Goal: Task Accomplishment & Management: Use online tool/utility

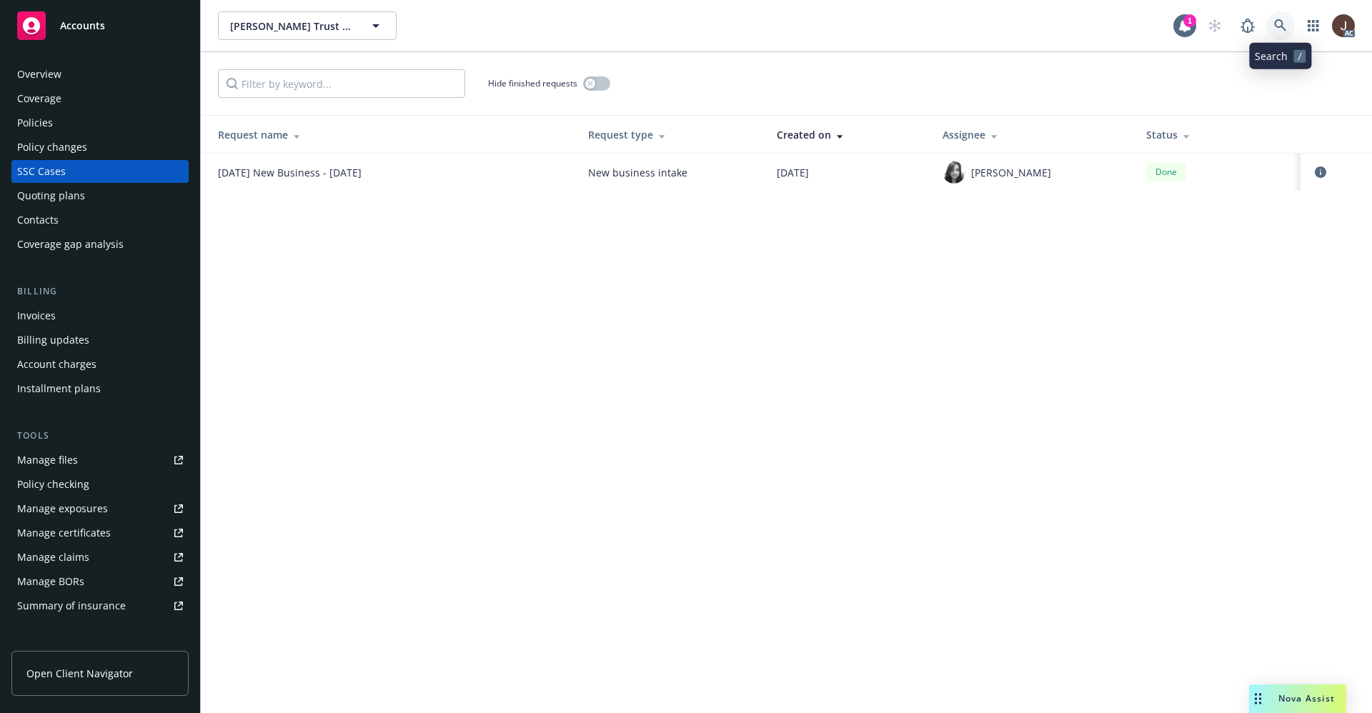
click at [1279, 24] on icon at bounding box center [1280, 25] width 13 height 13
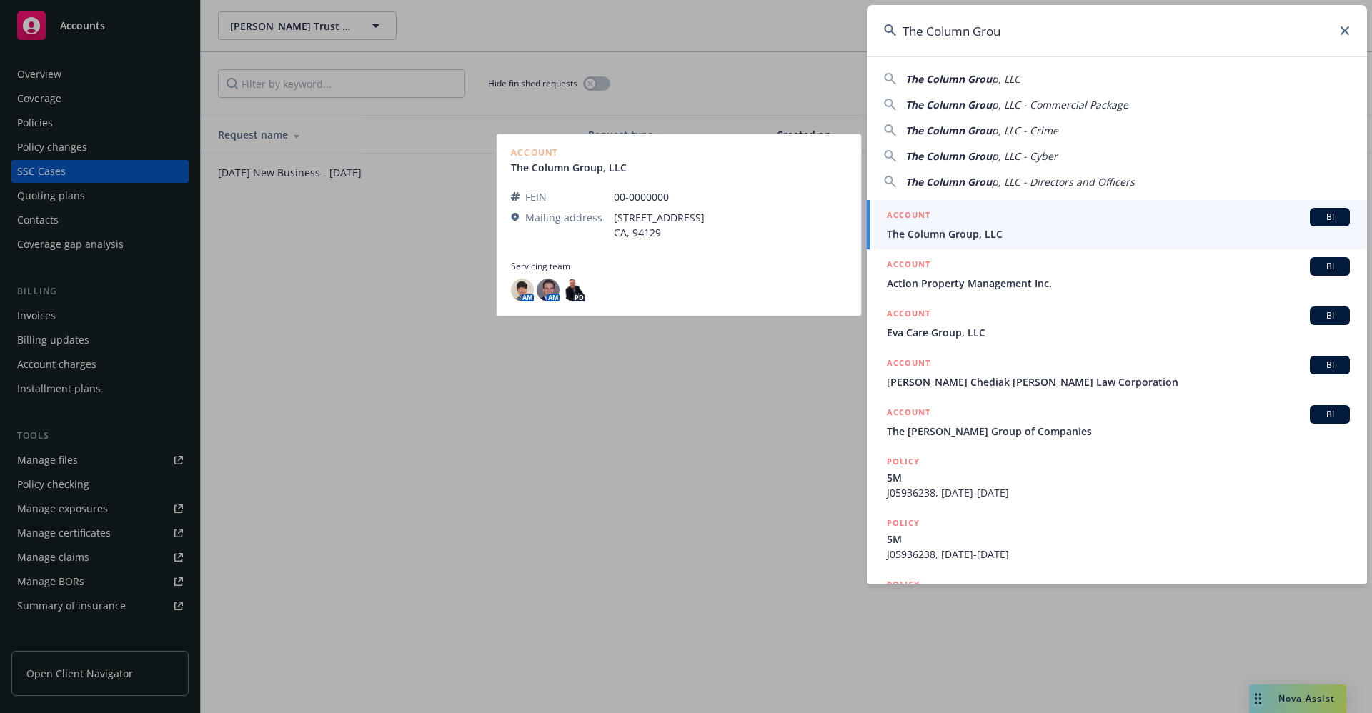
type input "The Column Grou"
click at [983, 234] on span "The Column Group, LLC" at bounding box center [1118, 234] width 463 height 15
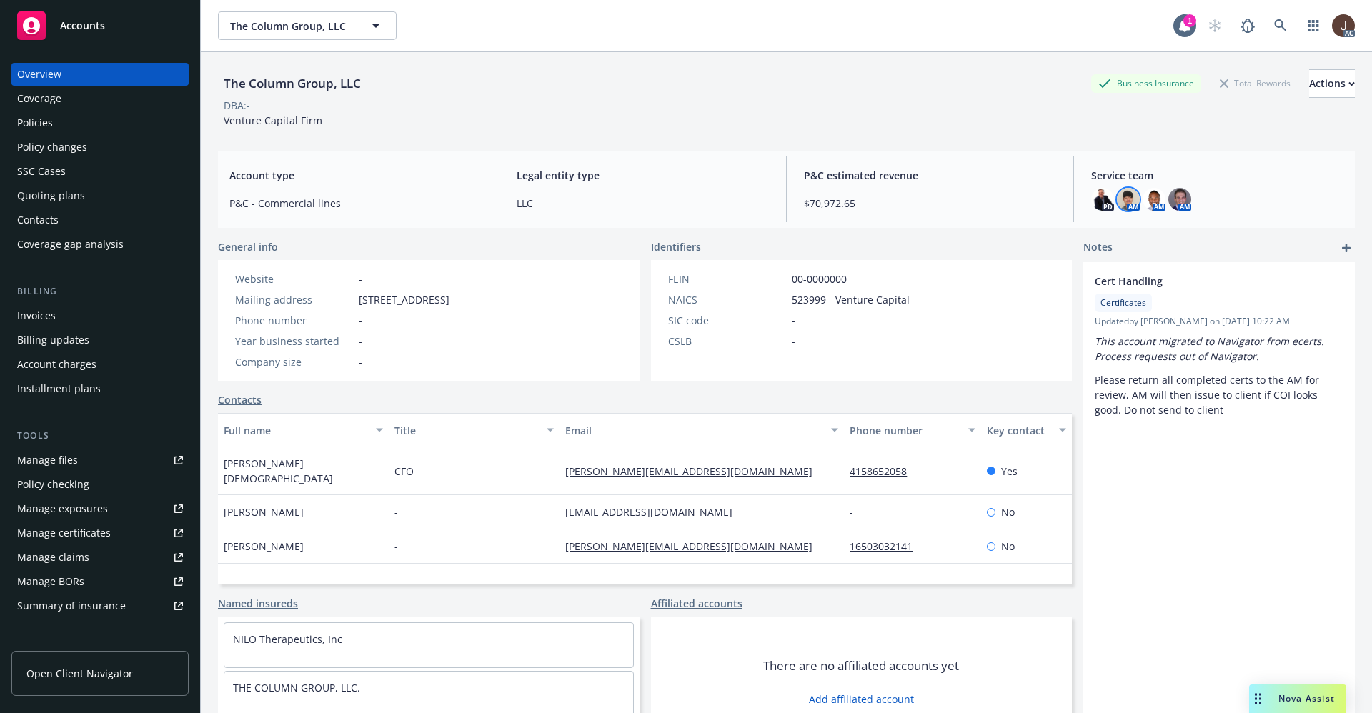
click at [1117, 205] on img at bounding box center [1128, 199] width 23 height 23
click at [1151, 196] on img at bounding box center [1154, 199] width 23 height 23
click at [1169, 196] on img at bounding box center [1180, 199] width 23 height 23
click at [641, 98] on div "DBA: -" at bounding box center [786, 105] width 1137 height 15
click at [1172, 193] on img at bounding box center [1180, 199] width 23 height 23
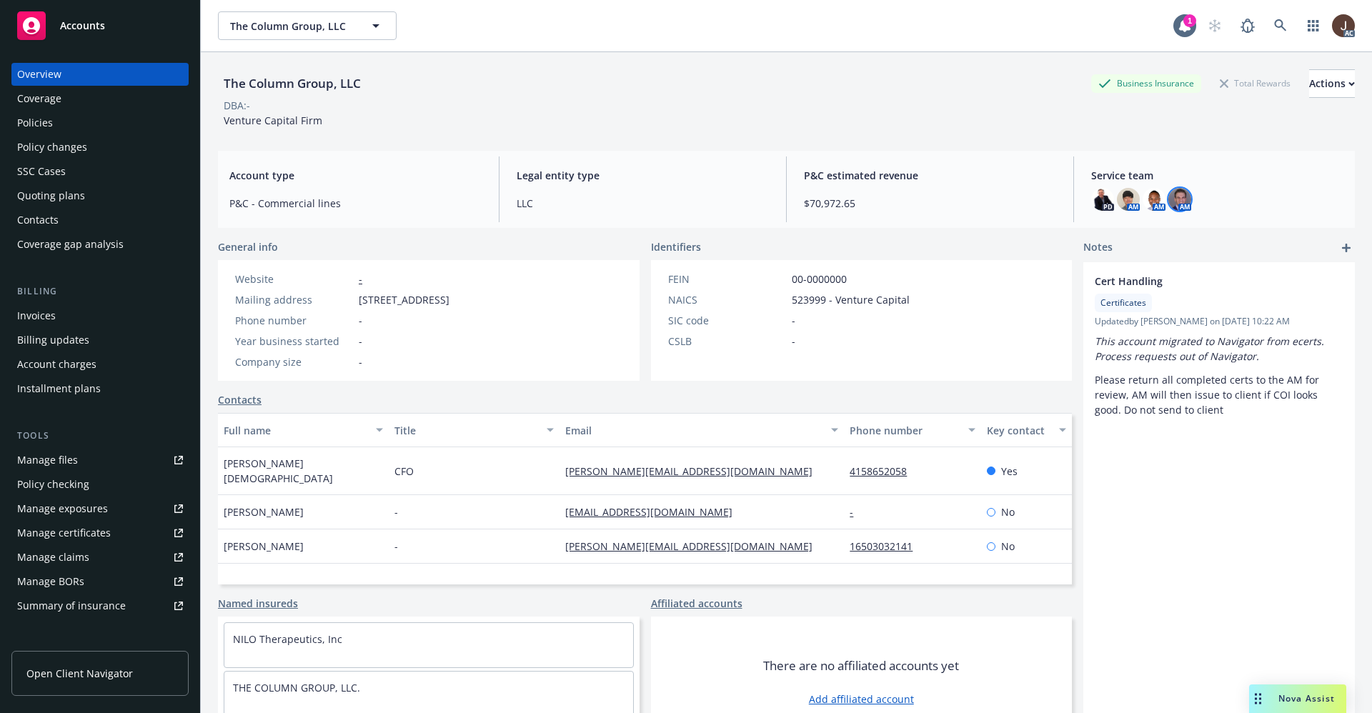
click at [880, 122] on div "The Column Group, LLC Business Insurance Total Rewards Actions DBA: - Venture C…" at bounding box center [786, 98] width 1137 height 59
click at [54, 197] on div "Quoting plans" at bounding box center [51, 195] width 68 height 23
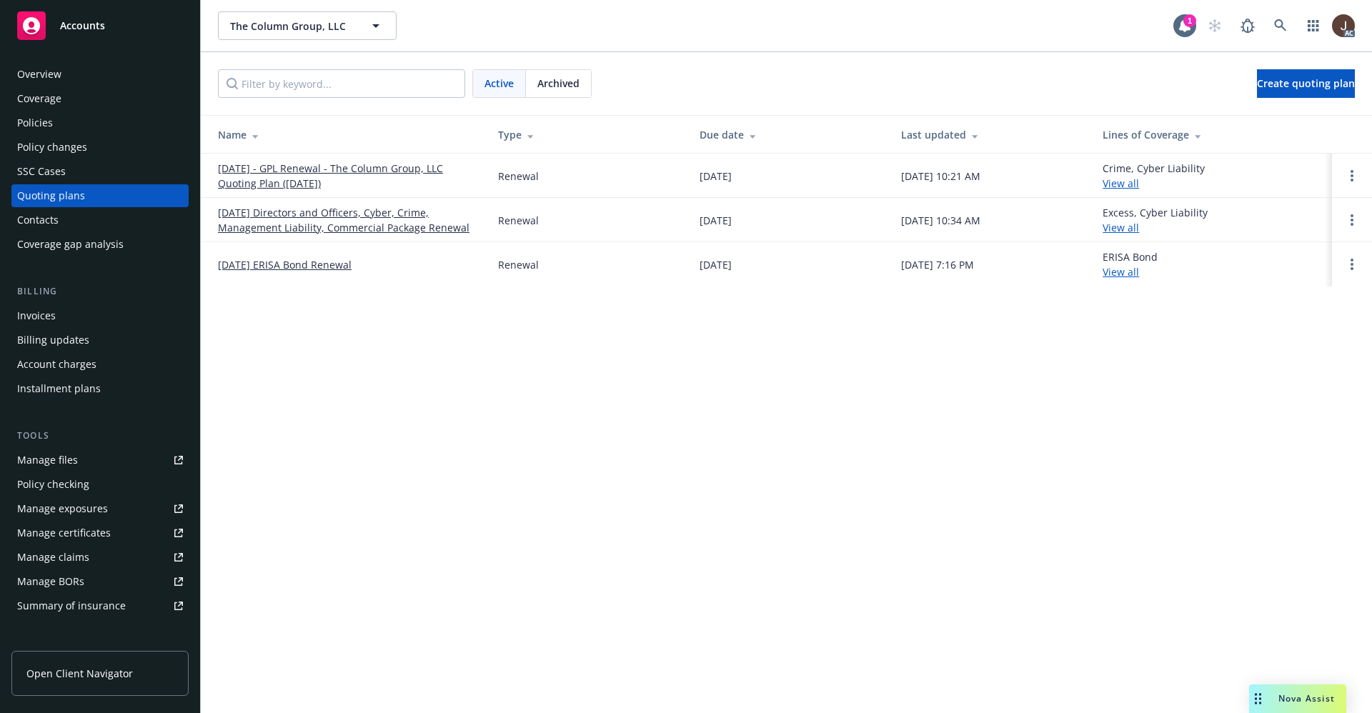
click at [396, 354] on div "The Column Group, LLC The Column Group, LLC 1 AC Active Archived Create quoting…" at bounding box center [787, 356] width 1172 height 713
click at [1355, 173] on link "Open options" at bounding box center [1352, 175] width 17 height 17
click at [1159, 360] on div "The Column Group, LLC The Column Group, LLC 1 AC Active Archived Create quoting…" at bounding box center [787, 356] width 1172 height 713
click at [936, 440] on div "The Column Group, LLC The Column Group, LLC 1 AC Active Archived Create quoting…" at bounding box center [787, 356] width 1172 height 713
click at [36, 67] on div "Overview" at bounding box center [39, 74] width 44 height 23
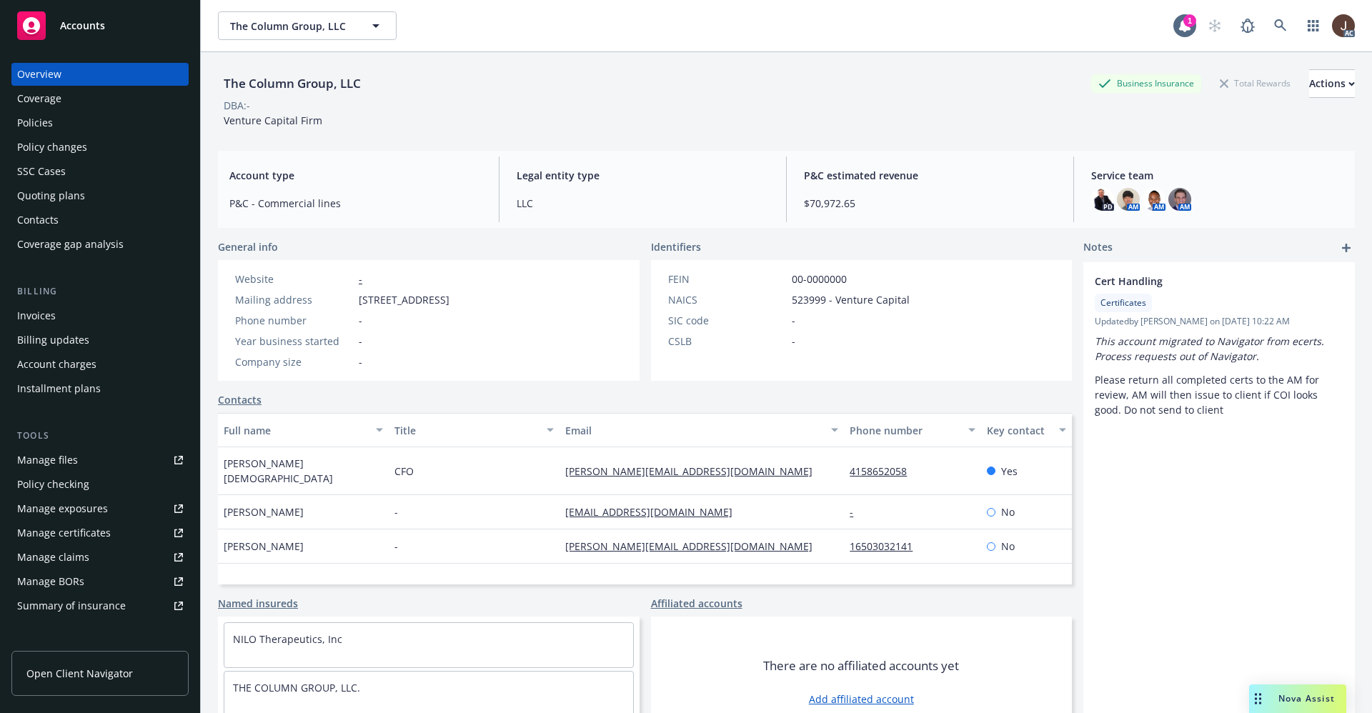
click at [427, 134] on div "The Column Group, LLC Business Insurance Total Rewards Actions DBA: - Venture C…" at bounding box center [786, 95] width 1137 height 87
click at [289, 84] on div "The Column Group, LLC" at bounding box center [292, 83] width 149 height 19
copy div "The Column Group, LLC"
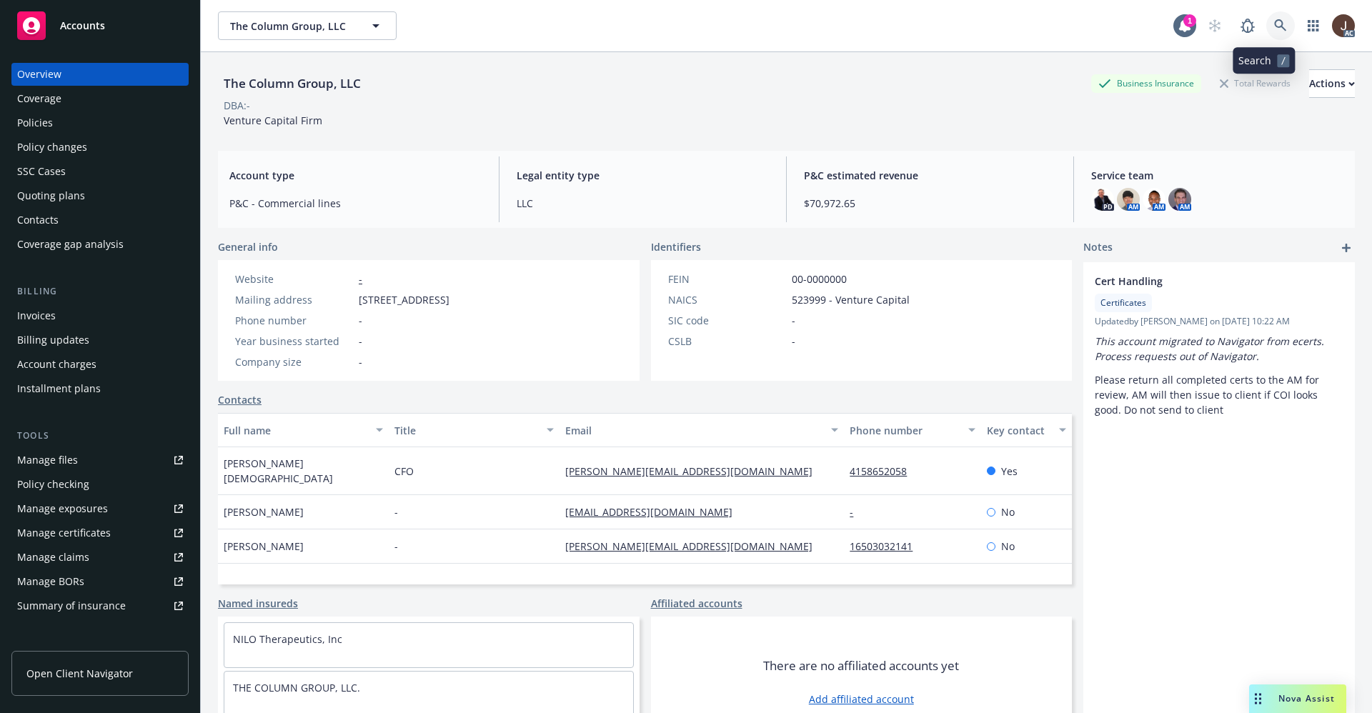
click at [1267, 28] on link at bounding box center [1281, 25] width 29 height 29
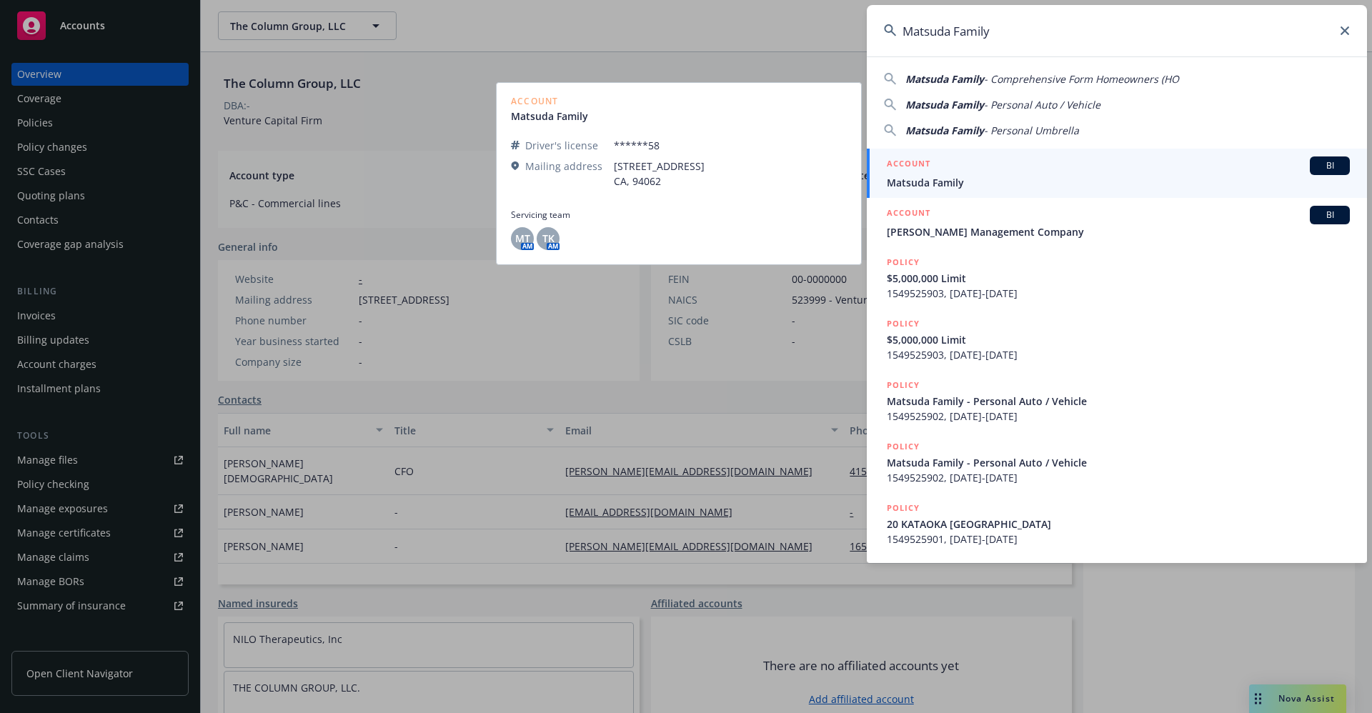
type input "Matsuda Family"
click at [942, 187] on span "Matsuda Family" at bounding box center [1118, 182] width 463 height 15
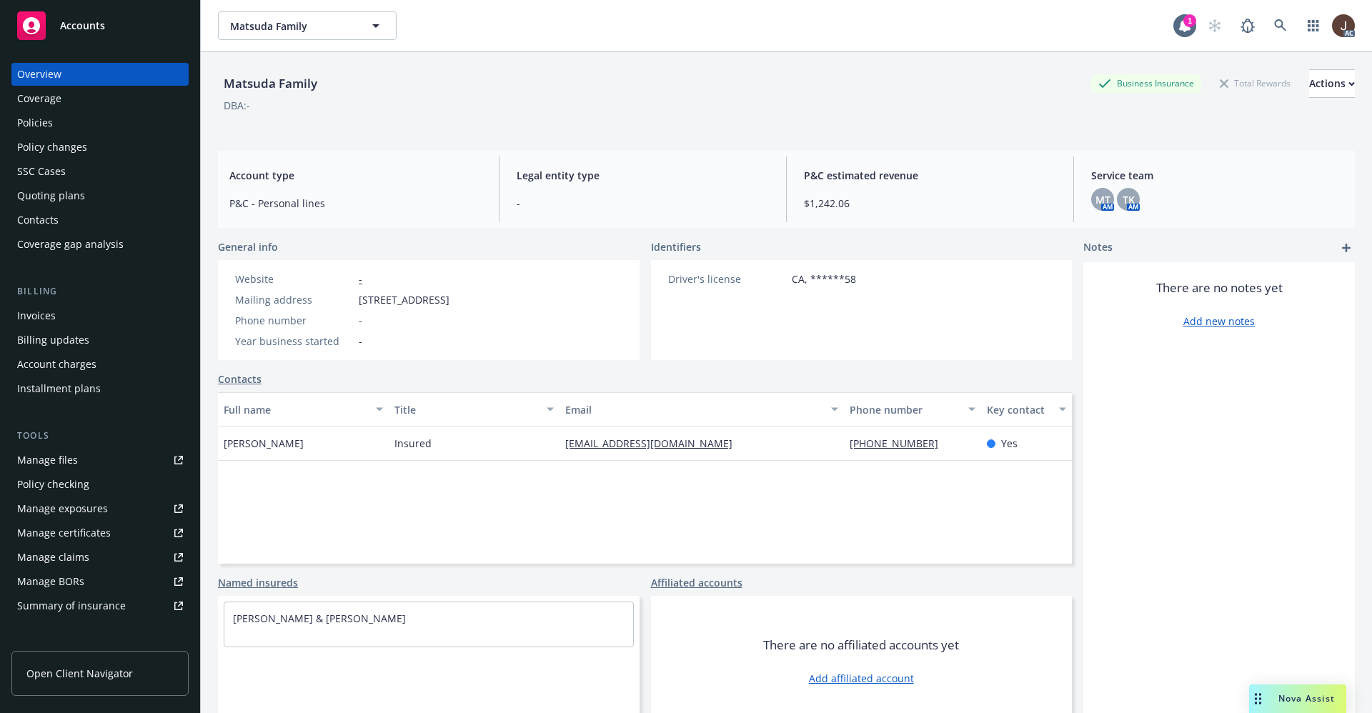
click at [29, 124] on div "Policies" at bounding box center [35, 123] width 36 height 23
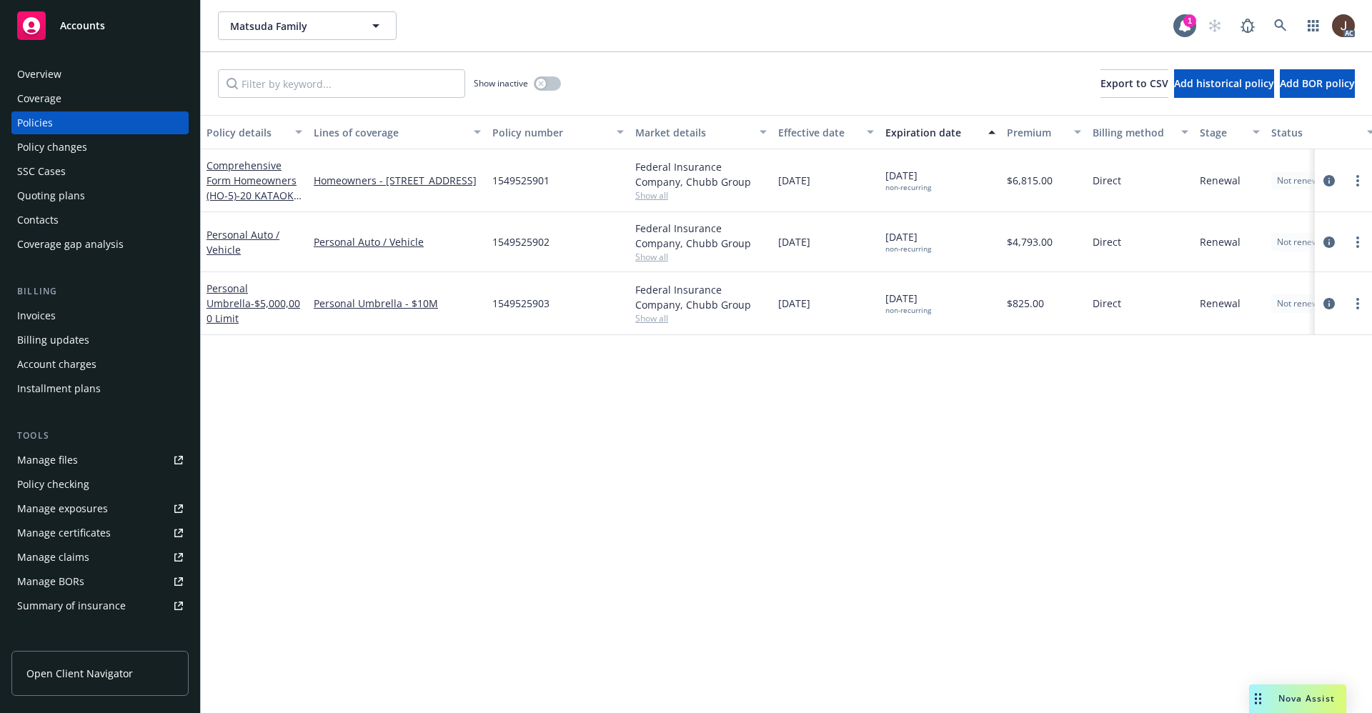
click at [575, 392] on div "Policy details Lines of coverage Policy number Market details Effective date Ex…" at bounding box center [787, 414] width 1172 height 598
click at [1274, 23] on icon at bounding box center [1280, 25] width 13 height 13
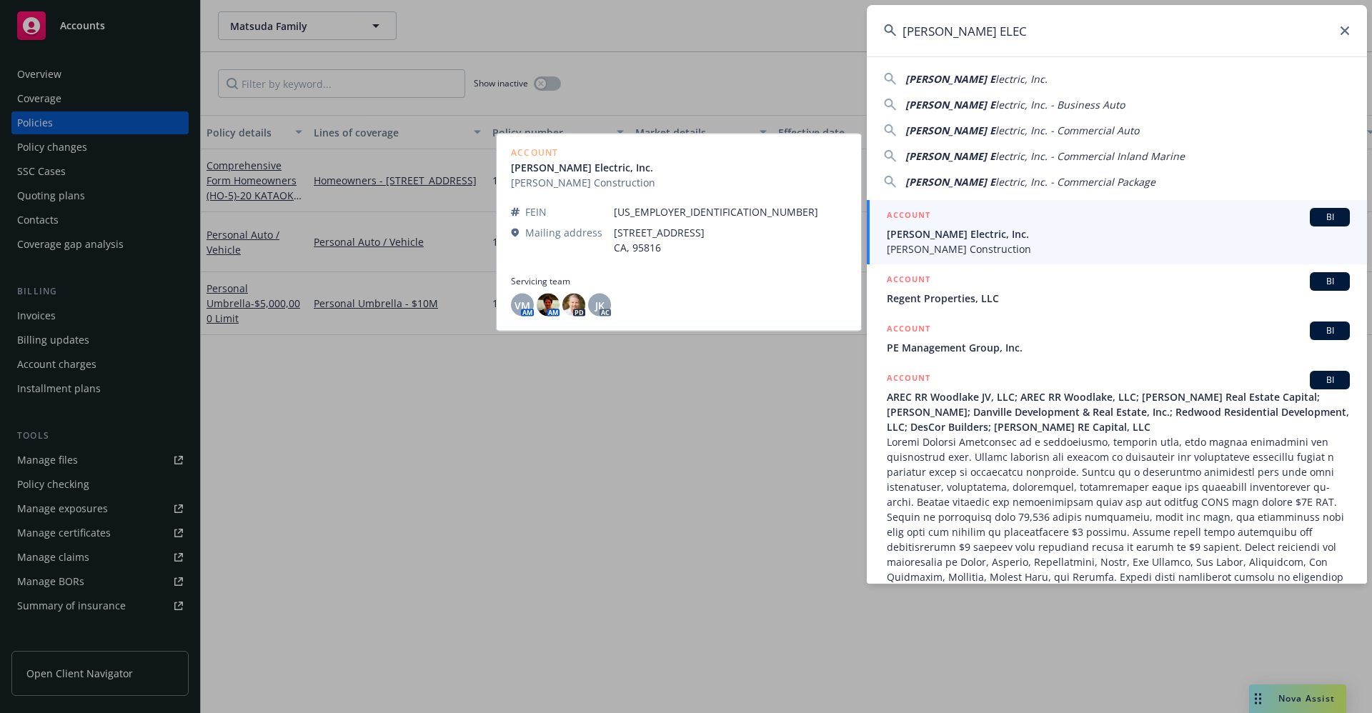
type input "RBT ELEC"
click at [959, 235] on span "[PERSON_NAME] Electric, Inc." at bounding box center [1118, 234] width 463 height 15
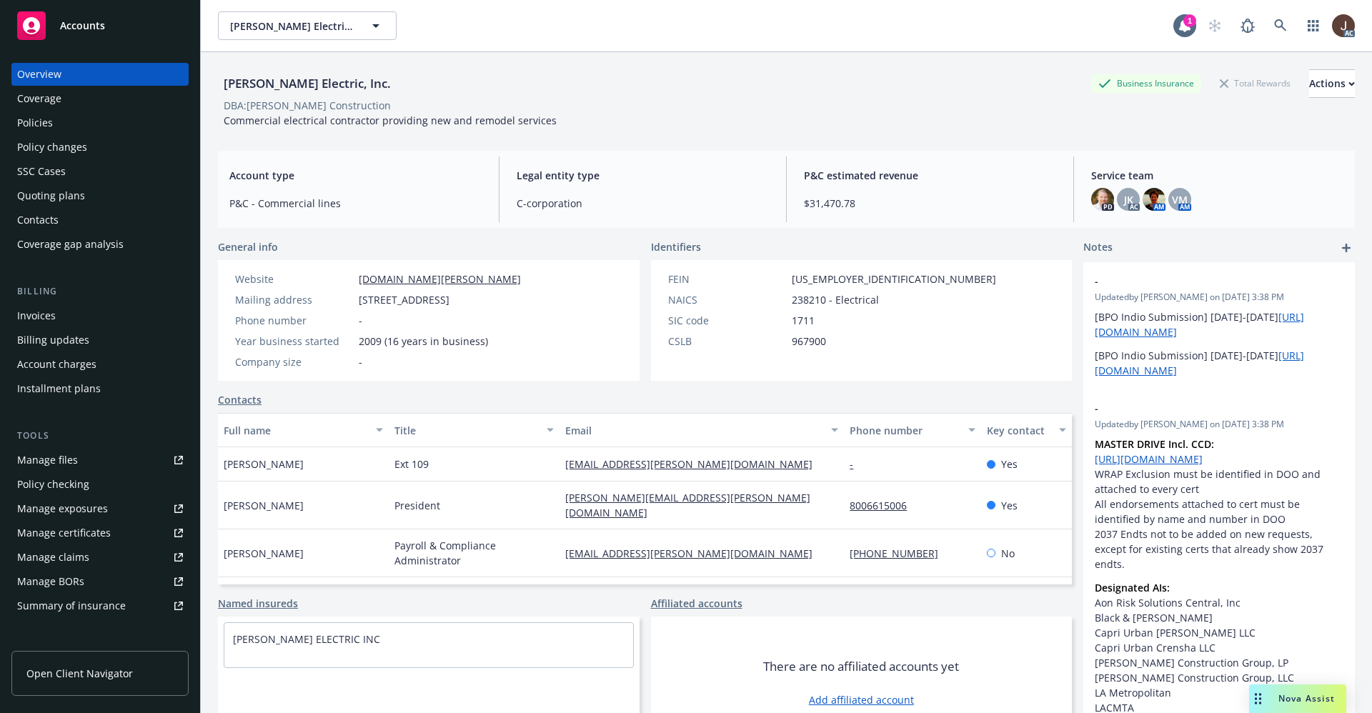
click at [46, 463] on div "Manage files" at bounding box center [47, 460] width 61 height 23
click at [30, 120] on div "Policies" at bounding box center [35, 123] width 36 height 23
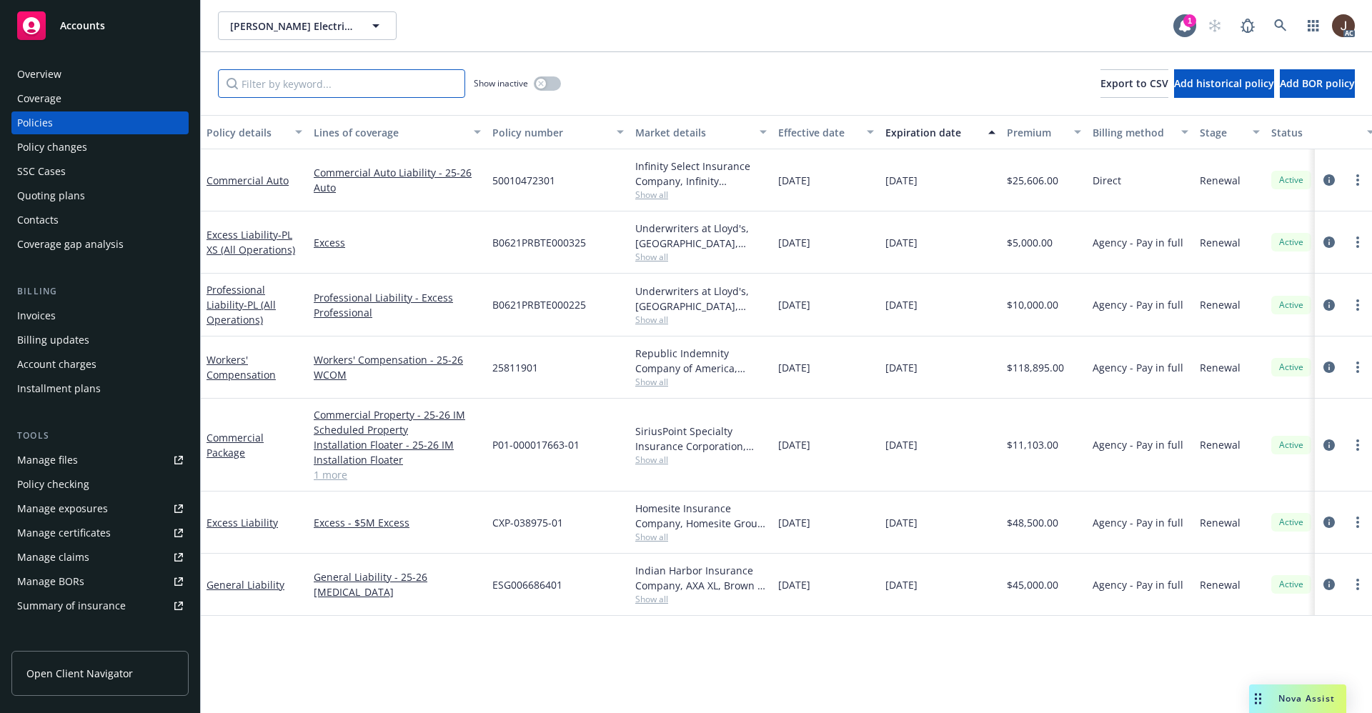
click at [308, 75] on input "Filter by keyword..." at bounding box center [341, 83] width 247 height 29
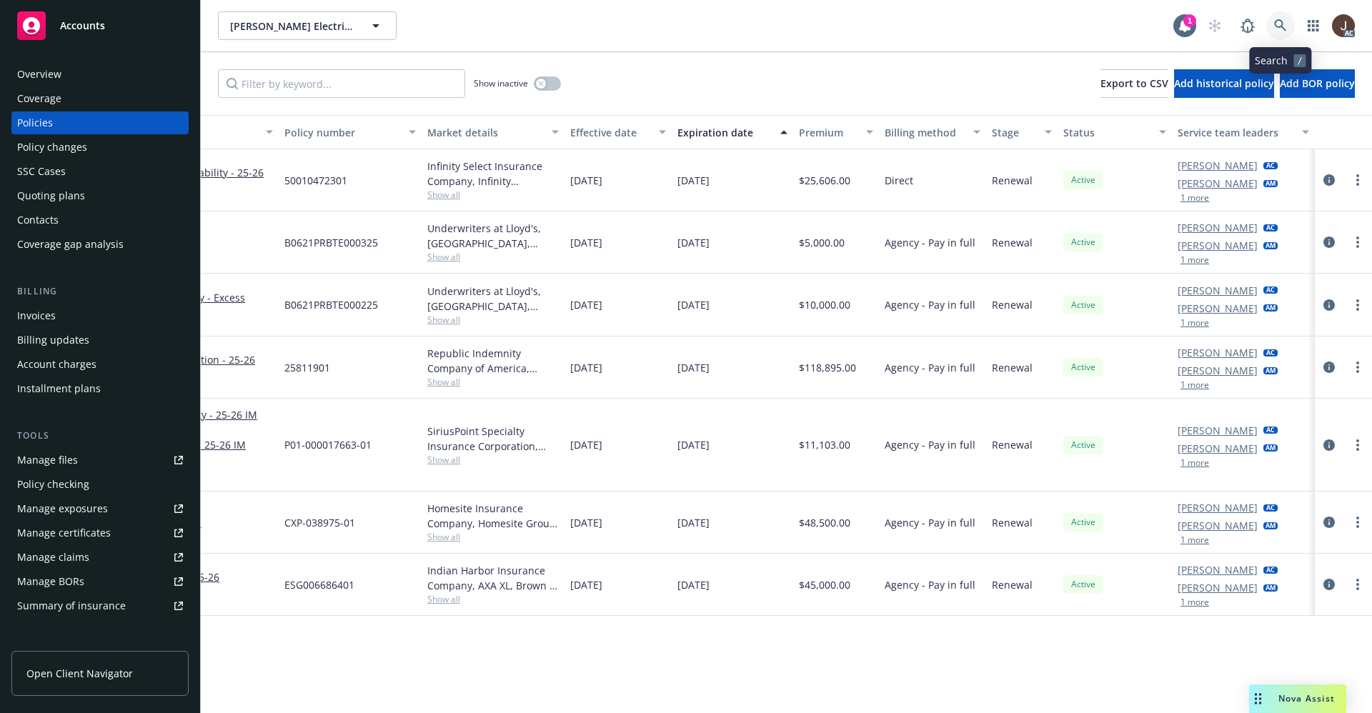
click at [1284, 18] on link at bounding box center [1281, 25] width 29 height 29
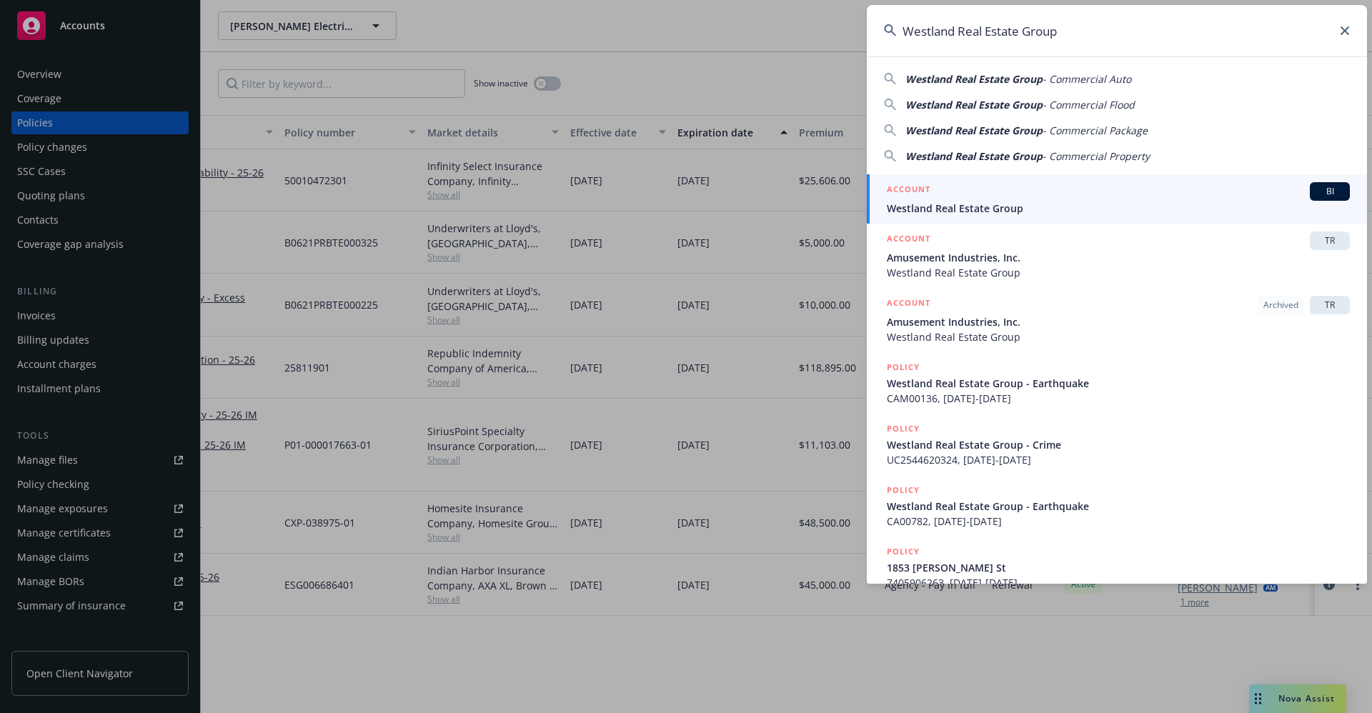
type input "Westland Real Estate Group"
click at [985, 204] on span "Westland Real Estate Group" at bounding box center [1118, 208] width 463 height 15
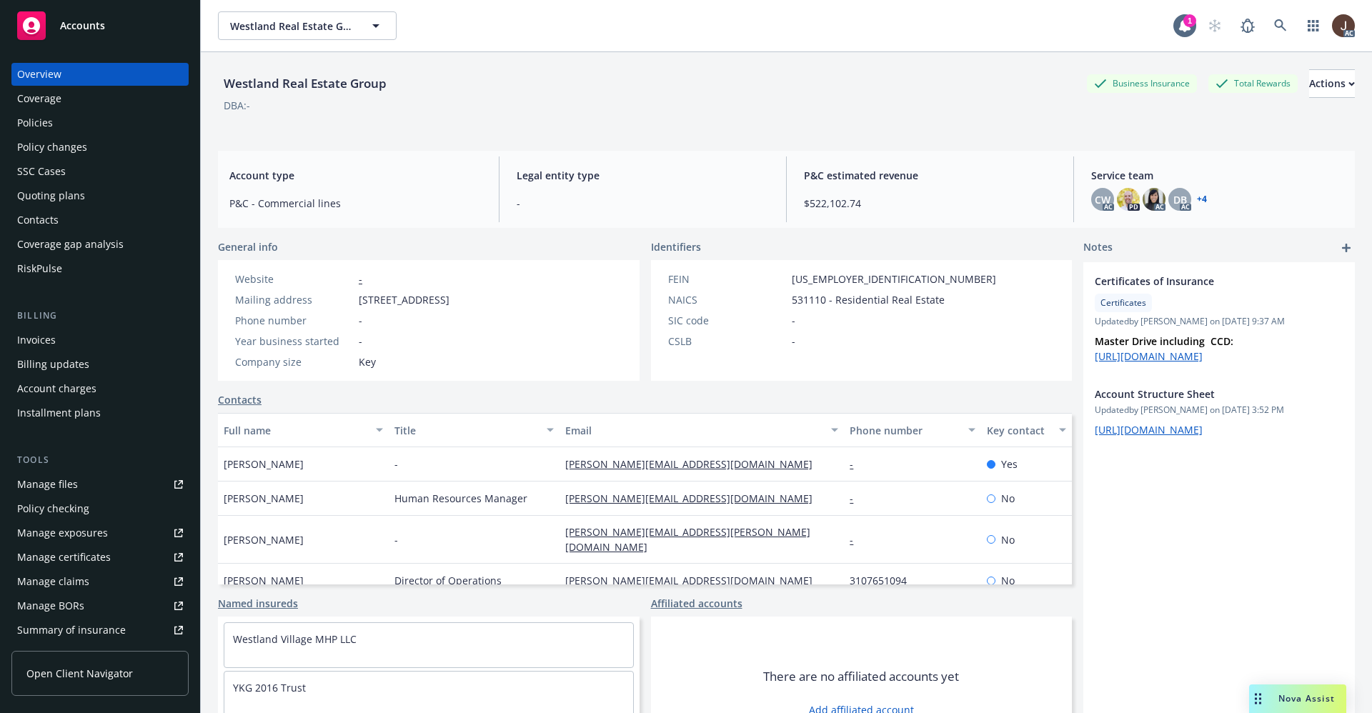
click at [54, 480] on div "Manage files" at bounding box center [47, 484] width 61 height 23
click at [31, 120] on div "Policies" at bounding box center [35, 123] width 36 height 23
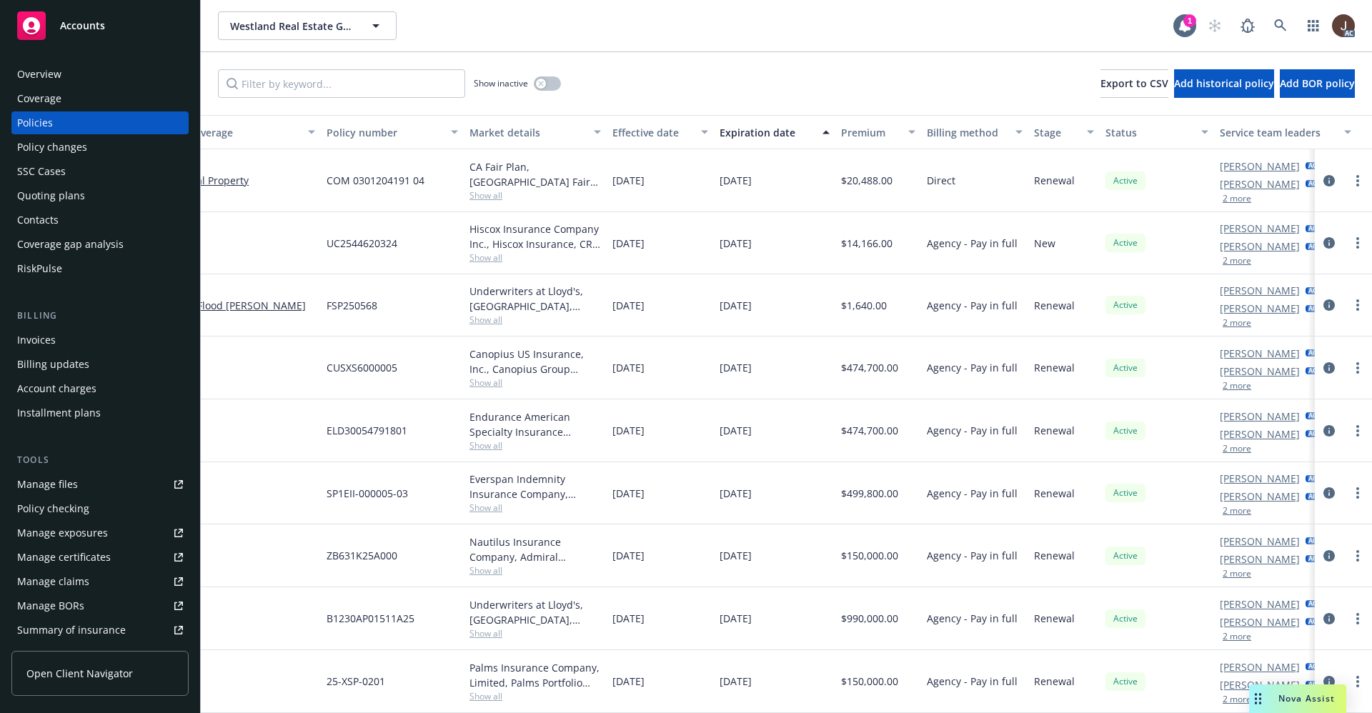
scroll to position [0, 224]
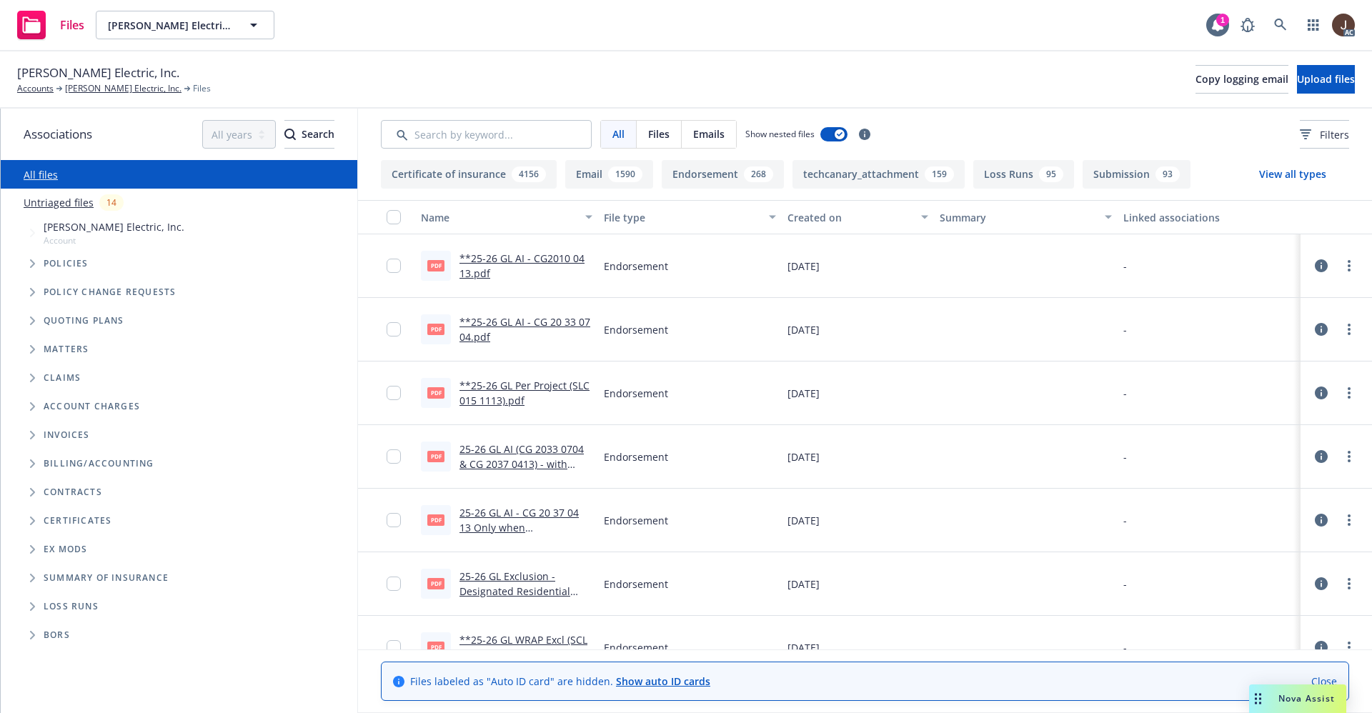
click at [60, 205] on link "Untriaged files" at bounding box center [59, 202] width 70 height 15
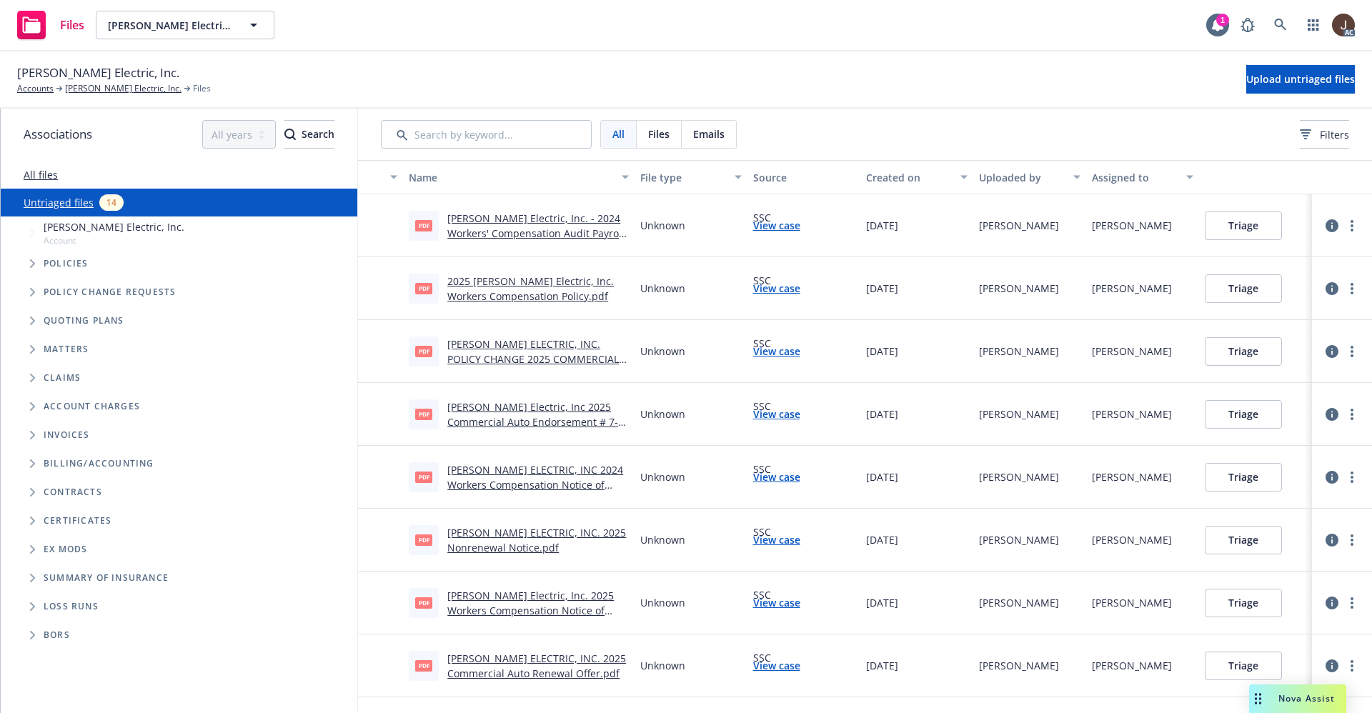
click at [567, 219] on link "[PERSON_NAME] Electric, Inc. - 2024 Workers' Compensation Audit Payroll Stateme…" at bounding box center [535, 234] width 177 height 44
click at [1267, 79] on span "Upload untriaged files" at bounding box center [1301, 79] width 109 height 14
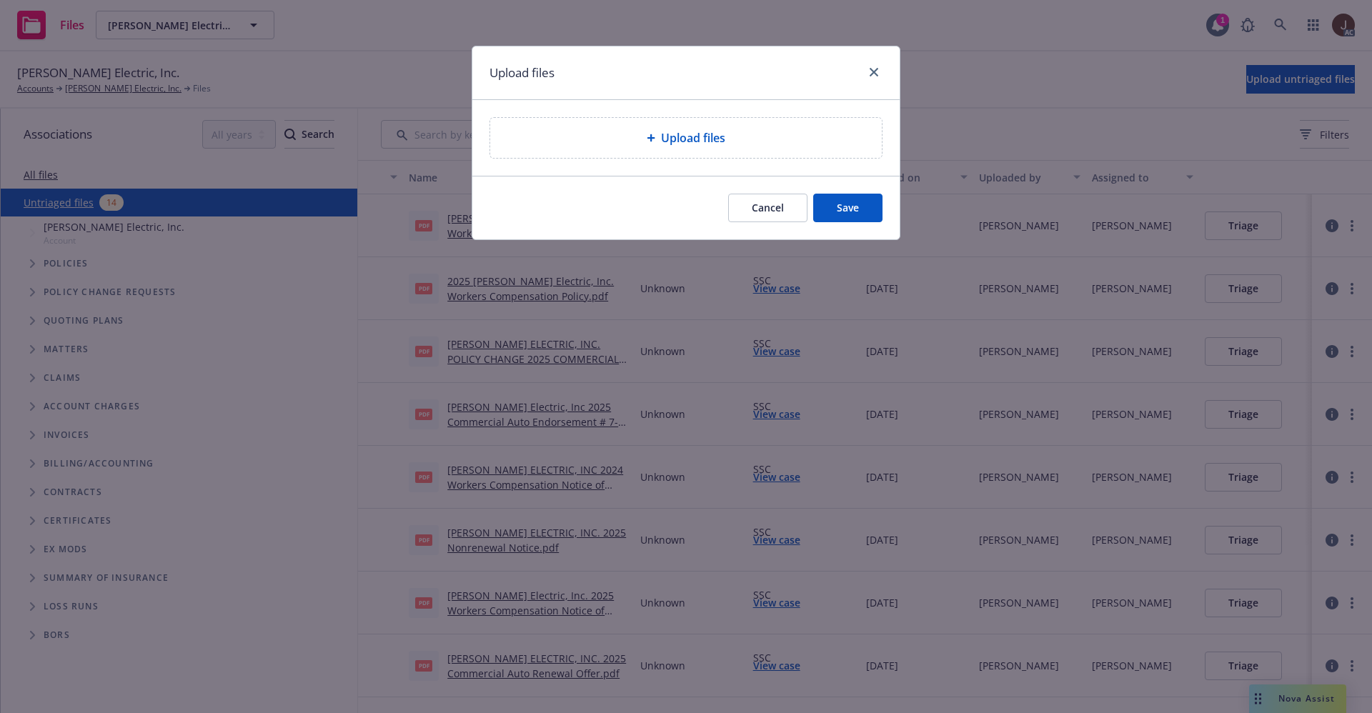
click at [690, 136] on span "Upload files" at bounding box center [693, 137] width 64 height 17
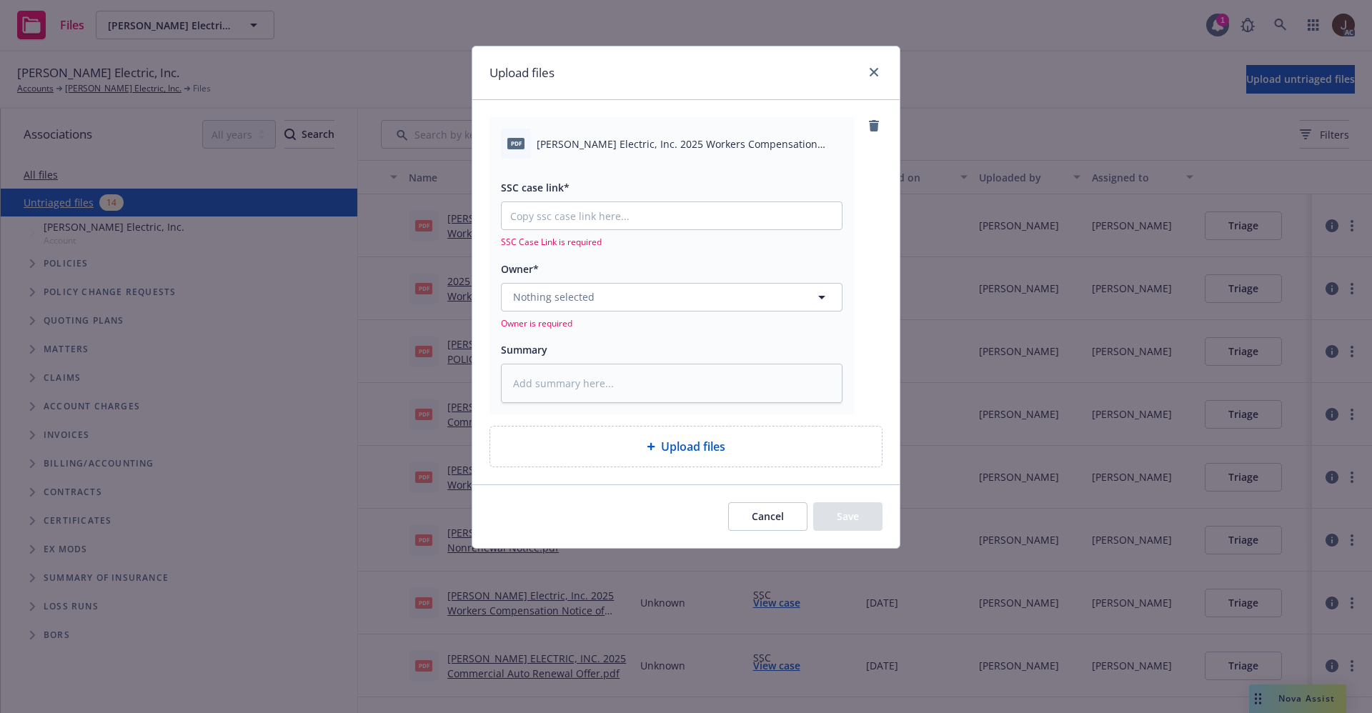
click at [623, 151] on span "RBT Electric, Inc. 2025 Workers Compensation Audit Statement.pdf" at bounding box center [690, 144] width 306 height 15
click at [623, 149] on span "RBT Electric, Inc. 2025 Workers Compensation Audit Statement.pdf" at bounding box center [690, 144] width 306 height 15
copy div "RBT Electric, Inc. 2025 Workers Compensation Audit Statement.pdf"
click at [535, 377] on textarea at bounding box center [672, 383] width 342 height 39
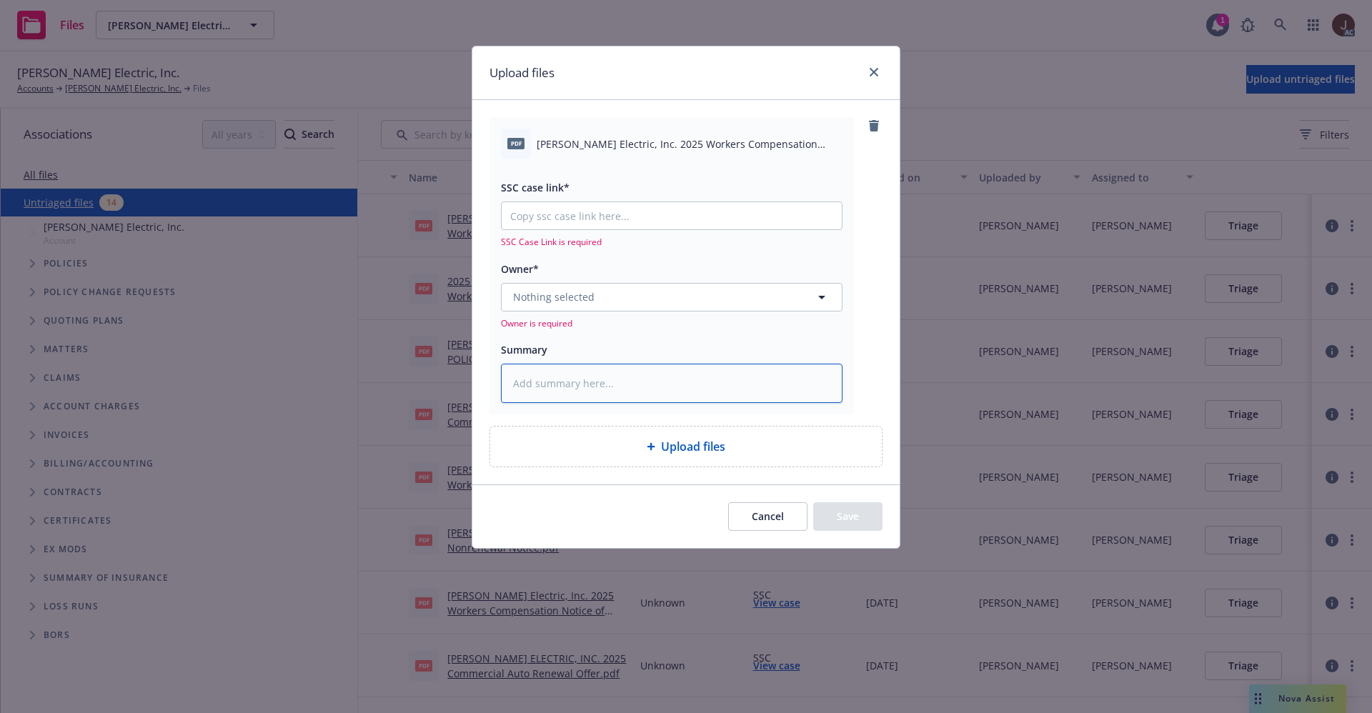
paste textarea "RBT Electric, Inc. 2025 Workers Compensation Audit Statement.pdf"
type textarea "RBT Electric, Inc. 2025 Workers Compensation Audit Statement.pdf"
type textarea "x"
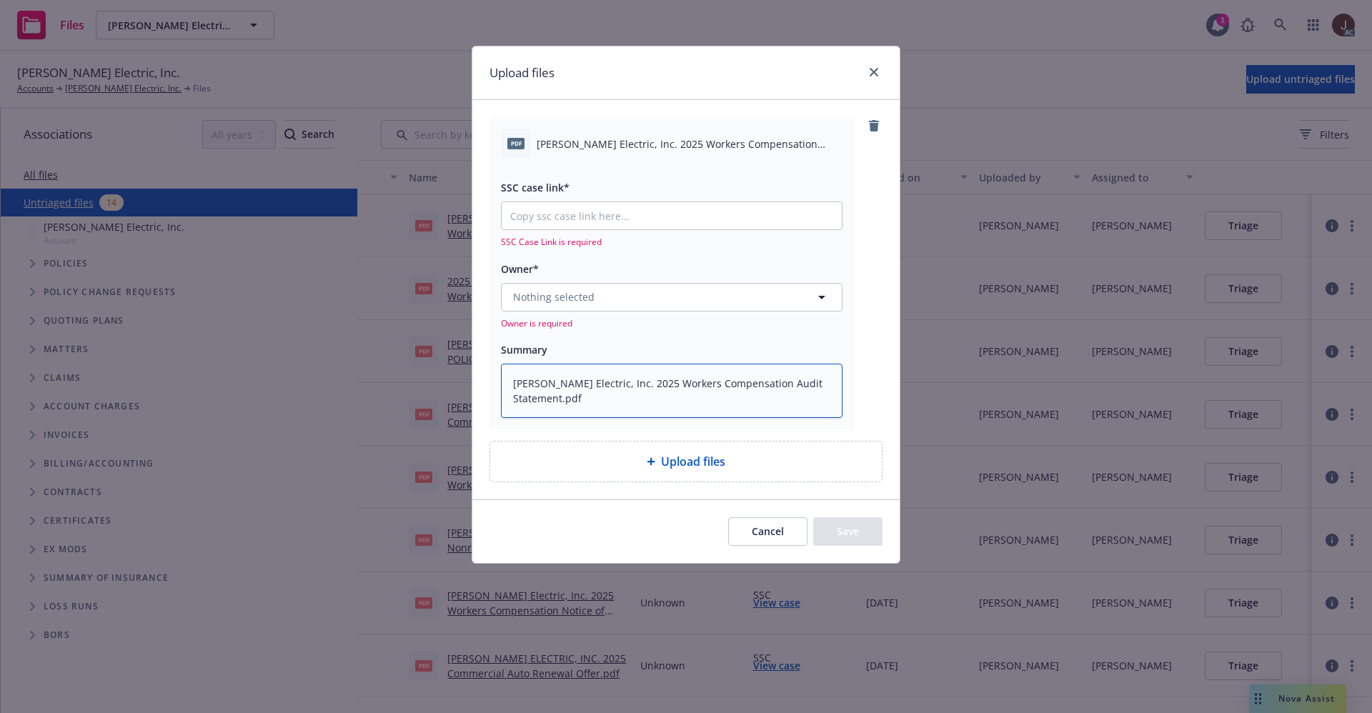
scroll to position [3, 0]
type textarea "RBT Electric, Inc. 2025 Workers Compensation Audit Statement.pdf"
click at [583, 296] on span "Nothing selected" at bounding box center [553, 296] width 81 height 15
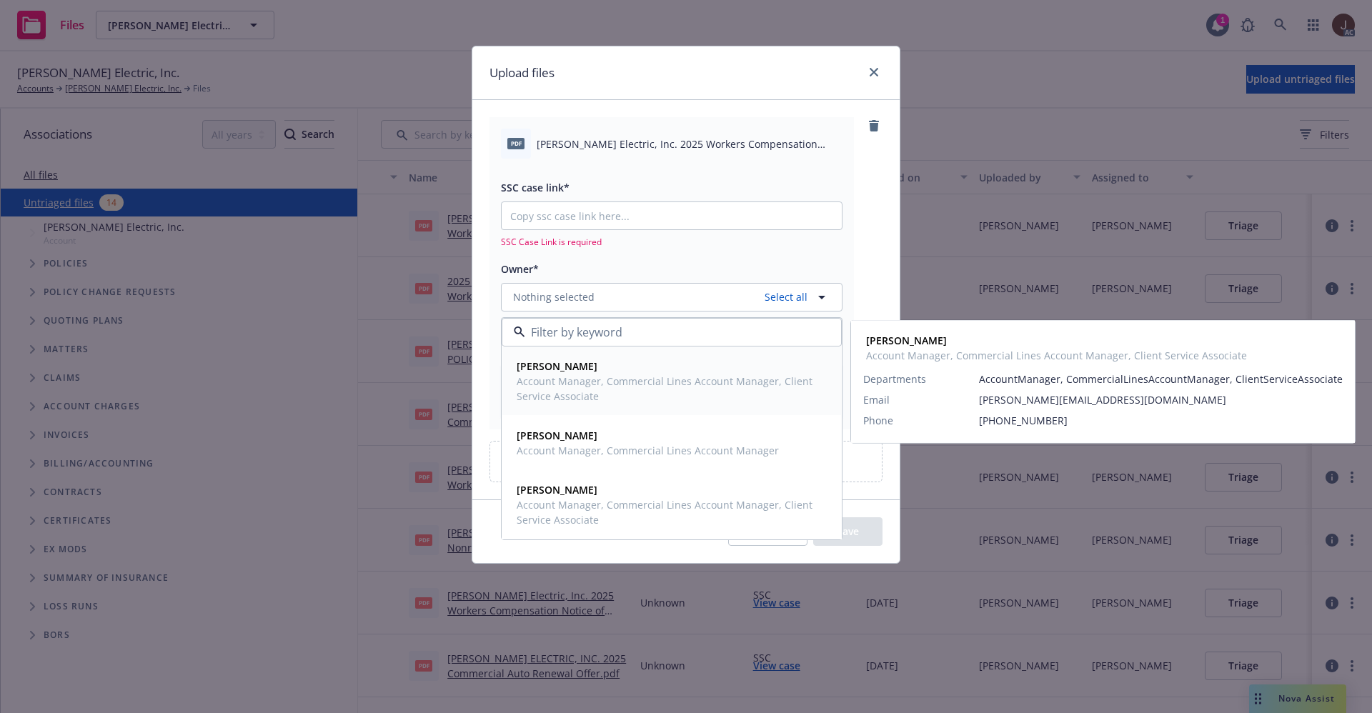
click at [583, 372] on span "Juhaina Khan" at bounding box center [670, 366] width 307 height 15
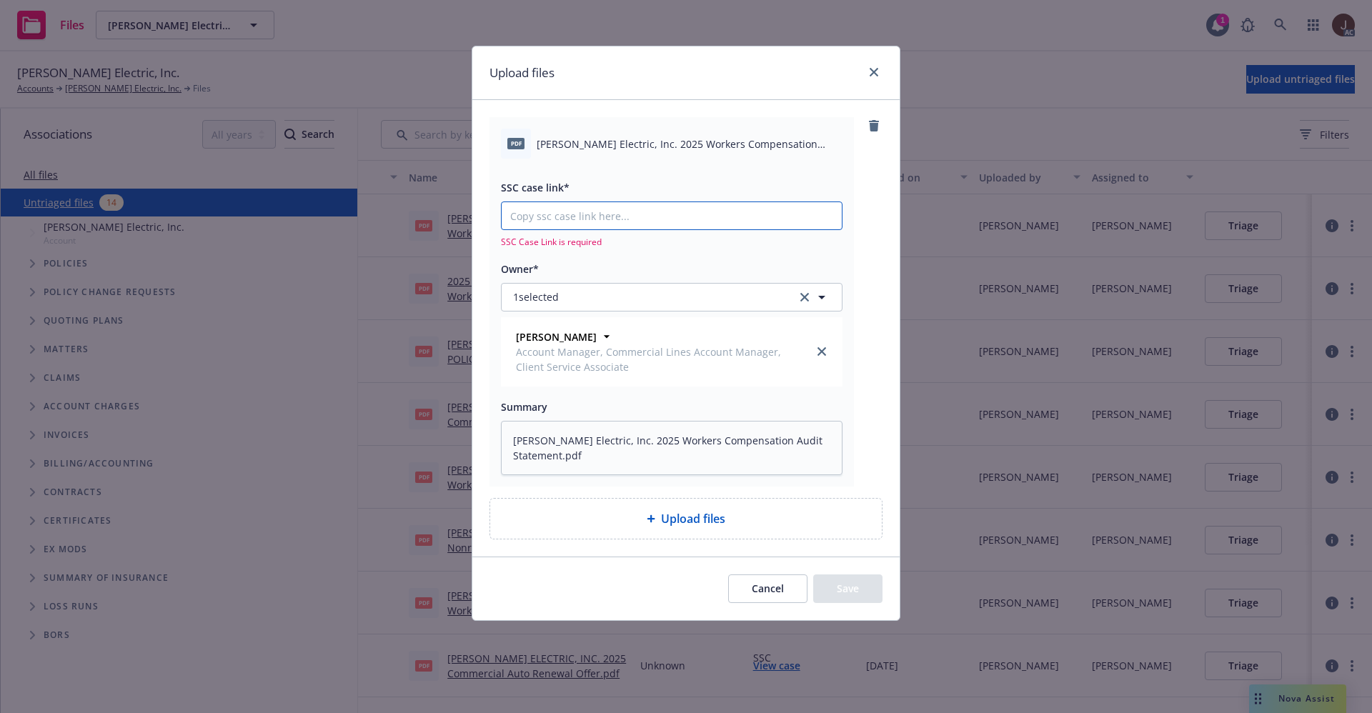
click at [590, 218] on input "SSC case link*" at bounding box center [672, 215] width 340 height 27
paste input "https://newfront-ssc.lightning.force.com/lightning/r/Case/500Vz00000SbsXkIAJ/vi…"
type textarea "x"
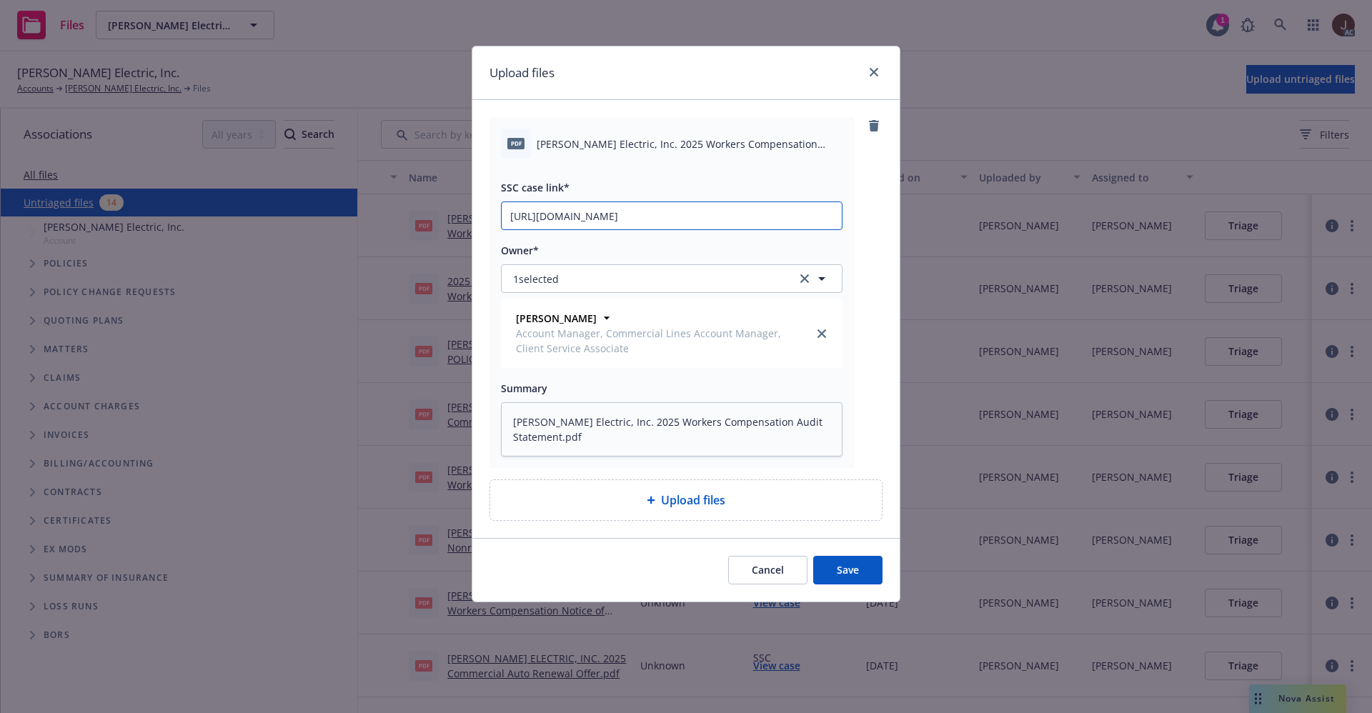
scroll to position [0, 65]
type input "https://newfront-ssc.lightning.force.com/lightning/r/Case/500Vz00000SbsXkIAJ/vi…"
click at [874, 225] on div "pdf RBT Electric, Inc. 2025 Workers Compensation Audit Statement.pdf SSC case l…" at bounding box center [686, 292] width 393 height 351
click at [854, 565] on button "Save" at bounding box center [847, 570] width 69 height 29
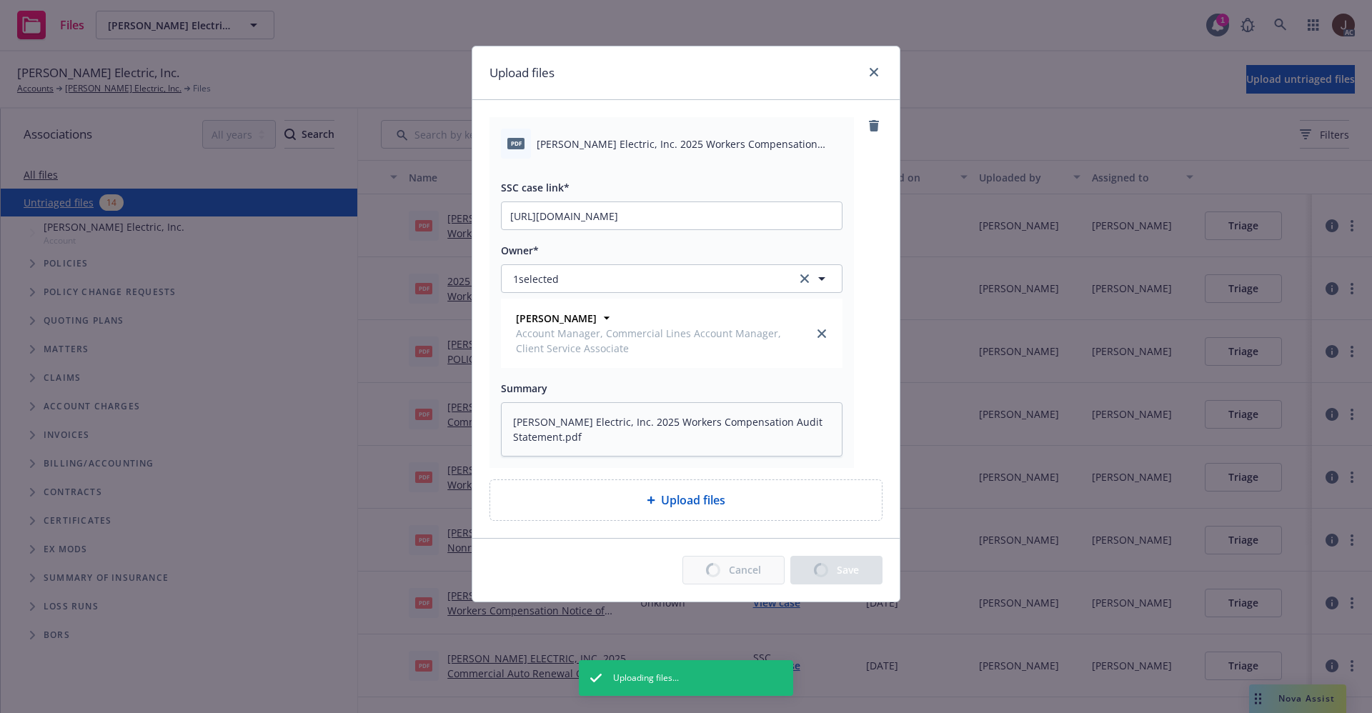
type textarea "x"
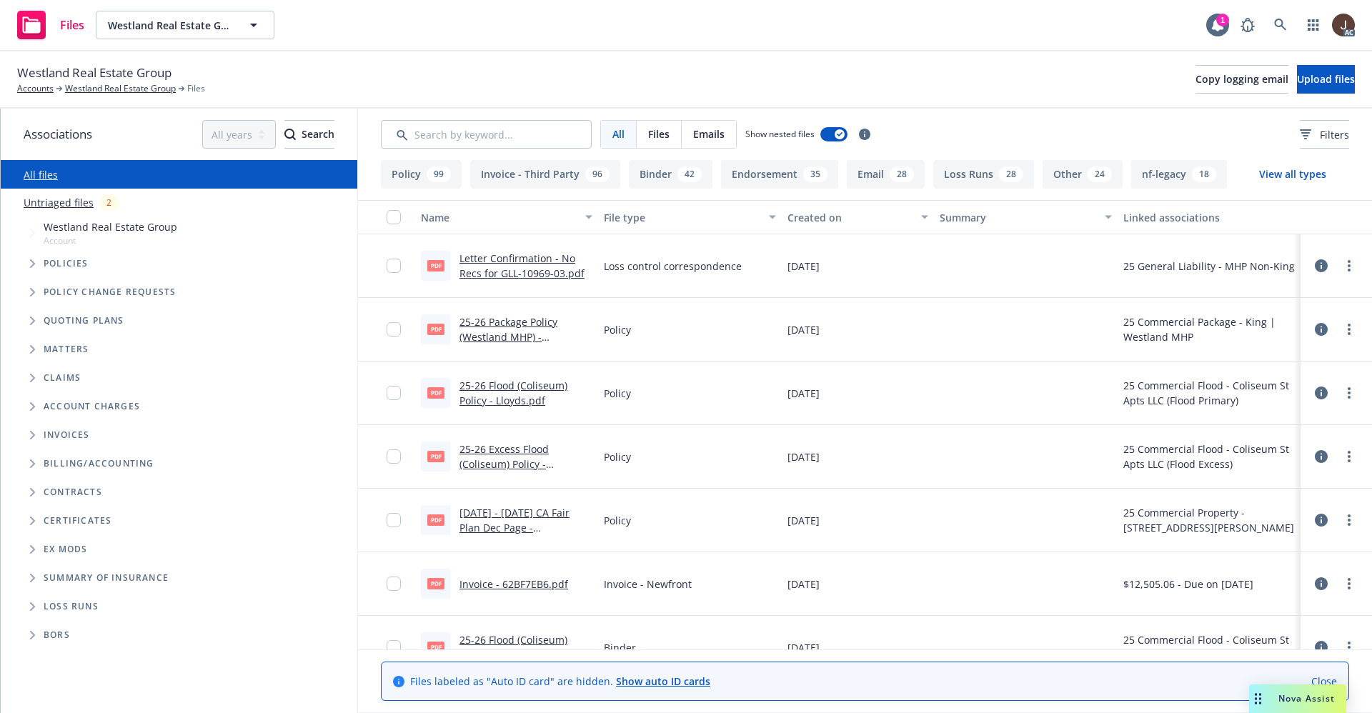
click at [66, 199] on link "Untriaged files" at bounding box center [59, 202] width 70 height 15
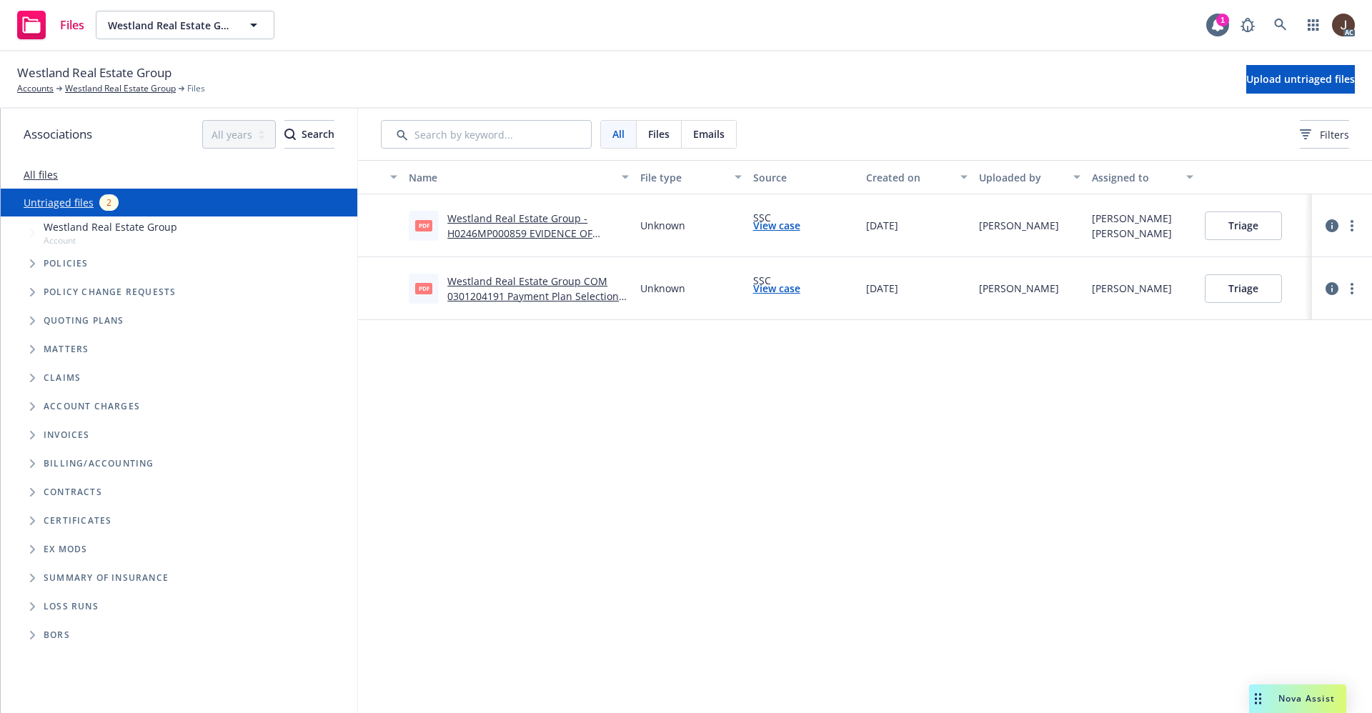
click at [745, 488] on div "Name File type Source Created on Uploaded by Assigned to pdf Westland Real Esta…" at bounding box center [865, 436] width 1014 height 553
click at [1284, 79] on span "Upload untriaged files" at bounding box center [1301, 79] width 109 height 14
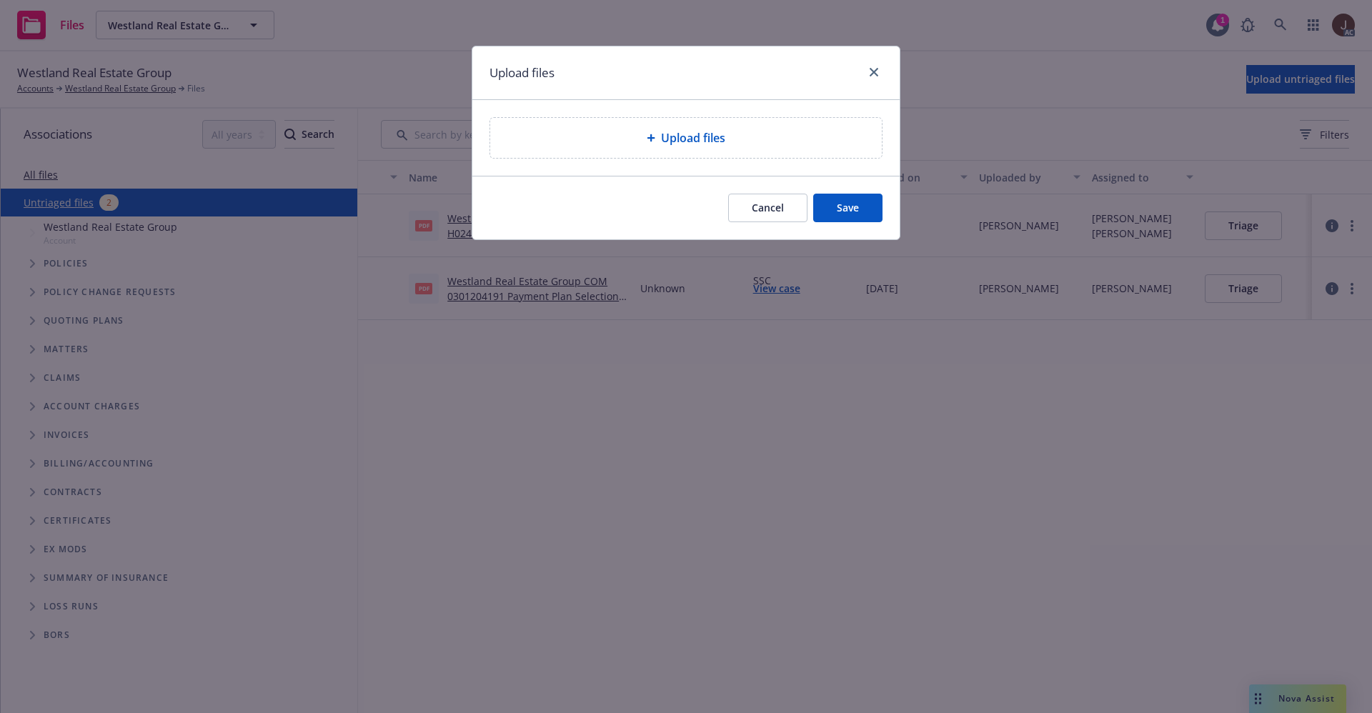
click at [687, 138] on span "Upload files" at bounding box center [693, 137] width 64 height 17
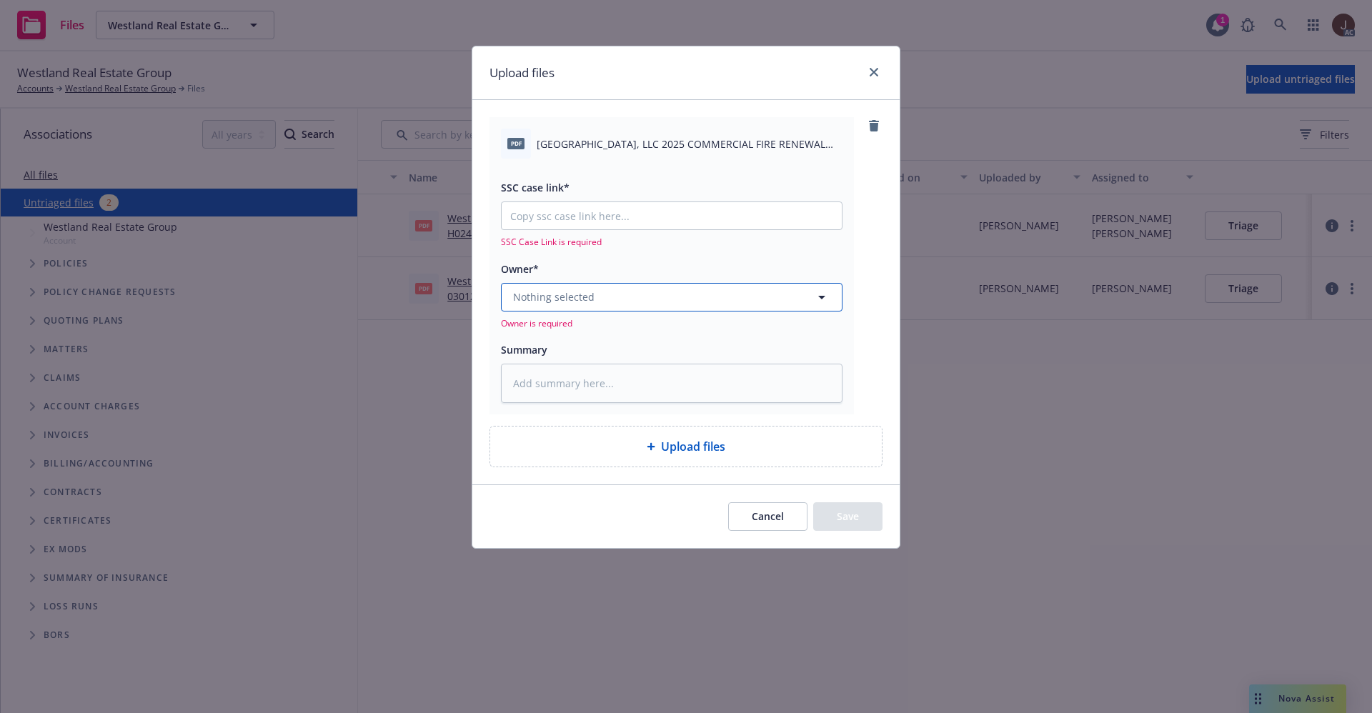
click at [650, 305] on button "Nothing selected" at bounding box center [672, 297] width 342 height 29
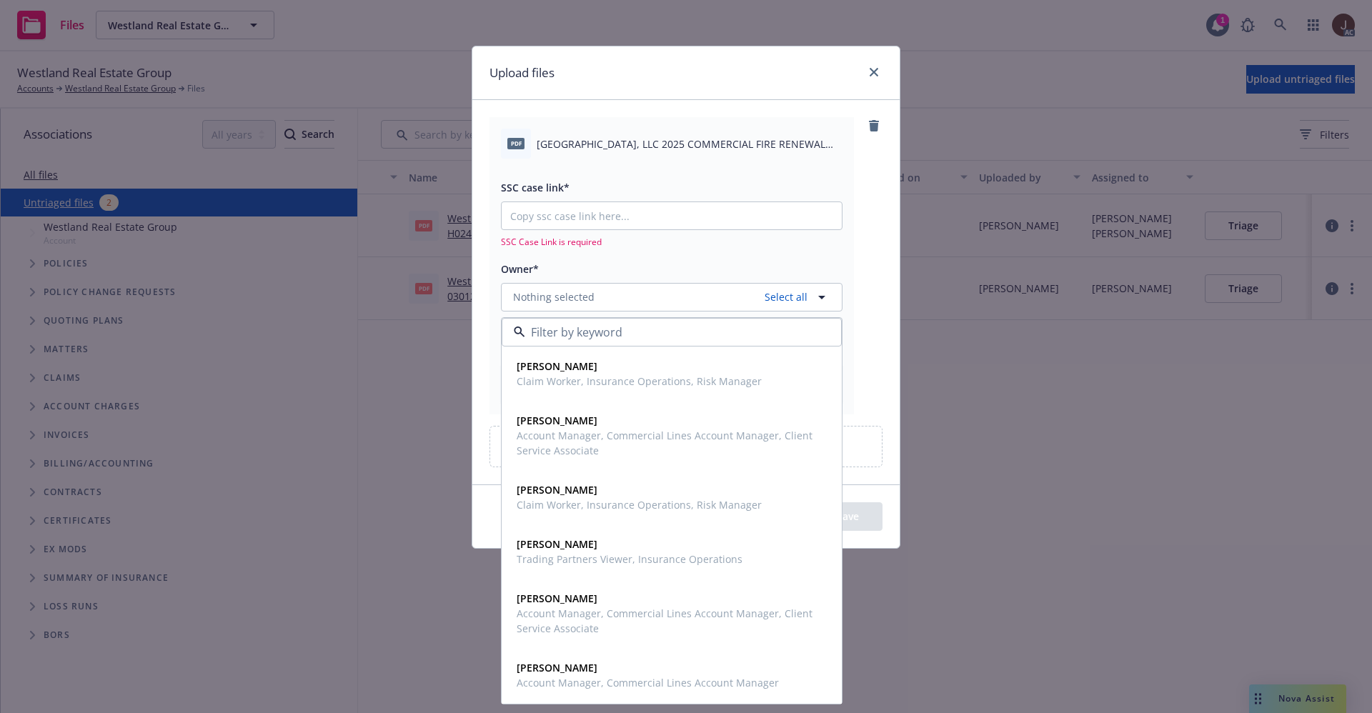
click at [871, 213] on div "pdf PALOMAR MOUNTAIN RESORT, LLC 2025 COMMERCIAL FIRE RENEWAL OFFER.pdf SSC cas…" at bounding box center [686, 265] width 393 height 297
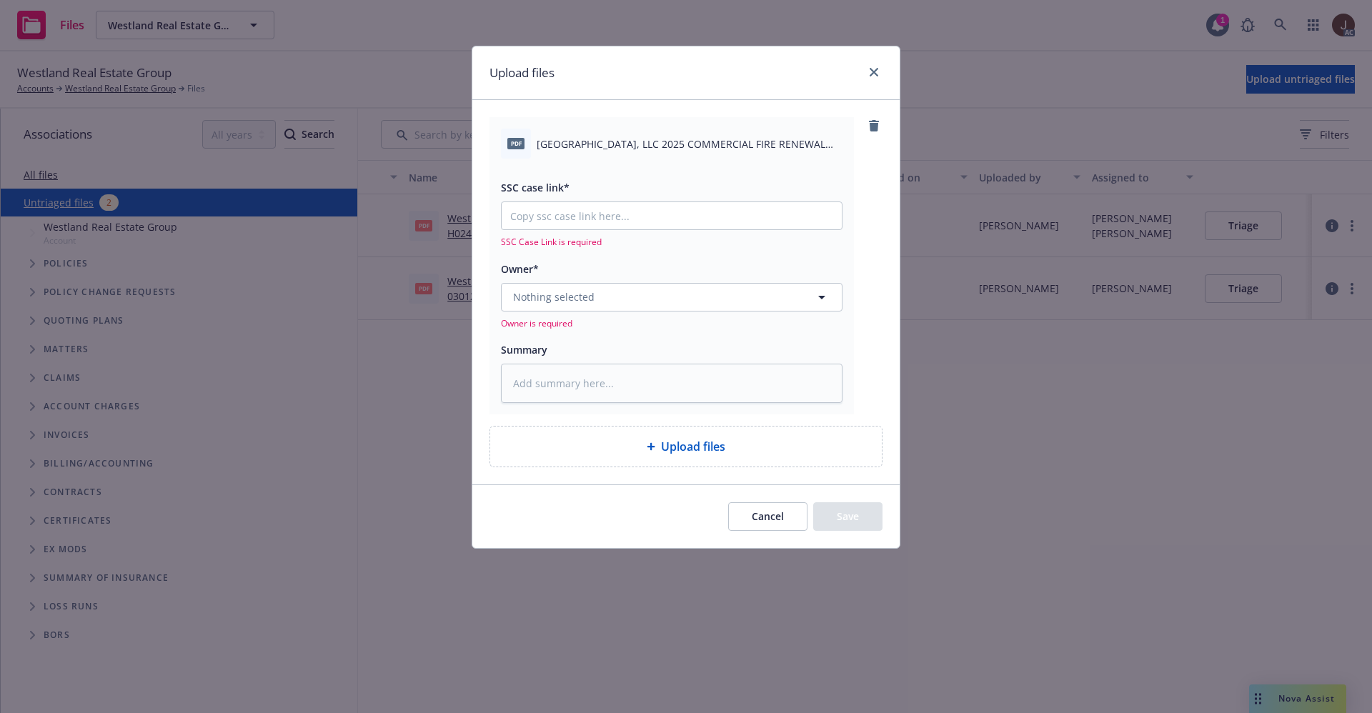
click at [743, 143] on span "PALOMAR MOUNTAIN RESORT, LLC 2025 COMMERCIAL FIRE RENEWAL OFFER.pdf" at bounding box center [690, 144] width 306 height 15
copy div "PALOMAR MOUNTAIN RESORT, LLC 2025 COMMERCIAL FIRE RENEWAL OFFER.pdf"
click at [556, 391] on textarea at bounding box center [672, 383] width 342 height 39
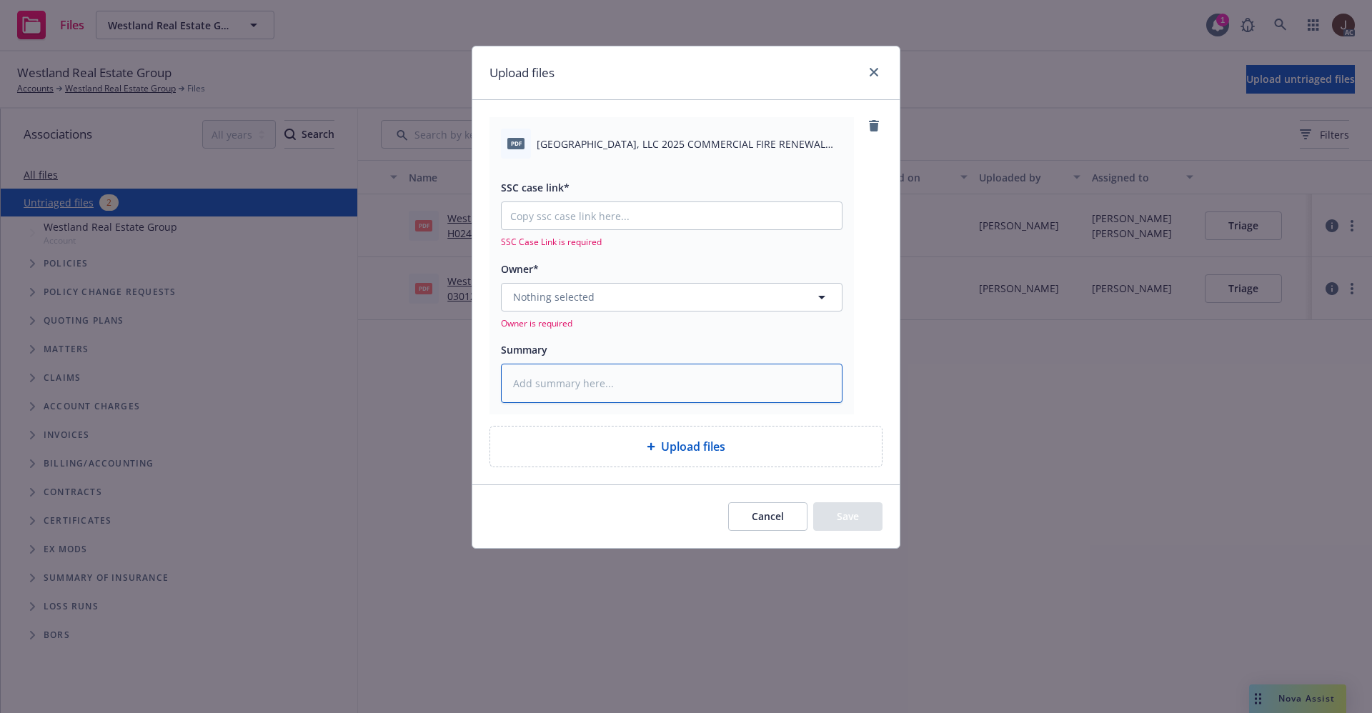
paste textarea "PALOMAR MOUNTAIN RESORT, LLC 2025 COMMERCIAL FIRE RENEWAL OFFER.pdf"
type textarea "x"
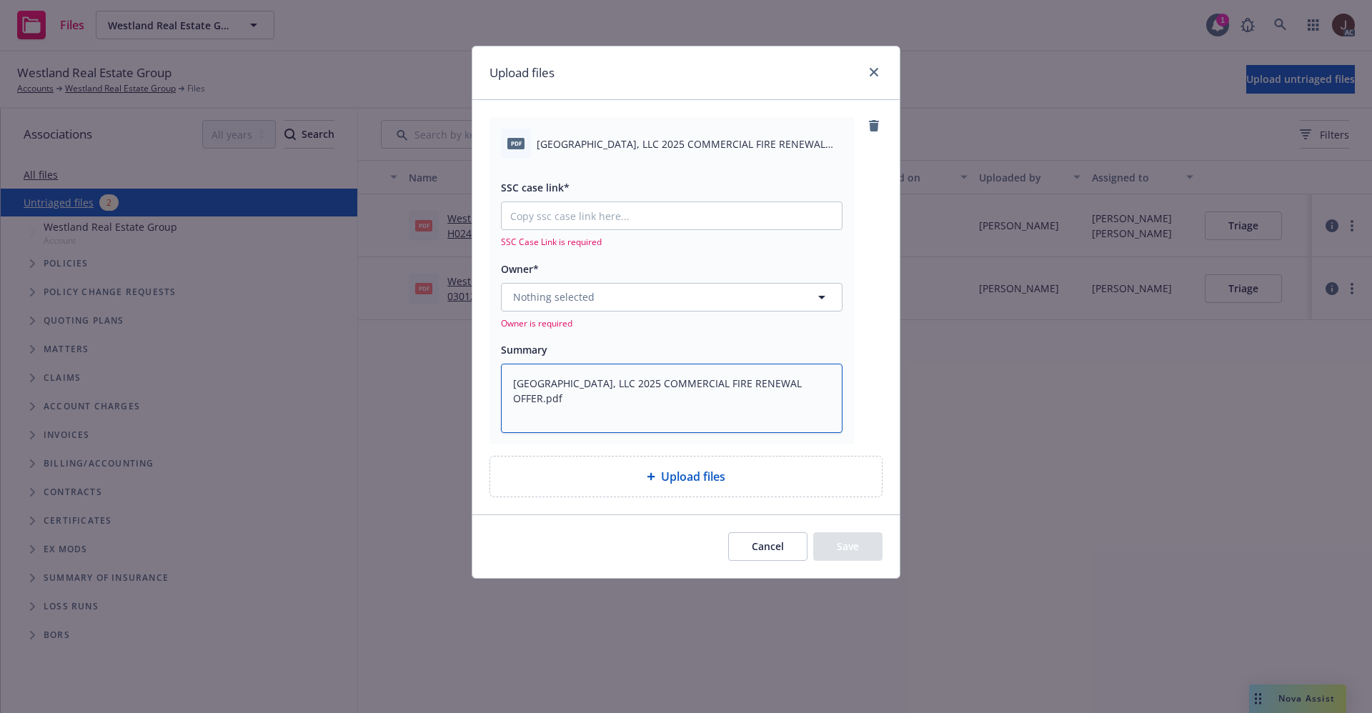
type textarea "PALOMAR MOUNTAIN RESORT, LLC 2025 COMMERCIAL FIRE RENEWAL OFFER.pdf"
click at [565, 292] on span "Nothing selected" at bounding box center [553, 296] width 81 height 15
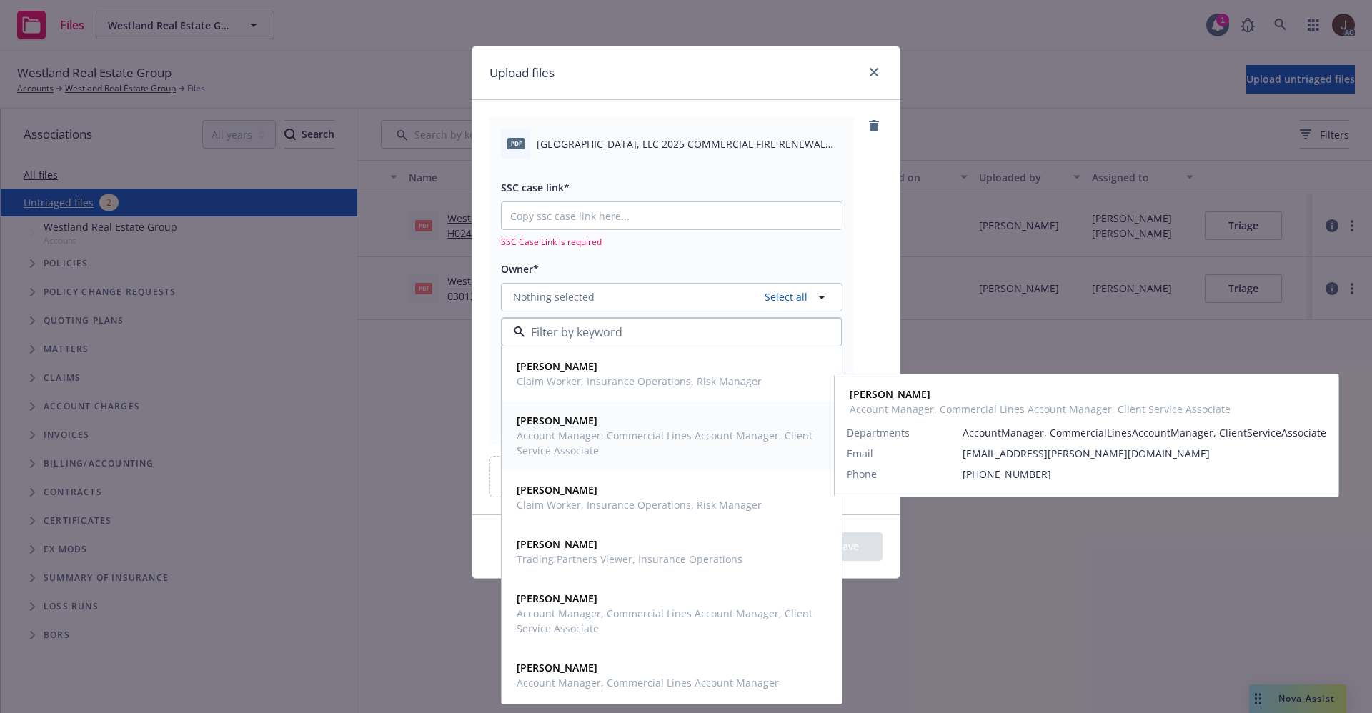
click at [598, 427] on strong "Crystal Diep Anderson" at bounding box center [557, 421] width 81 height 14
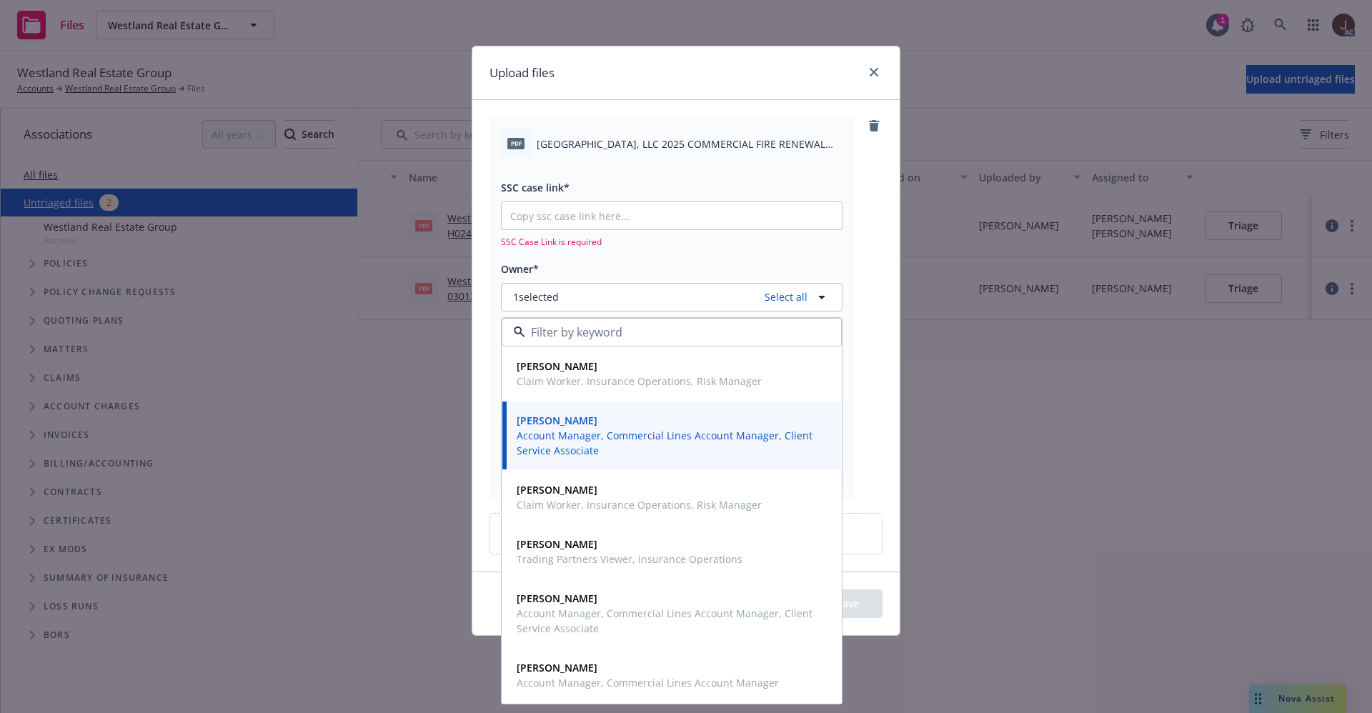
click at [872, 250] on div "pdf PALOMAR MOUNTAIN RESORT, LLC 2025 COMMERCIAL FIRE RENEWAL OFFER.pdf SSC cas…" at bounding box center [686, 309] width 393 height 384
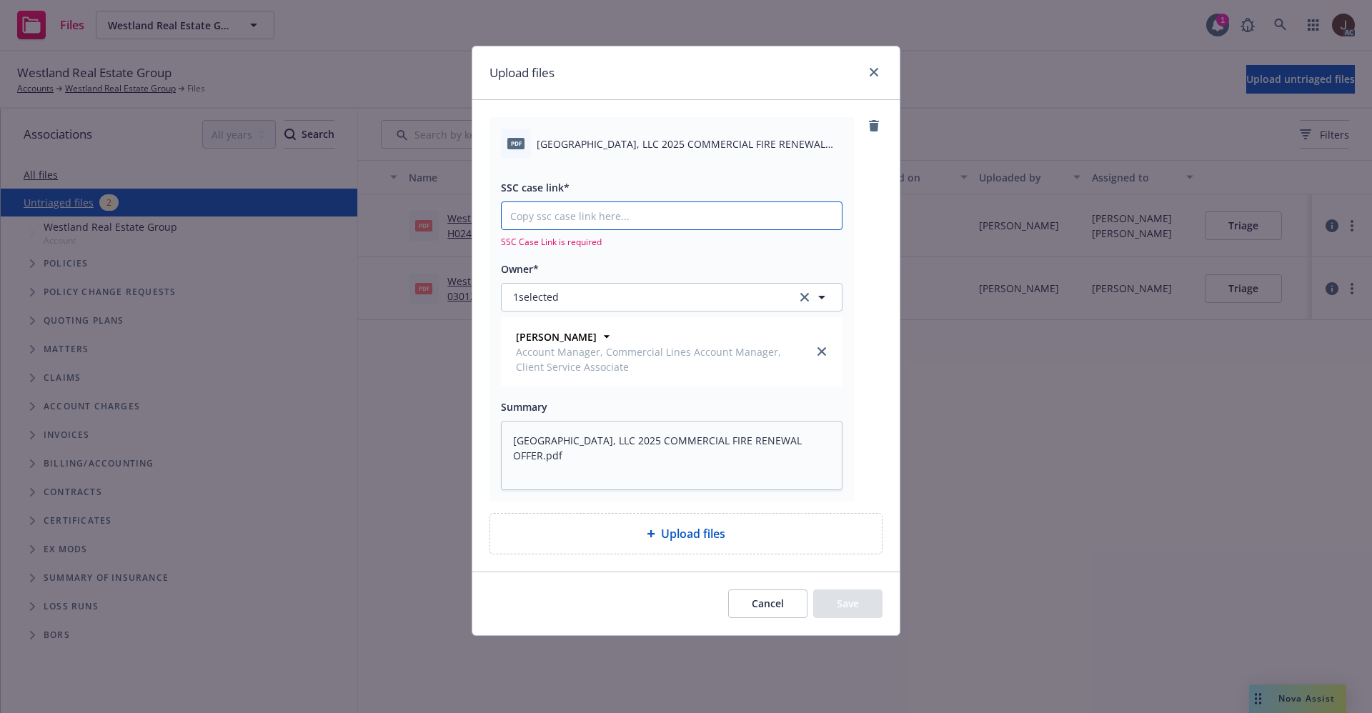
click at [563, 222] on input "SSC case link*" at bounding box center [672, 215] width 340 height 27
paste input "https://newfront-ssc.lightning.force.com/lightning/r/Case/500Vz00000SbpjaIAB/vi…"
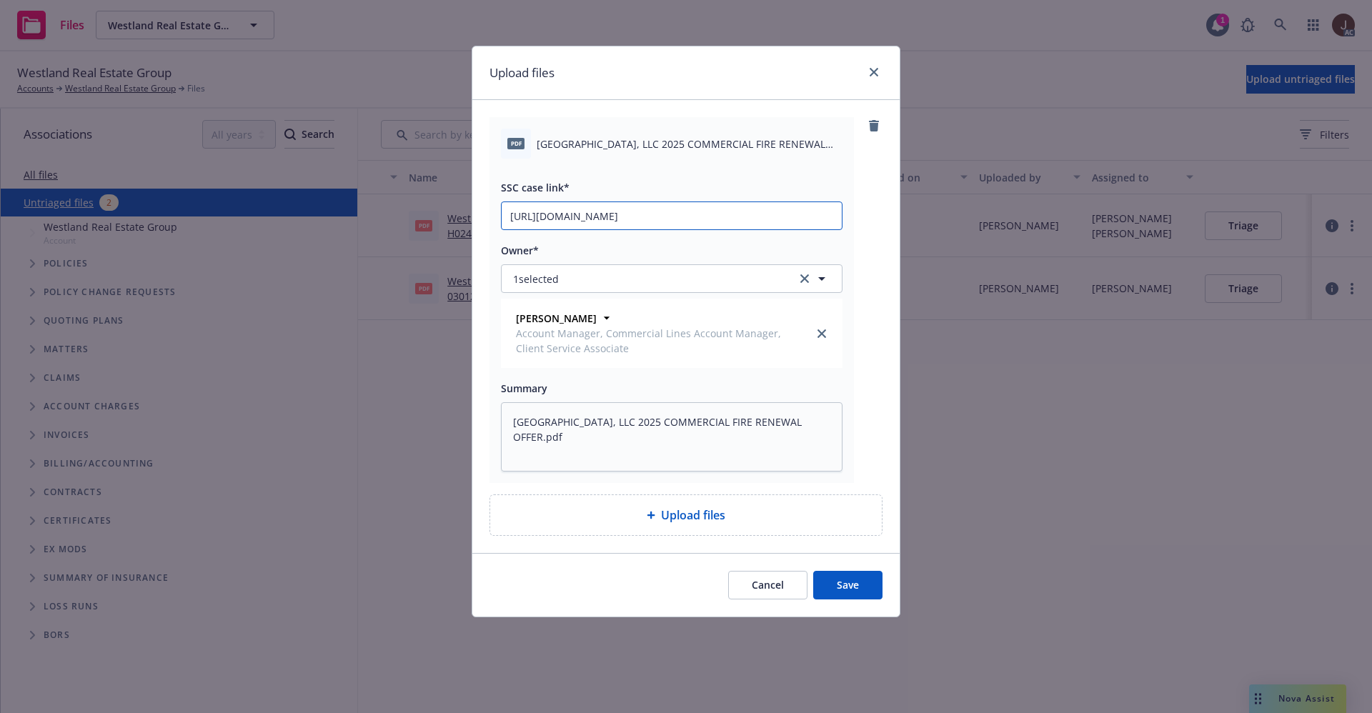
type textarea "x"
type input "https://newfront-ssc.lightning.force.com/lightning/r/Case/500Vz00000SbpjaIAB/vi…"
click at [851, 584] on button "Save" at bounding box center [847, 585] width 69 height 29
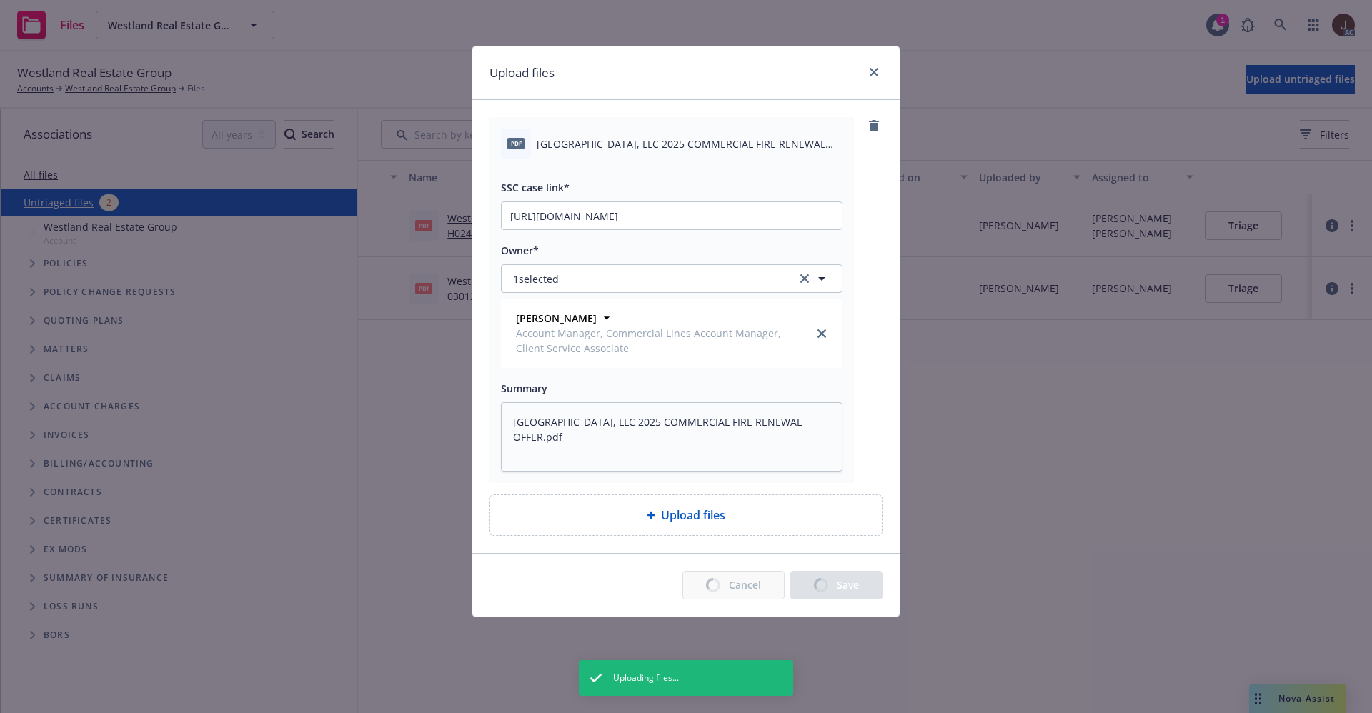
type textarea "x"
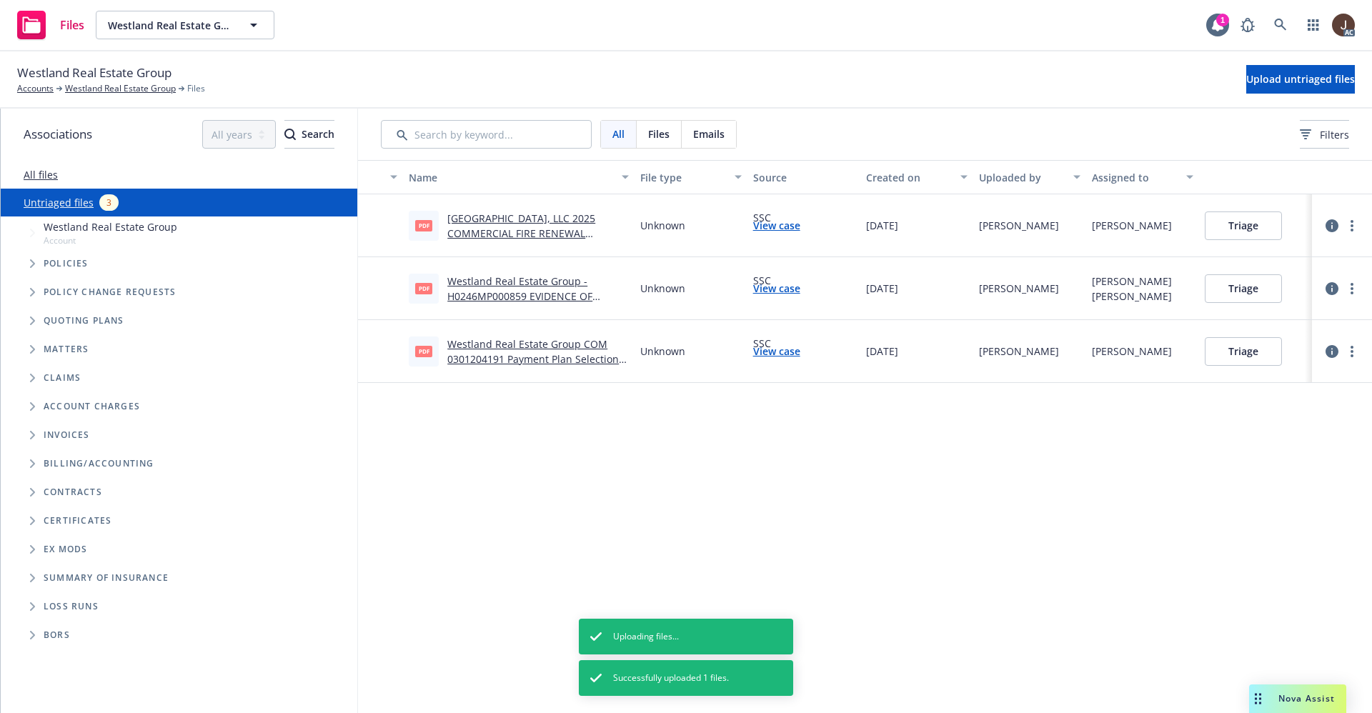
click at [899, 457] on div "Name File type Source Created on Uploaded by Assigned to pdf PALOMAR MOUNTAIN R…" at bounding box center [865, 436] width 1014 height 553
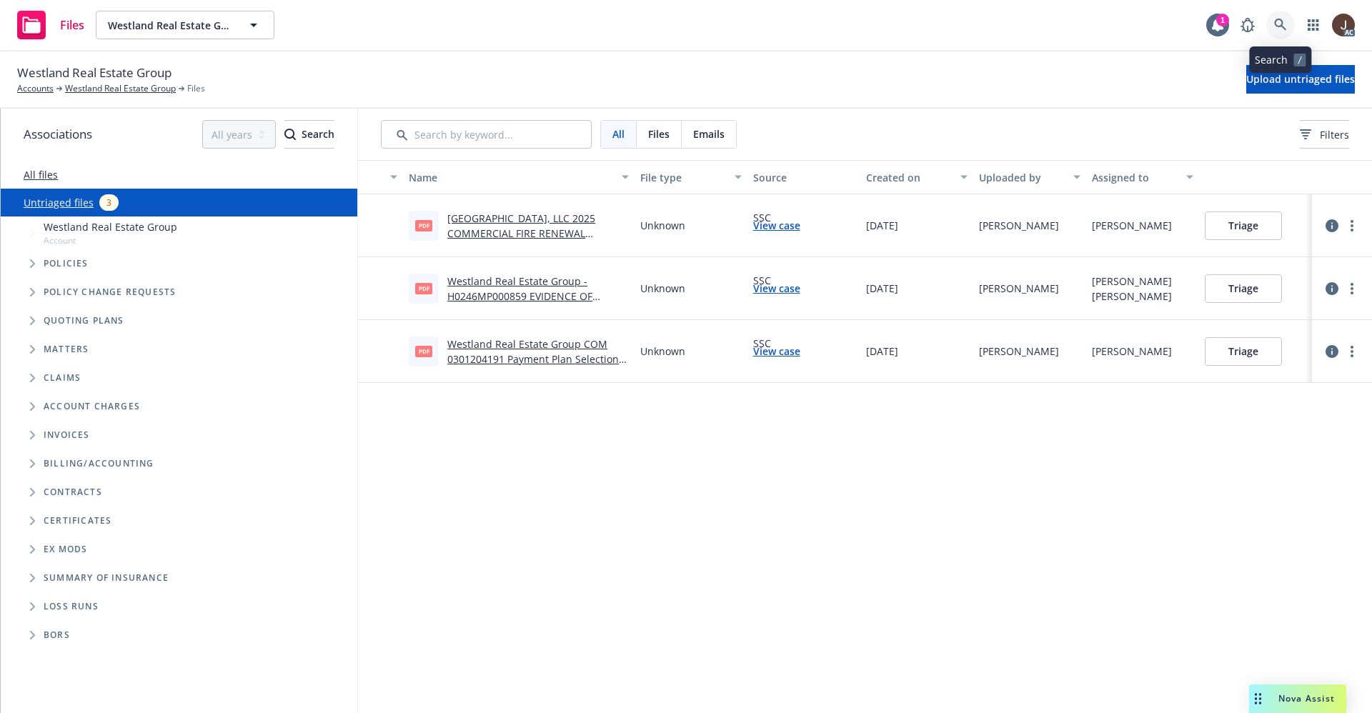
click at [1276, 29] on icon at bounding box center [1280, 25] width 13 height 13
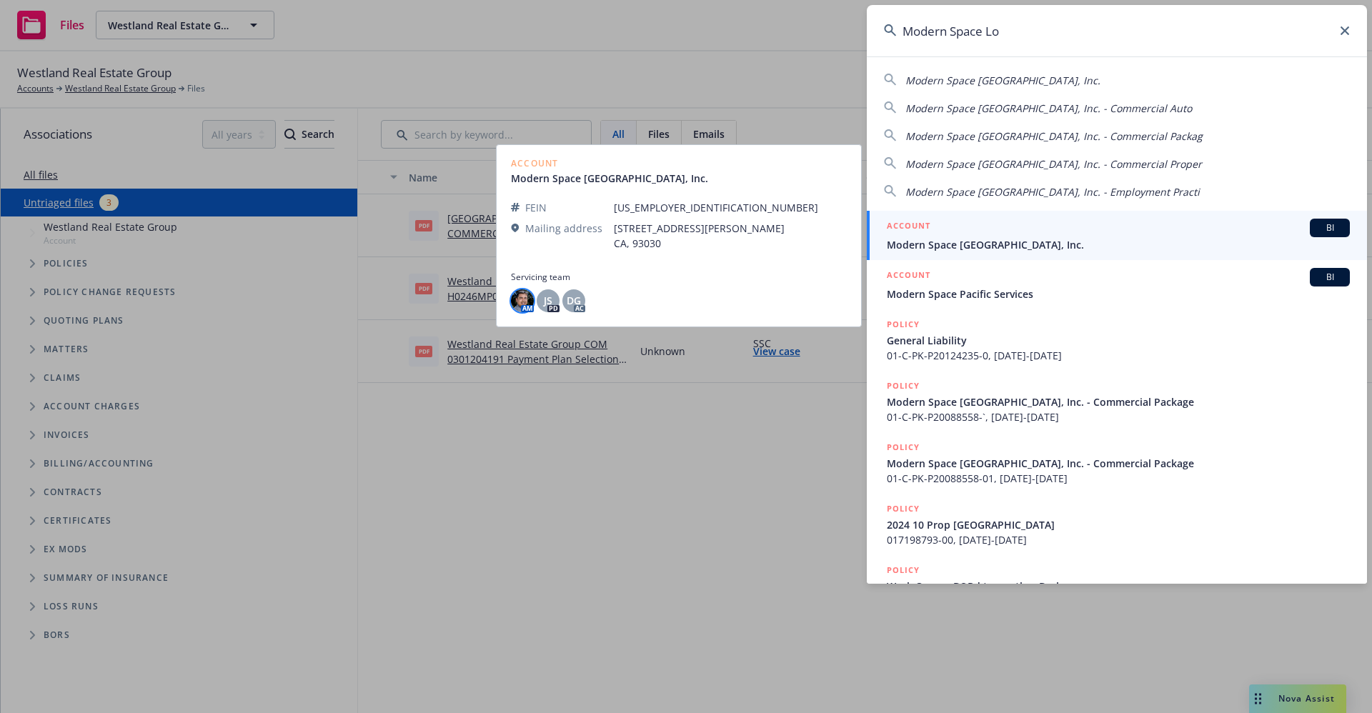
type input "Modern Space Lo"
click at [517, 302] on img at bounding box center [522, 300] width 23 height 23
click at [583, 299] on div "DG" at bounding box center [574, 300] width 23 height 23
click at [705, 280] on span "Servicing team" at bounding box center [679, 277] width 336 height 13
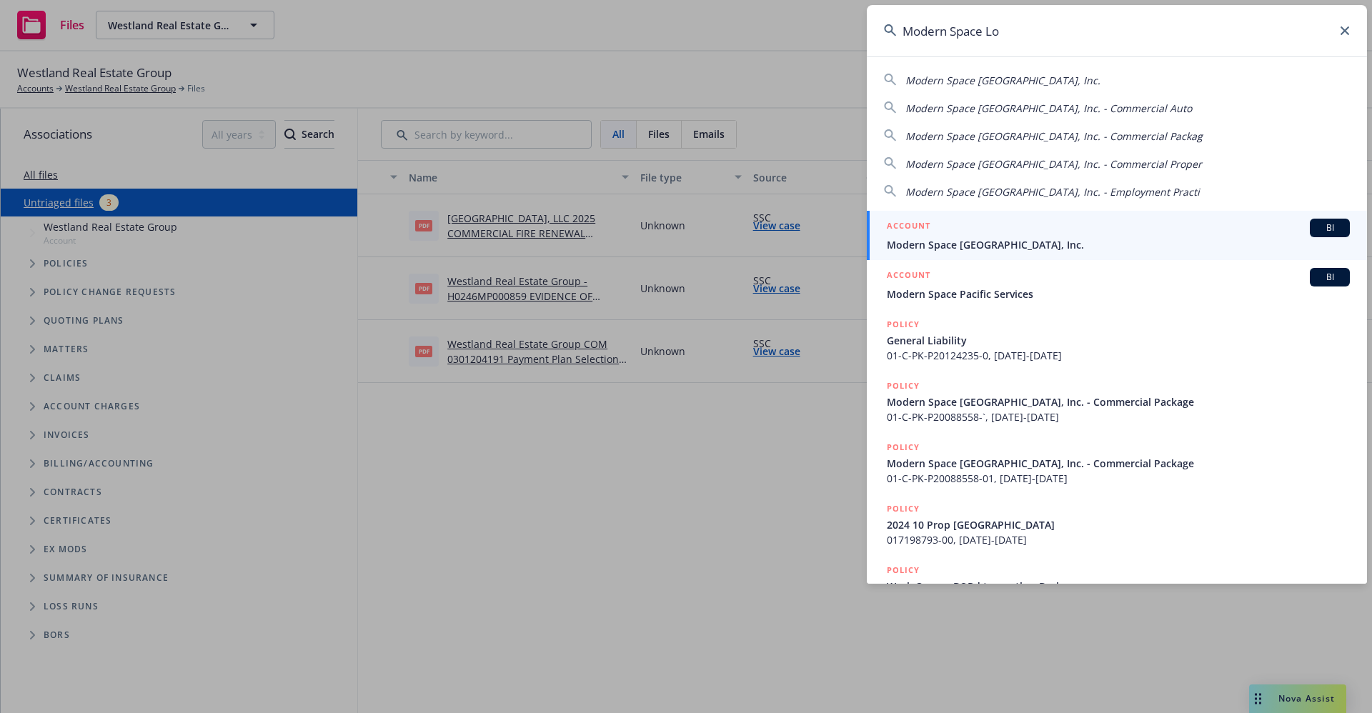
drag, startPoint x: 1021, startPoint y: 26, endPoint x: 843, endPoint y: 34, distance: 178.9
click at [843, 33] on div "Modern Space Lo Modern Space Los Angeles, Inc. Modern Space Los Angeles, Inc. -…" at bounding box center [686, 356] width 1372 height 713
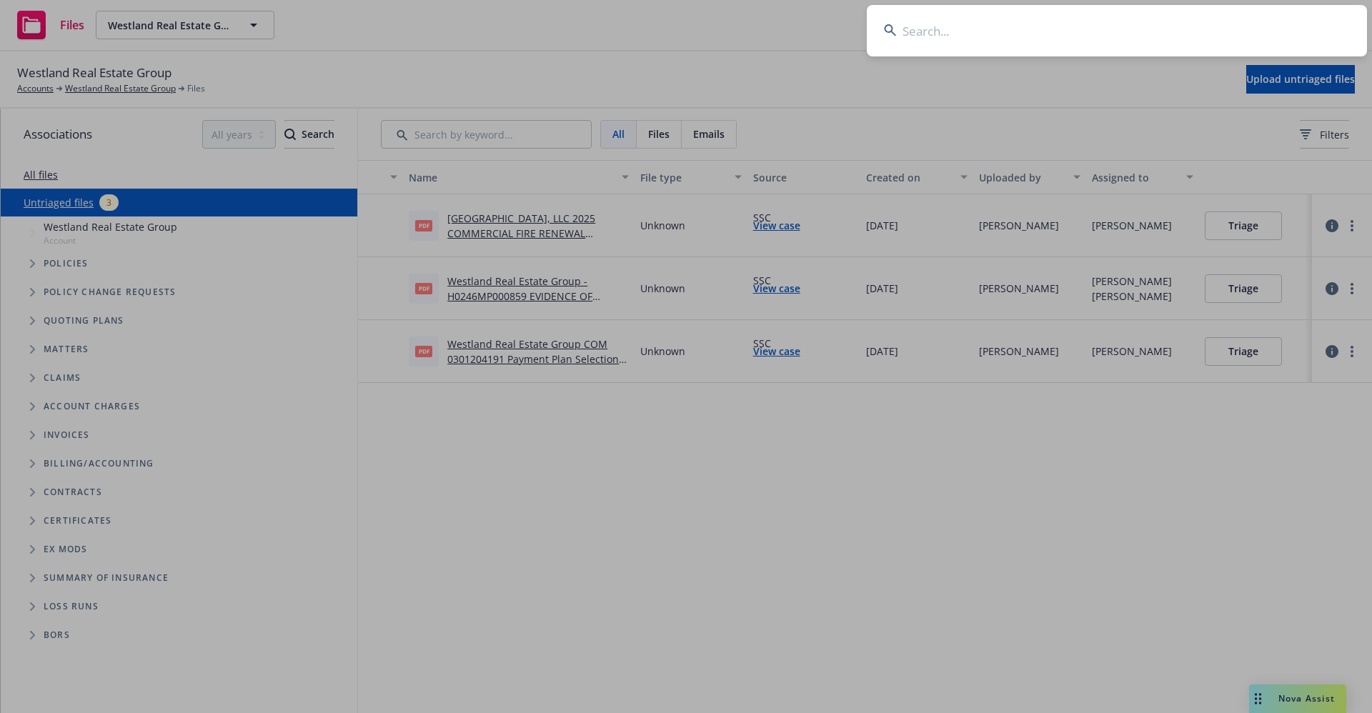
paste input "Steelhead Constructors Inc. Preliminary Notice"
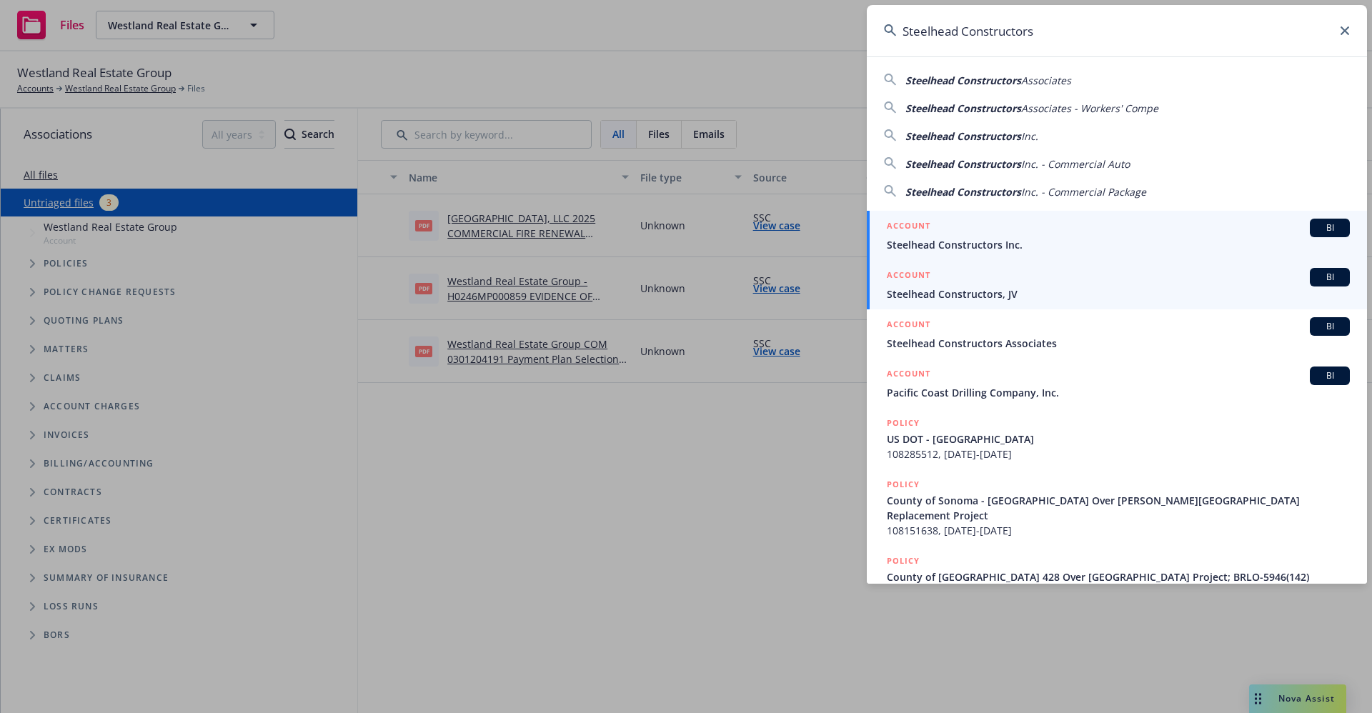
type input "Steelhead Constructors"
click at [978, 292] on span "Steelhead Constructors, JV" at bounding box center [1118, 294] width 463 height 15
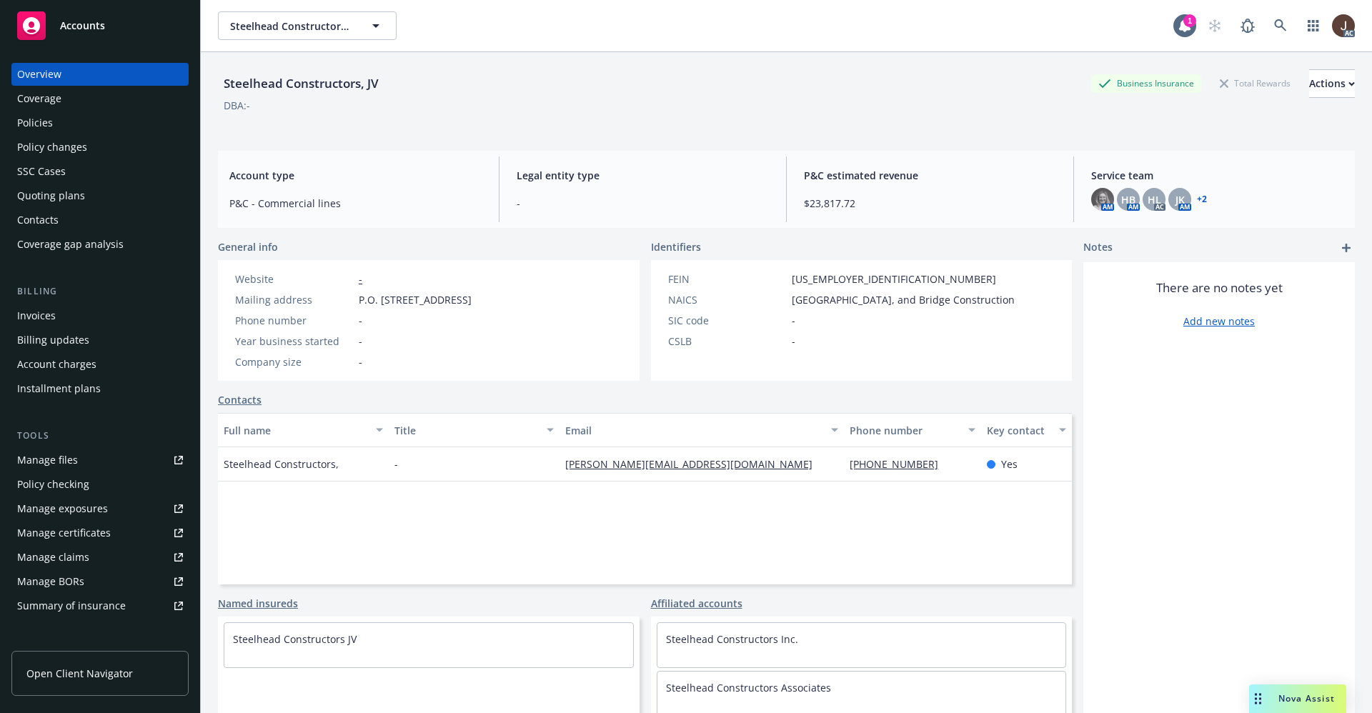
click at [39, 122] on div "Policies" at bounding box center [35, 123] width 36 height 23
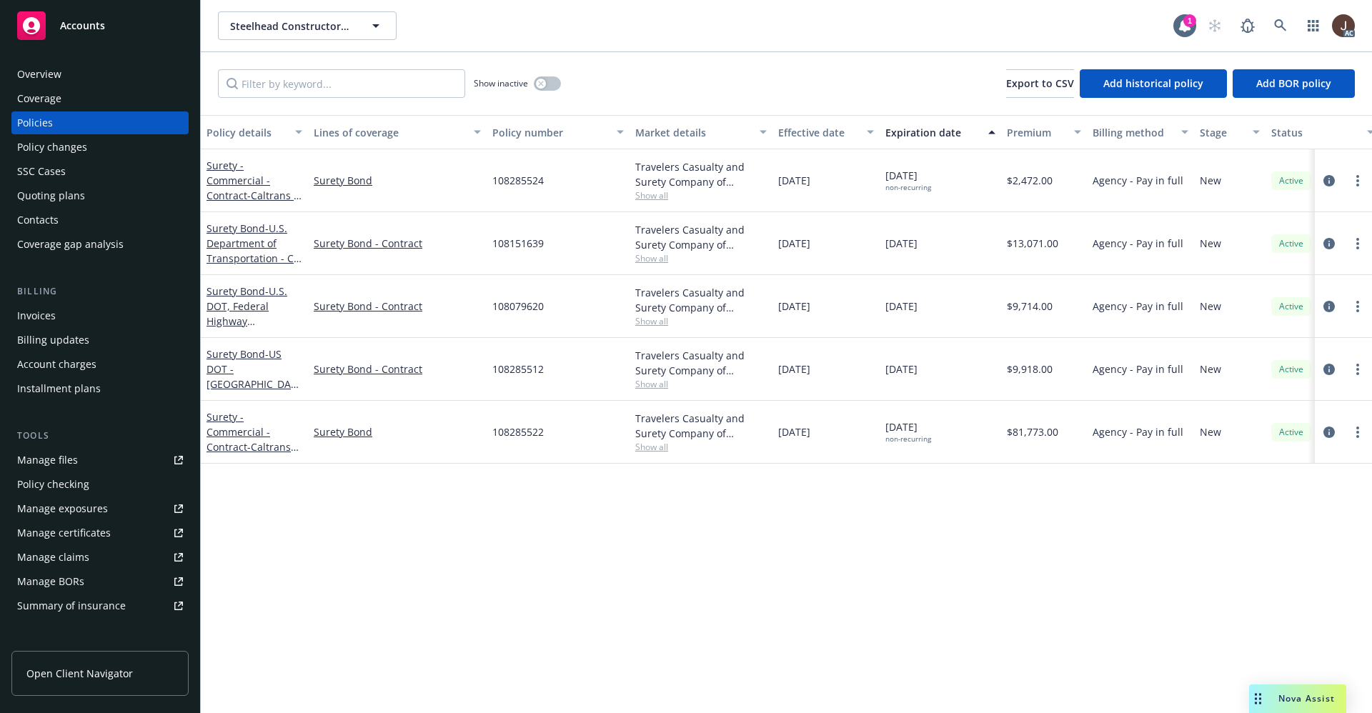
click at [53, 458] on div "Manage files" at bounding box center [47, 460] width 61 height 23
click at [1278, 23] on icon at bounding box center [1280, 25] width 13 height 13
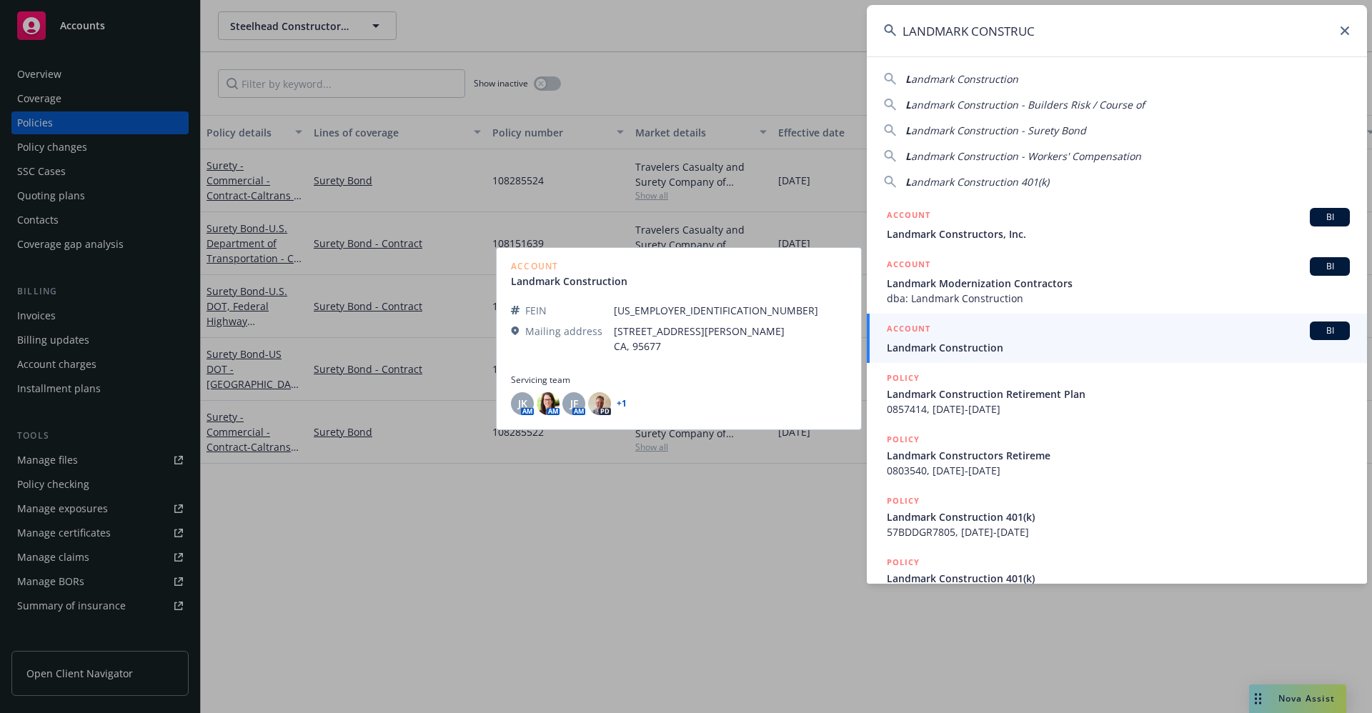
type input "LANDMARK CONSTRUC"
click at [988, 355] on link "ACCOUNT BI Landmark Construction" at bounding box center [1117, 338] width 500 height 49
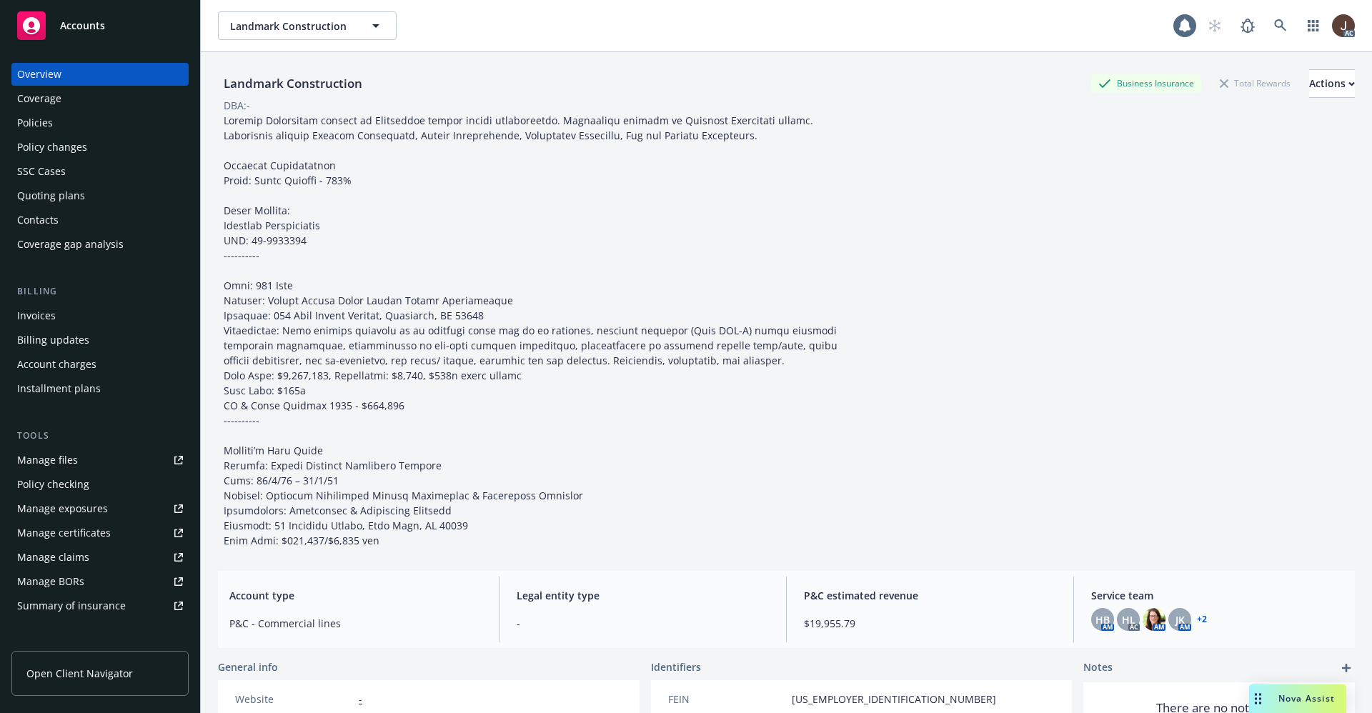
click at [38, 125] on div "Policies" at bounding box center [35, 123] width 36 height 23
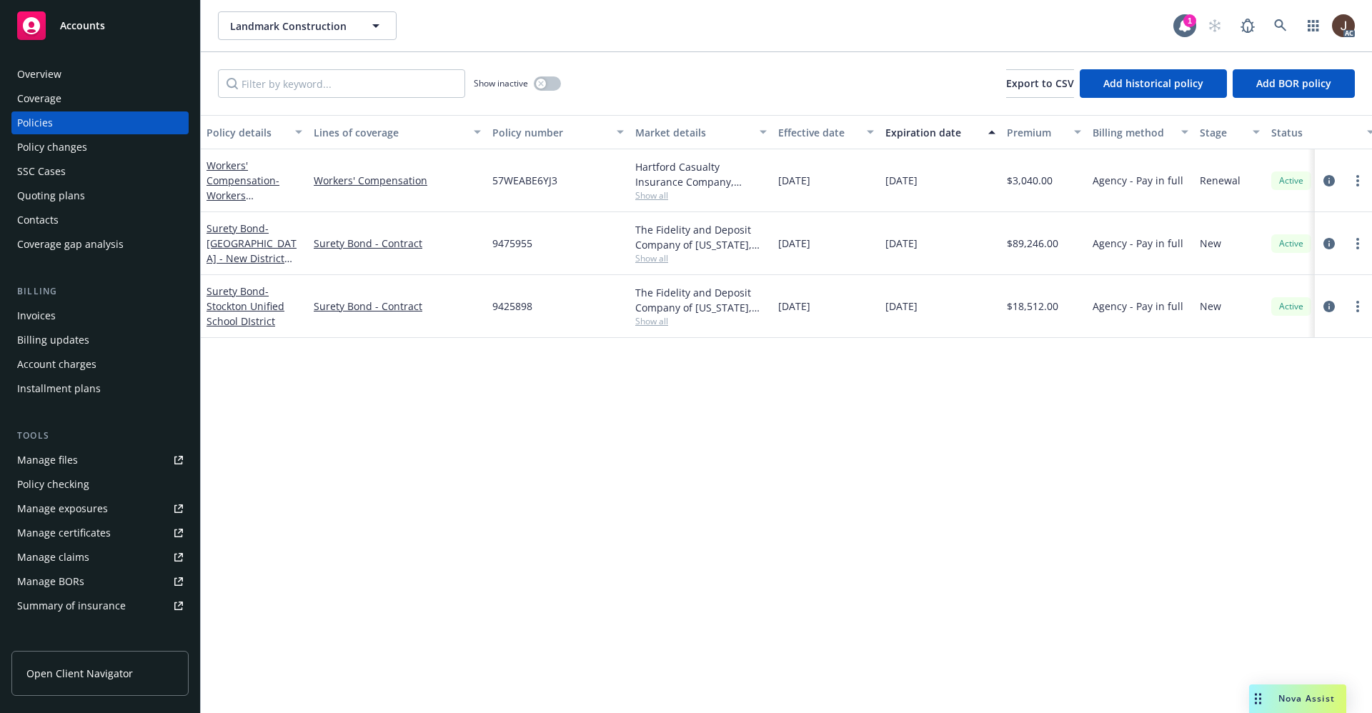
click at [36, 465] on div "Manage files" at bounding box center [47, 460] width 61 height 23
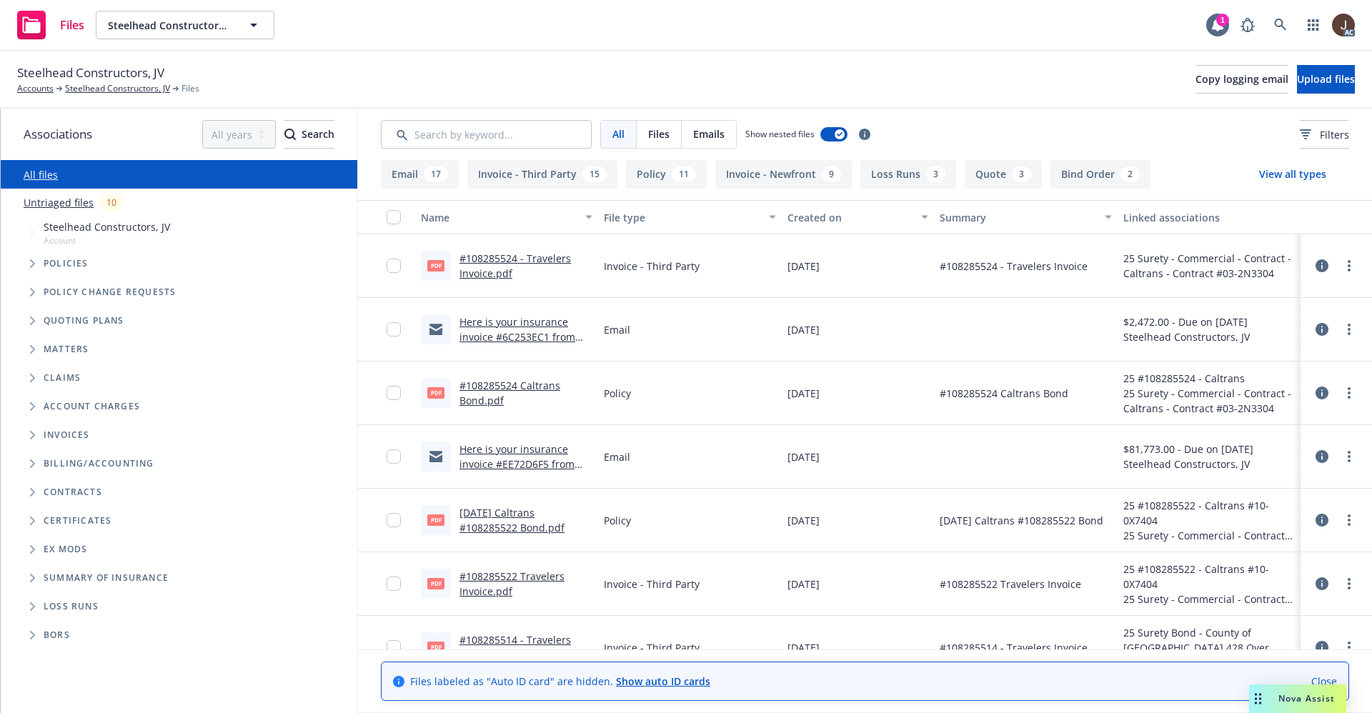
click at [57, 202] on link "Untriaged files" at bounding box center [59, 202] width 70 height 15
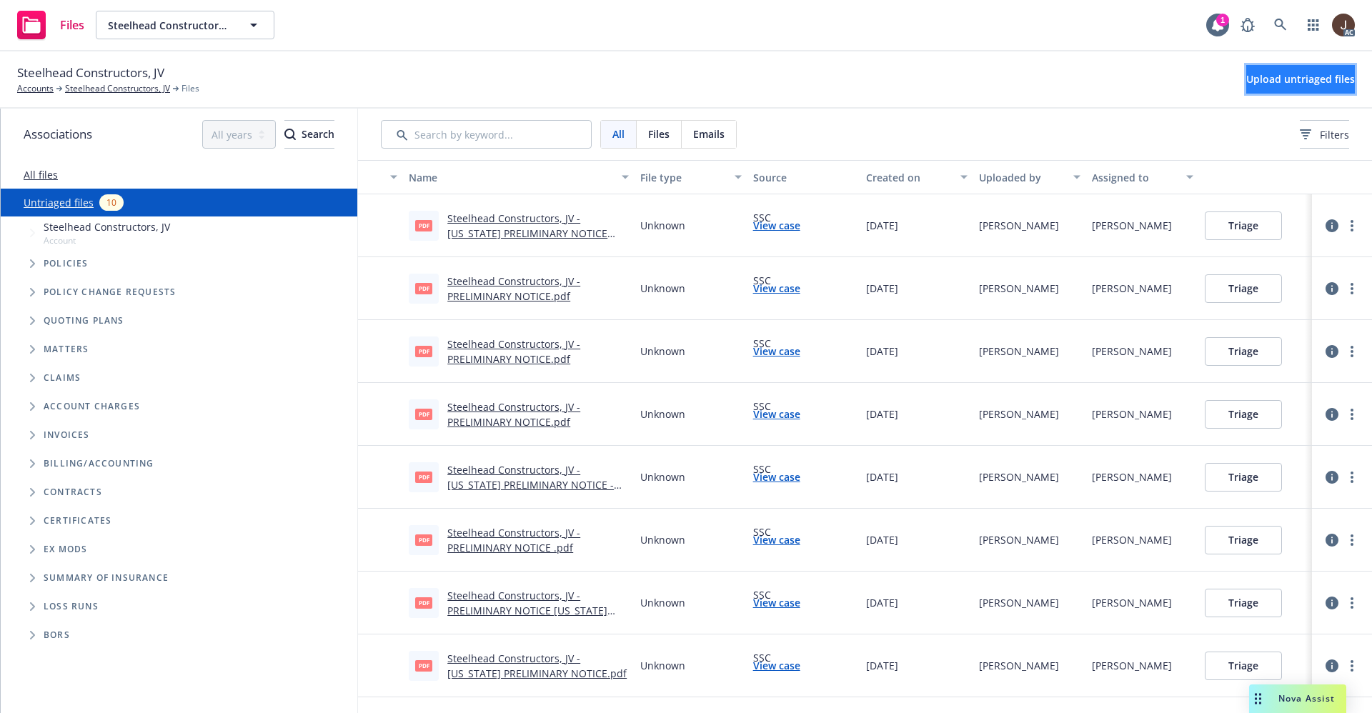
click at [1290, 79] on span "Upload untriaged files" at bounding box center [1301, 79] width 109 height 14
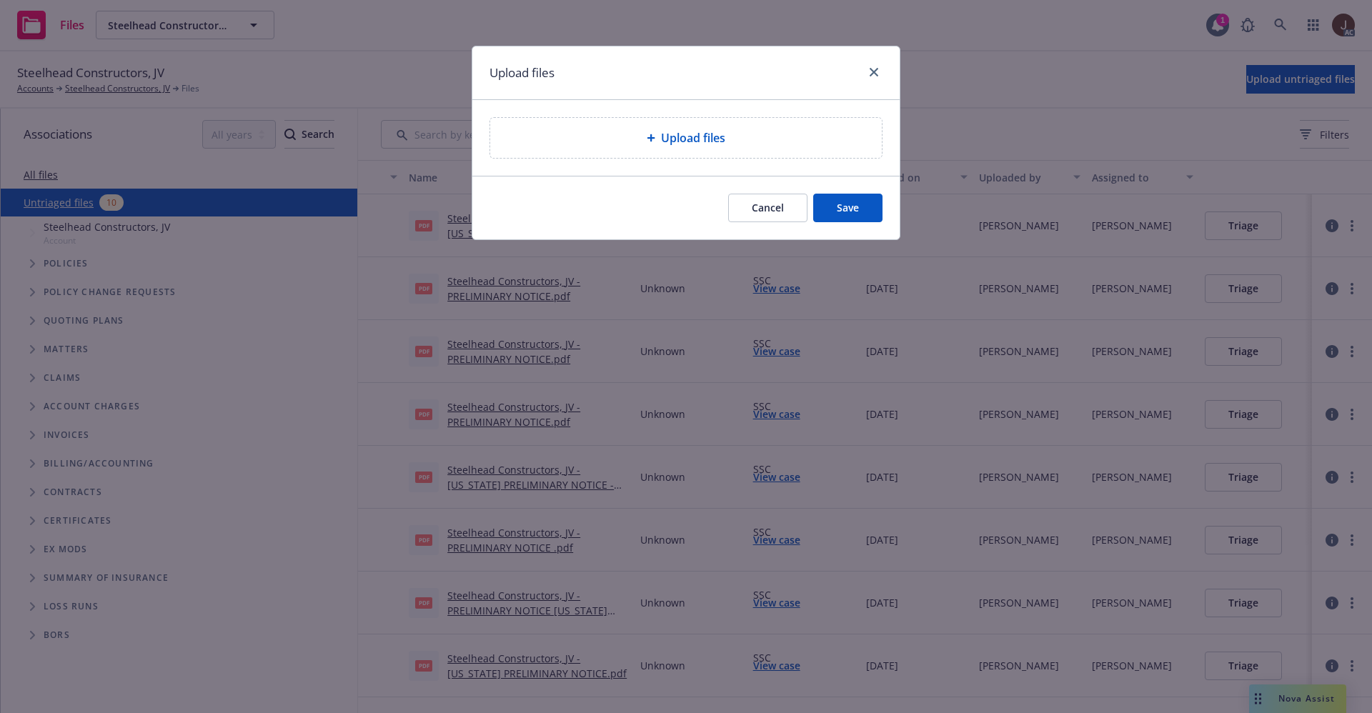
click at [673, 140] on span "Upload files" at bounding box center [693, 137] width 64 height 17
click at [668, 140] on span "Upload files" at bounding box center [693, 137] width 64 height 17
click at [696, 147] on div "Upload files" at bounding box center [686, 138] width 392 height 40
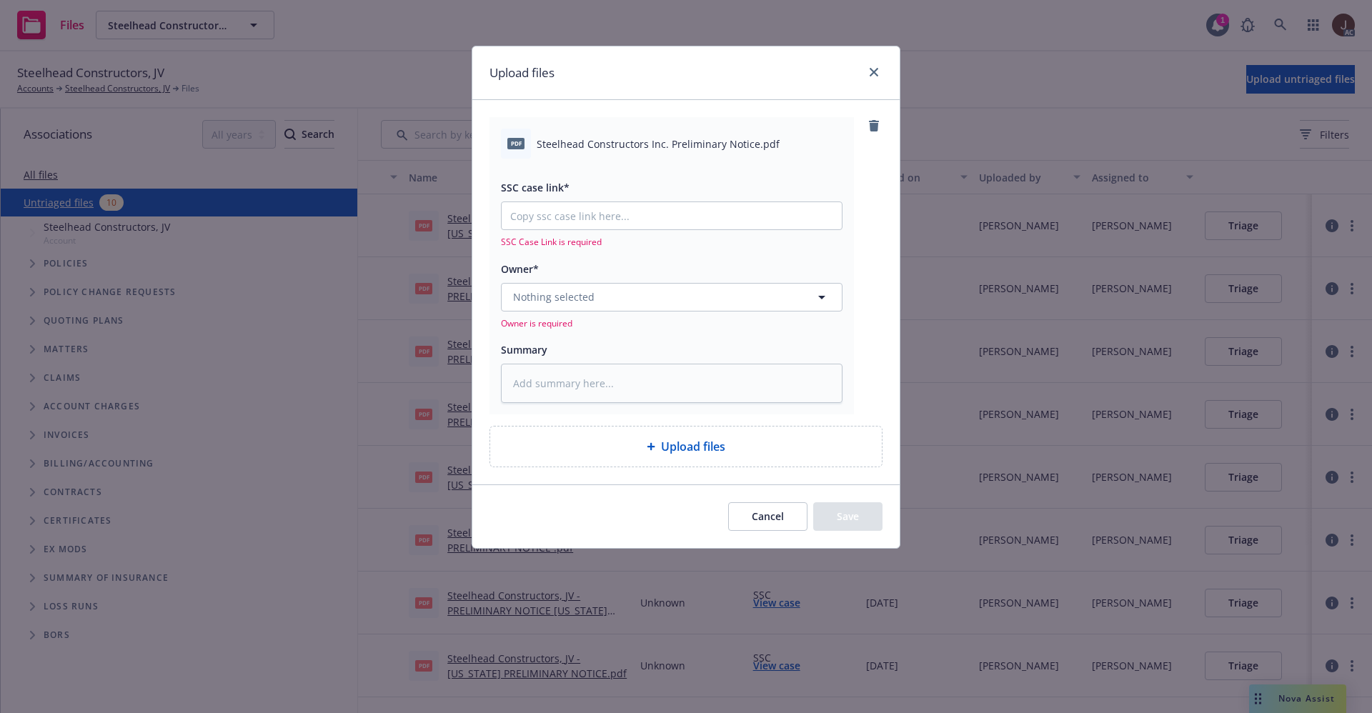
click at [658, 142] on span "Steelhead Constructors Inc. Preliminary Notice.pdf" at bounding box center [658, 144] width 243 height 15
copy div "Steelhead Constructors Inc. Preliminary Notice.pdf"
click at [565, 375] on textarea at bounding box center [672, 383] width 342 height 39
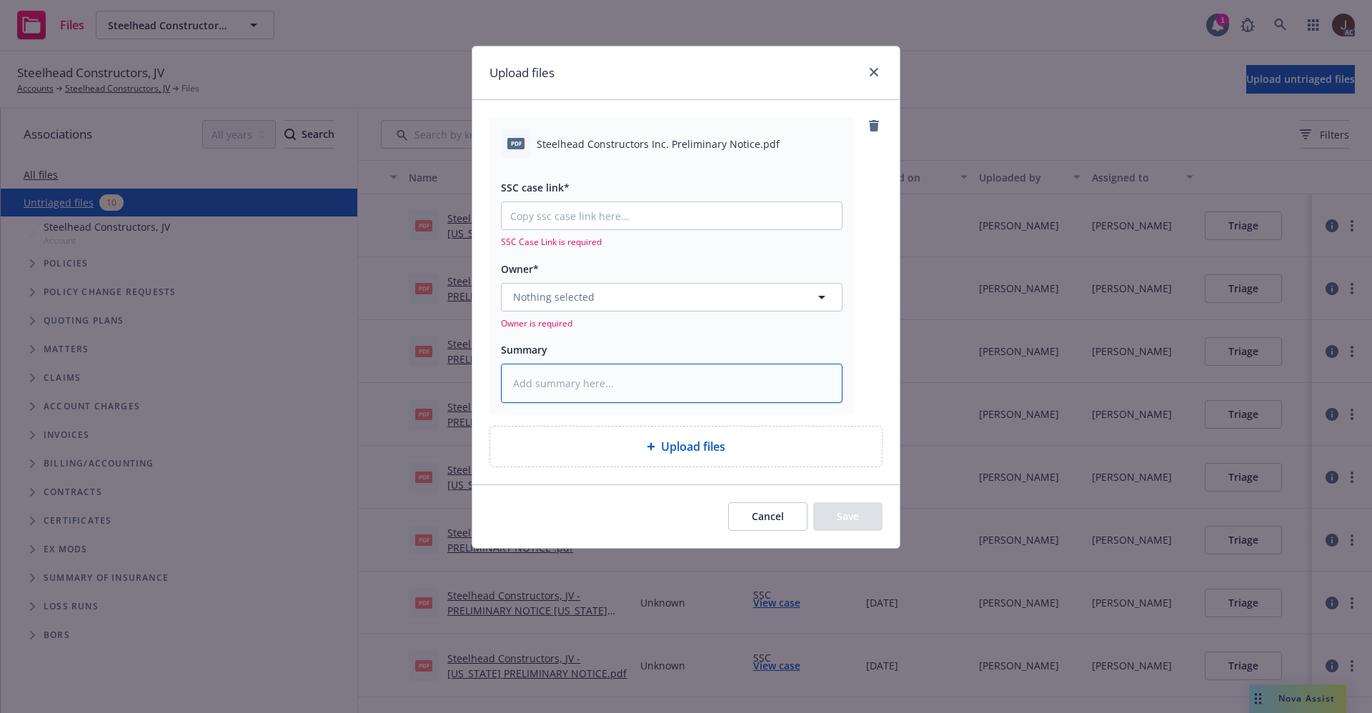
paste textarea "Steelhead Constructors Inc. Preliminary Notice.pdf"
type textarea "x"
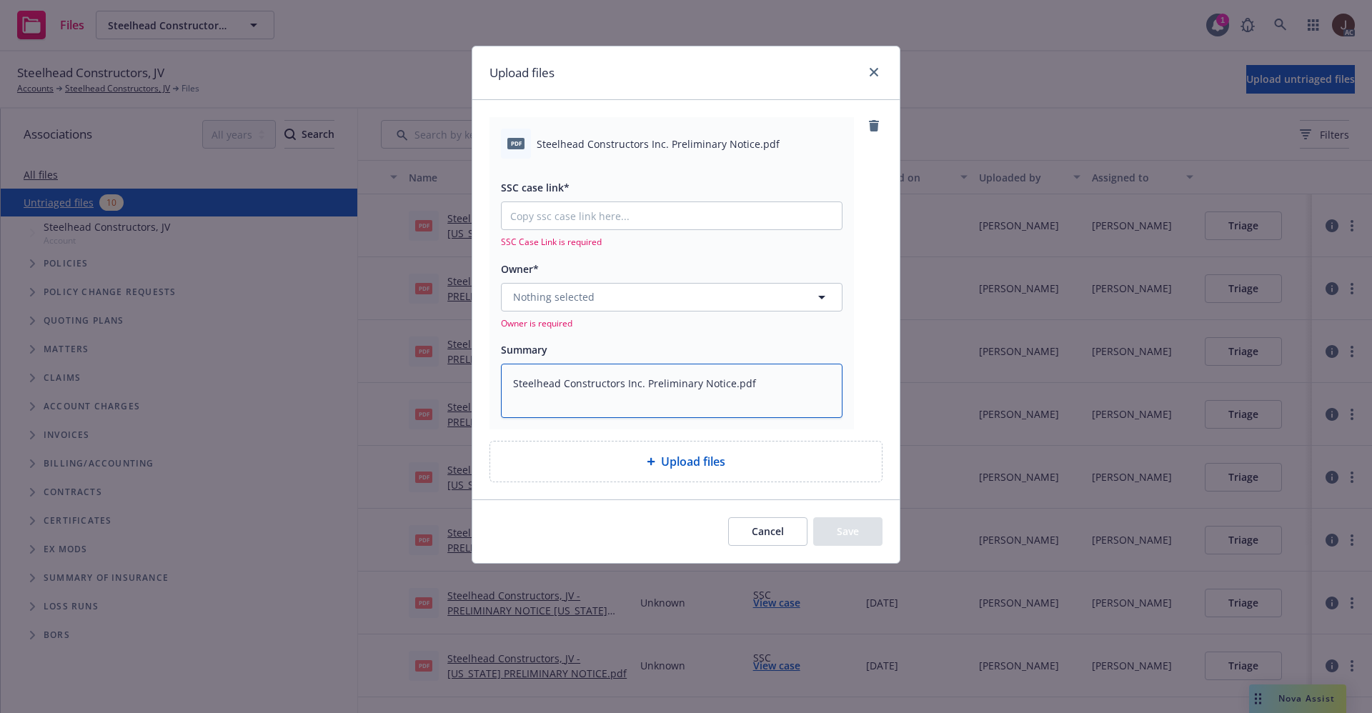
type textarea "Steelhead Constructors Inc. Preliminary Notice.pdf"
click at [573, 299] on span "Nothing selected" at bounding box center [553, 296] width 81 height 15
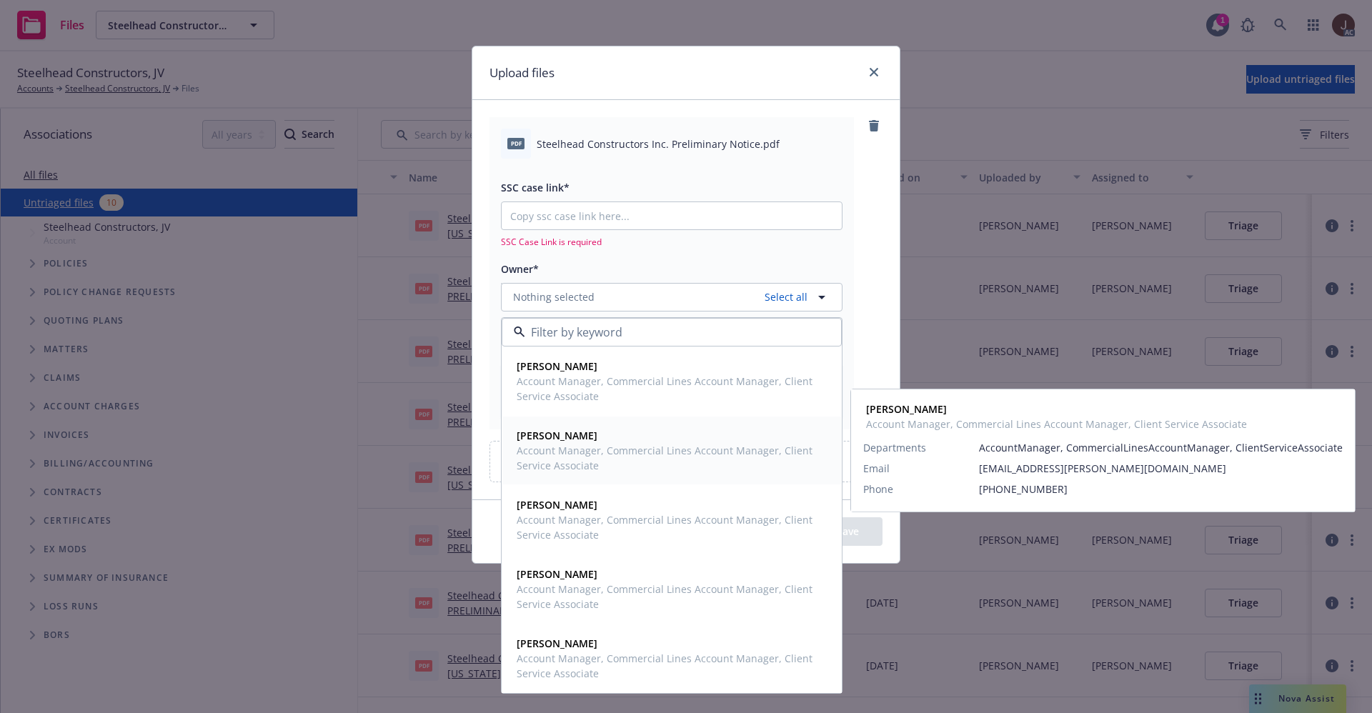
click at [561, 441] on strong "[PERSON_NAME]" at bounding box center [557, 436] width 81 height 14
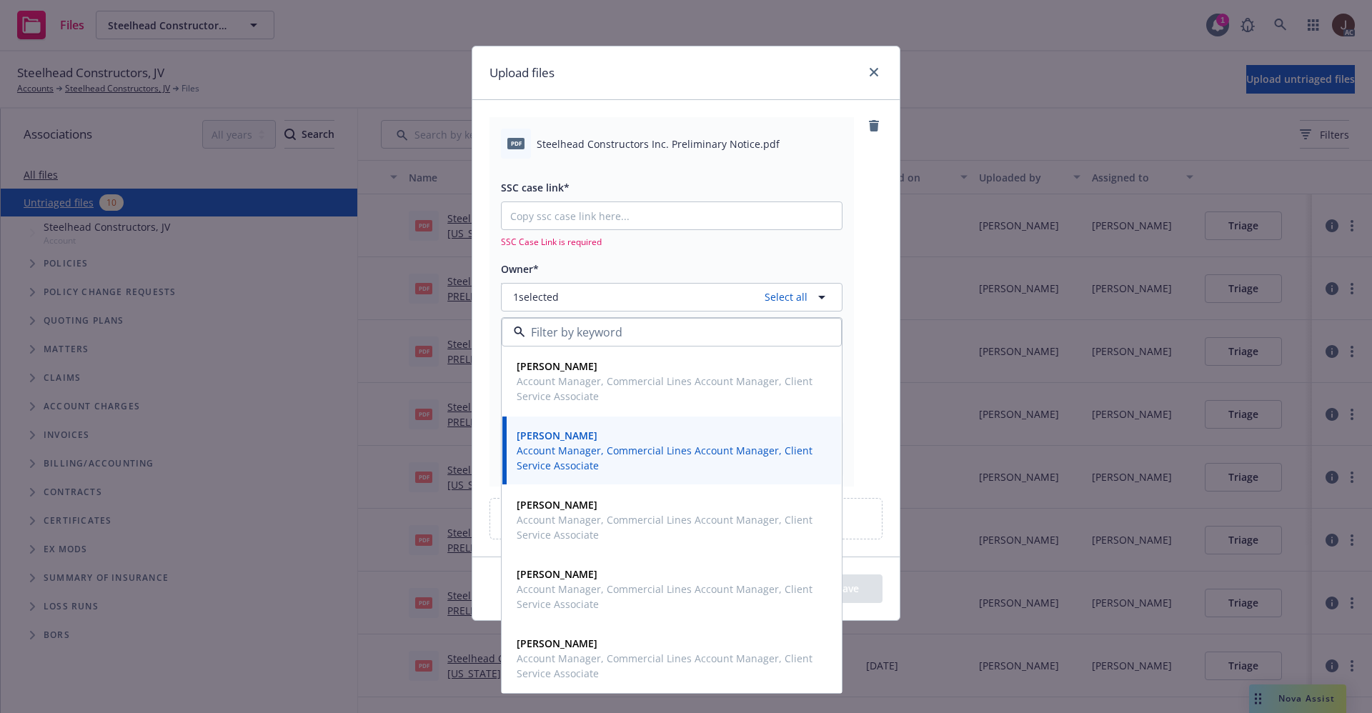
click at [864, 236] on div "pdf Steelhead Constructors Inc. Preliminary Notice.pdf SSC case link* SSC Case …" at bounding box center [686, 301] width 393 height 369
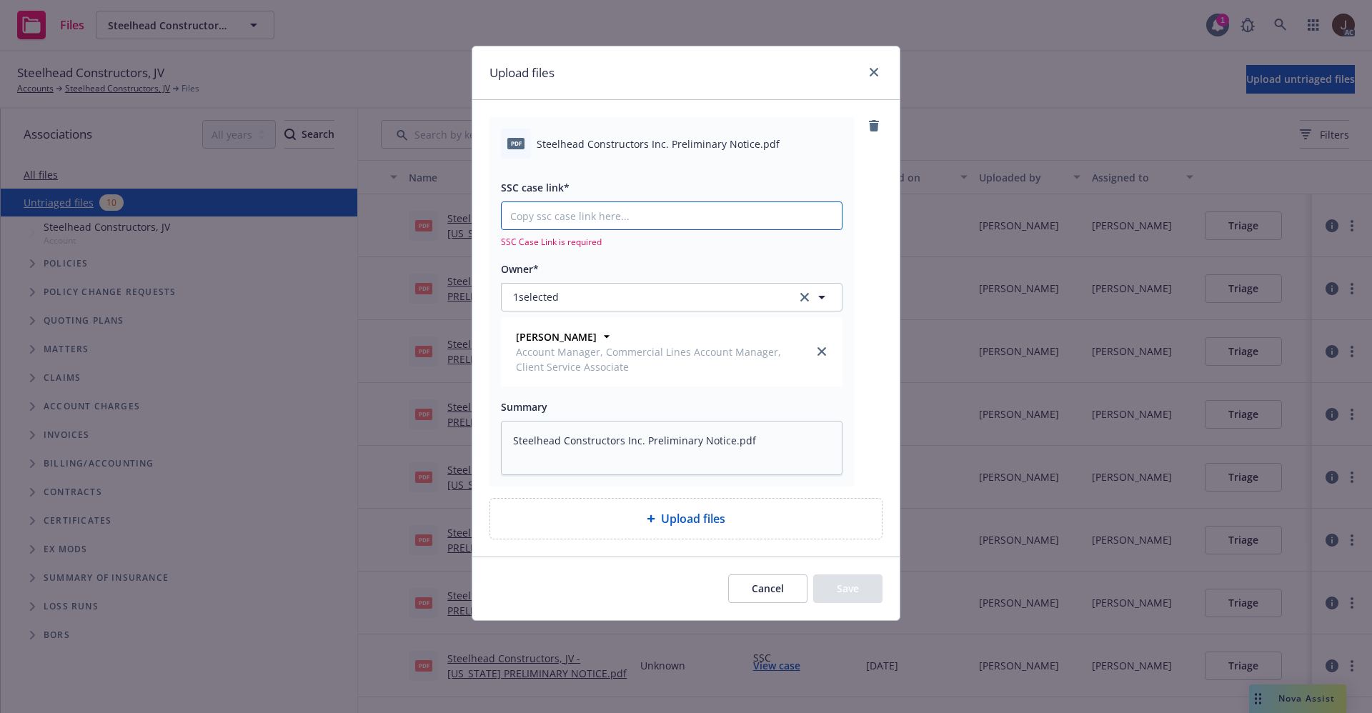
click at [557, 218] on input "SSC case link*" at bounding box center [672, 215] width 340 height 27
paste input "[URL][DOMAIN_NAME]"
type textarea "x"
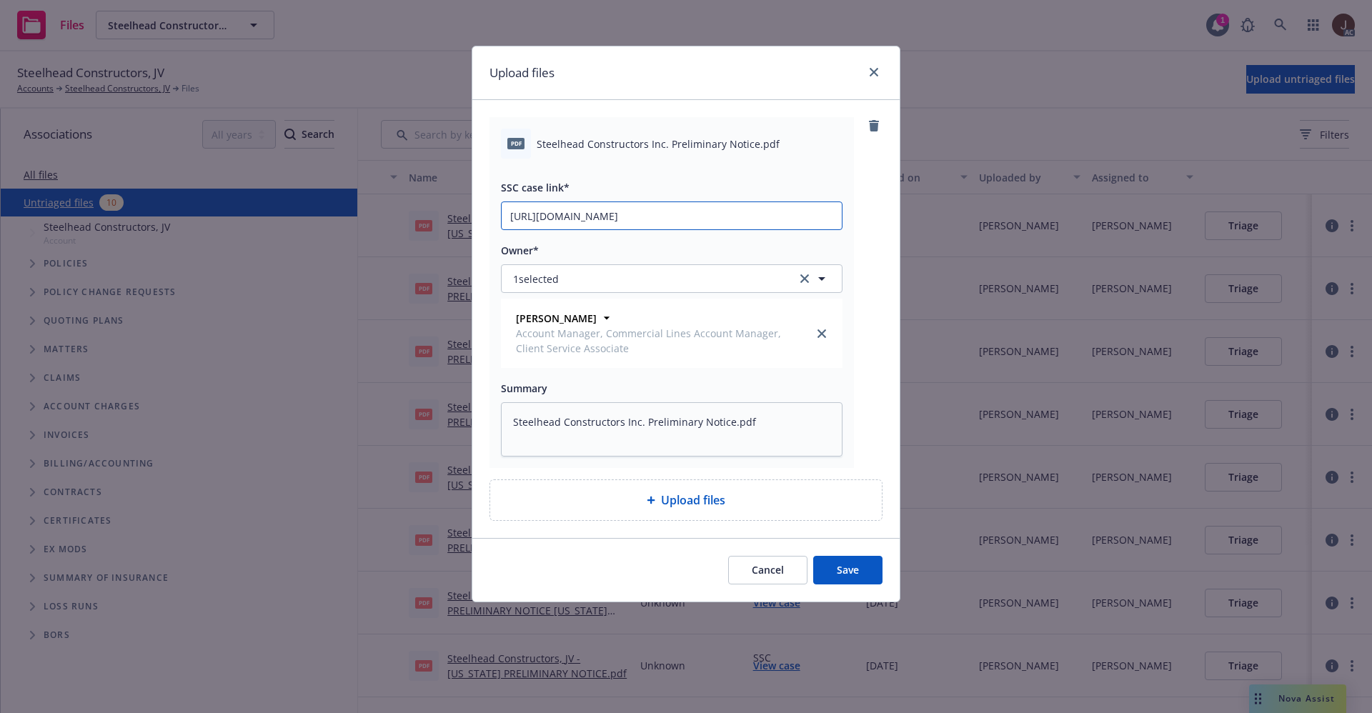
type input "[URL][DOMAIN_NAME]"
click at [858, 266] on div "pdf Steelhead Constructors Inc. Preliminary Notice.pdf SSC case link* [URL][DOM…" at bounding box center [686, 292] width 393 height 351
click at [846, 565] on button "Save" at bounding box center [847, 570] width 69 height 29
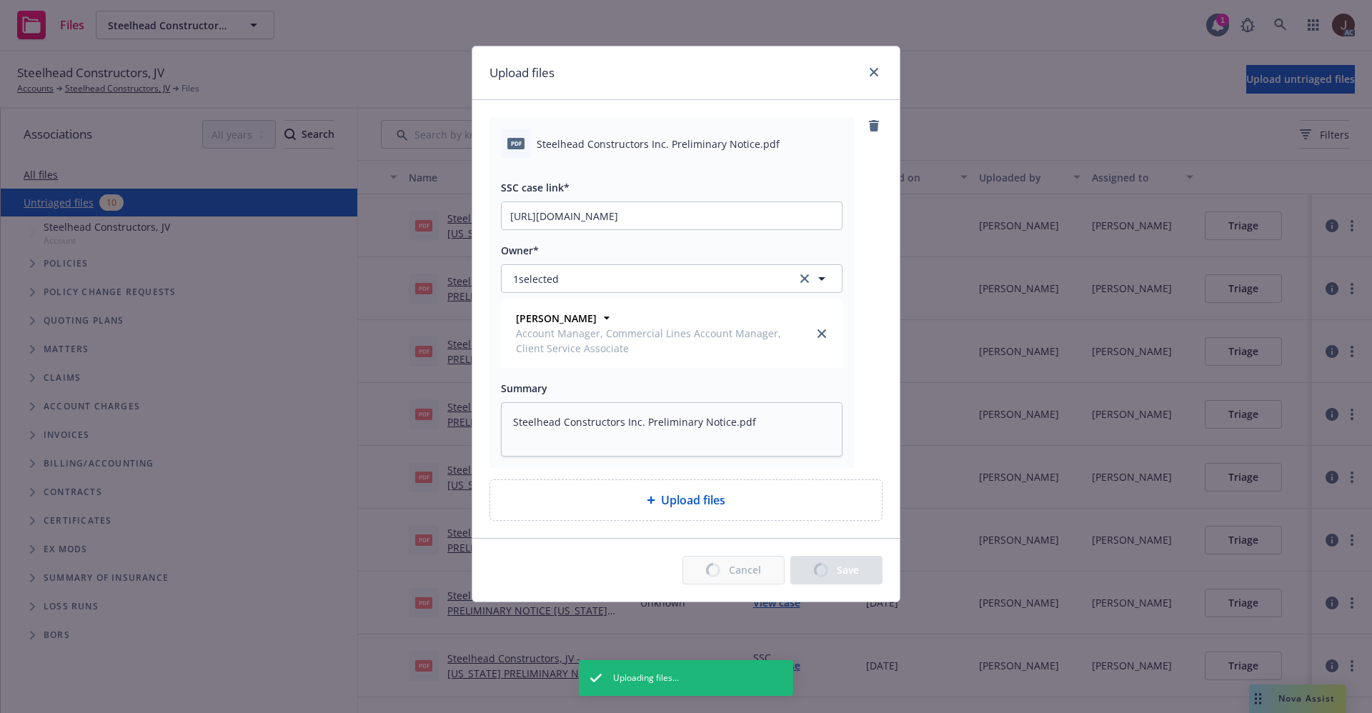
type textarea "x"
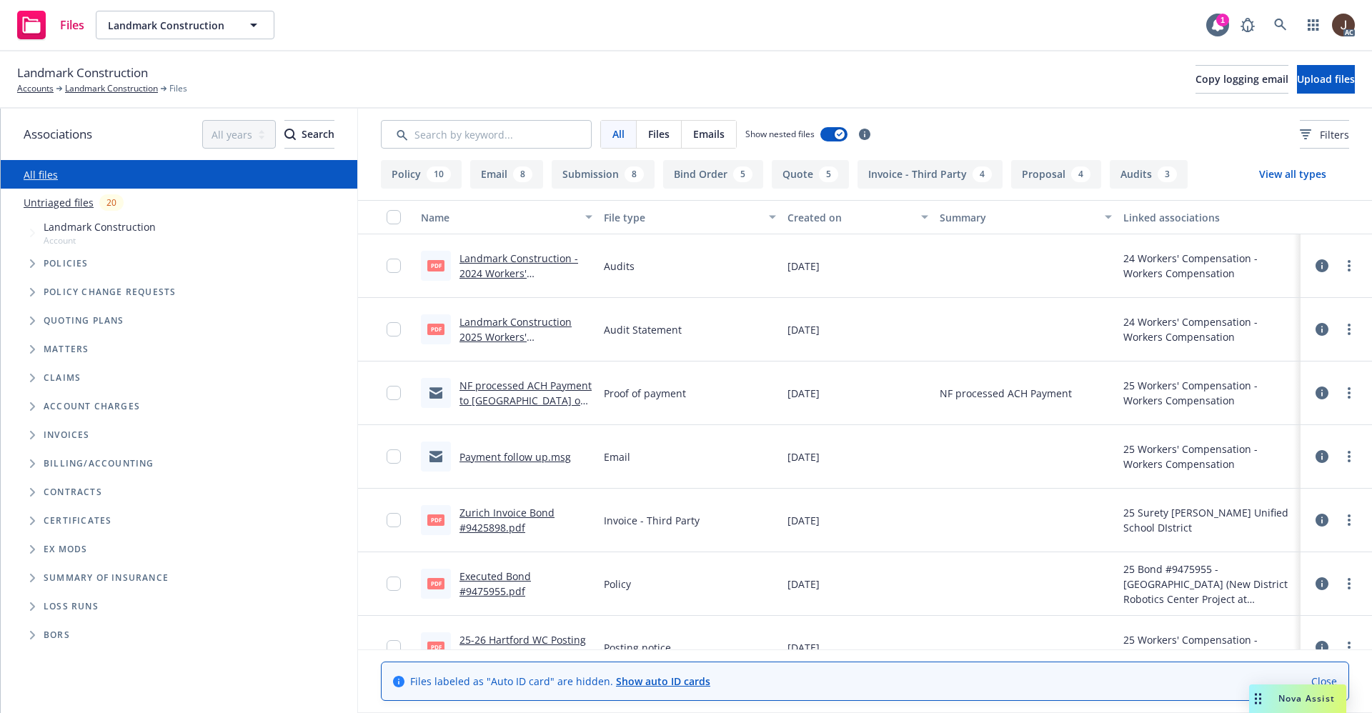
click at [56, 202] on link "Untriaged files" at bounding box center [59, 202] width 70 height 15
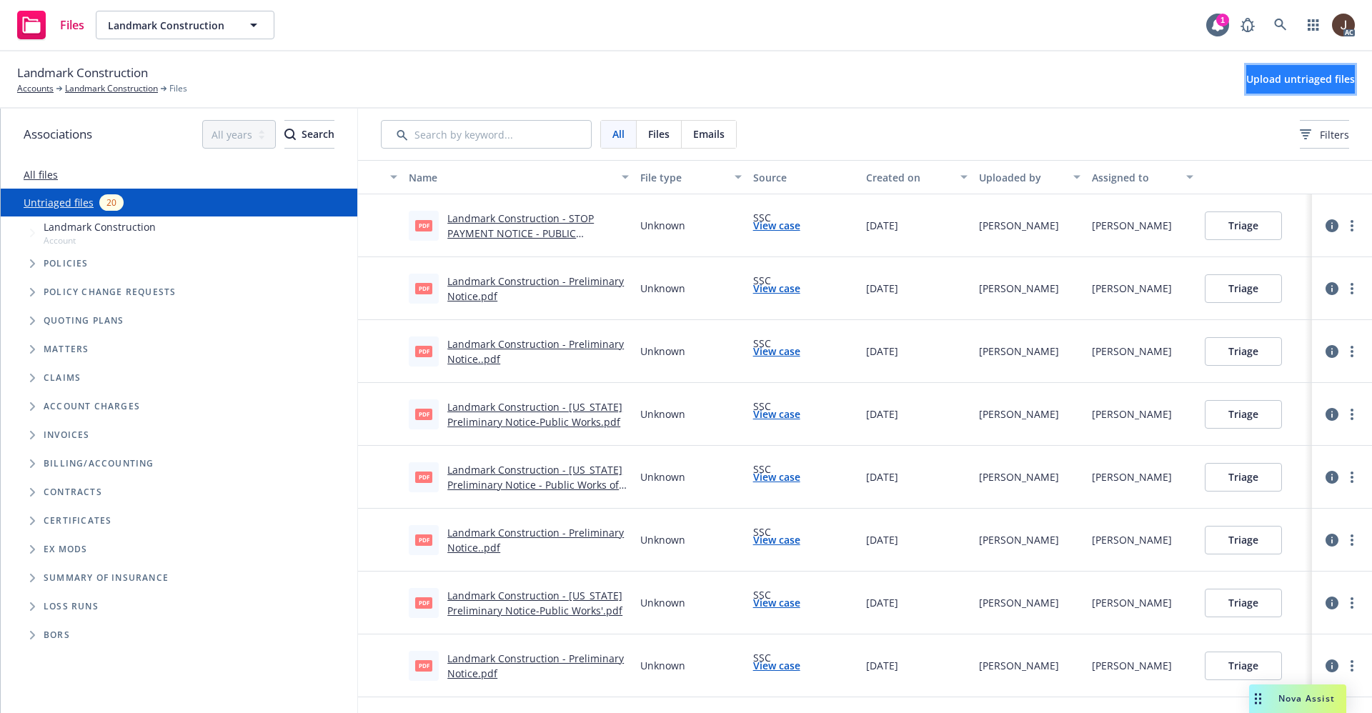
click at [1294, 71] on button "Upload untriaged files" at bounding box center [1301, 79] width 109 height 29
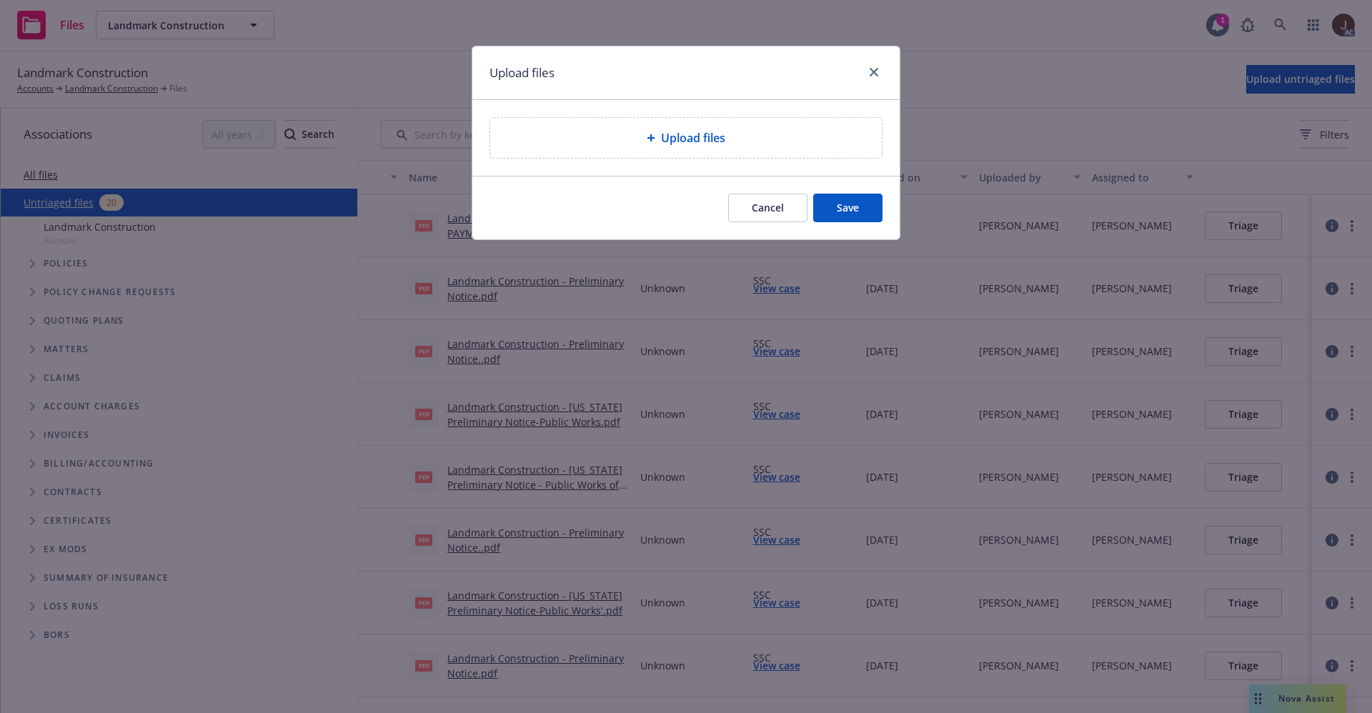
click at [652, 139] on icon at bounding box center [651, 138] width 9 height 9
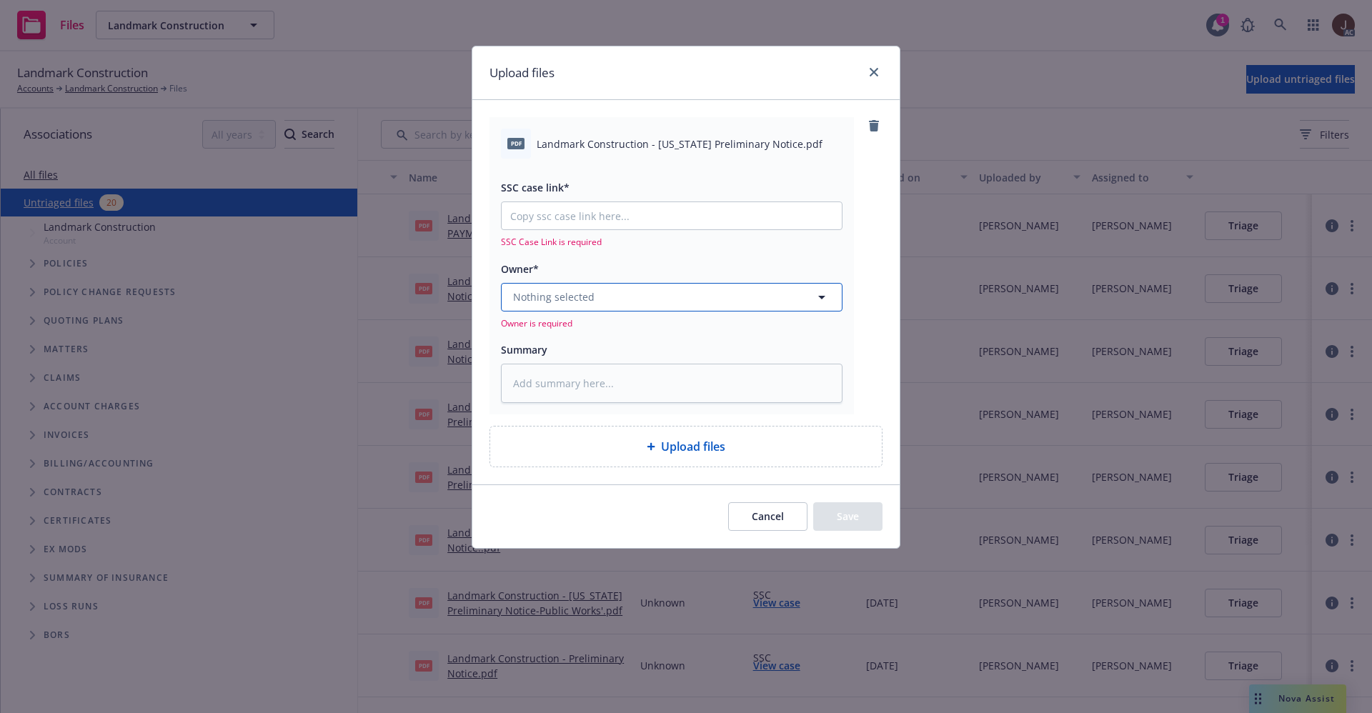
click at [638, 289] on button "Nothing selected" at bounding box center [672, 297] width 342 height 29
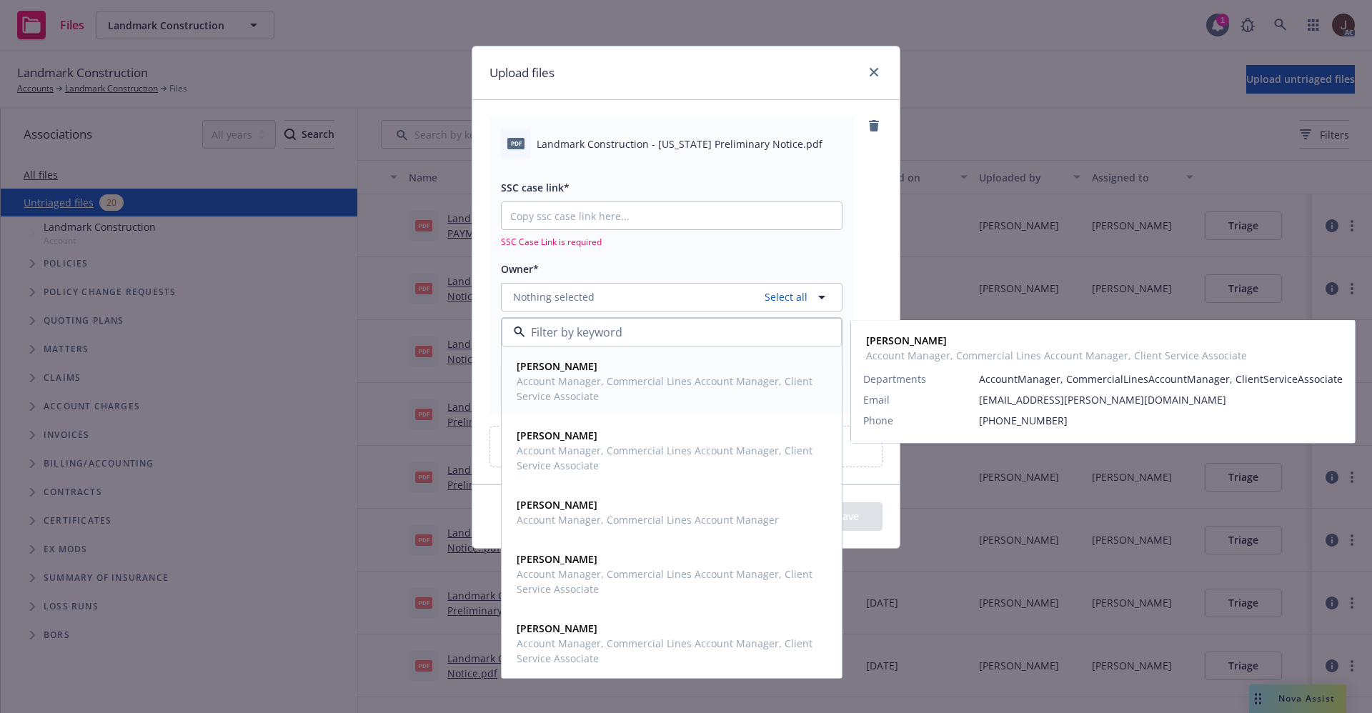
click at [561, 372] on strong "[PERSON_NAME]" at bounding box center [557, 367] width 81 height 14
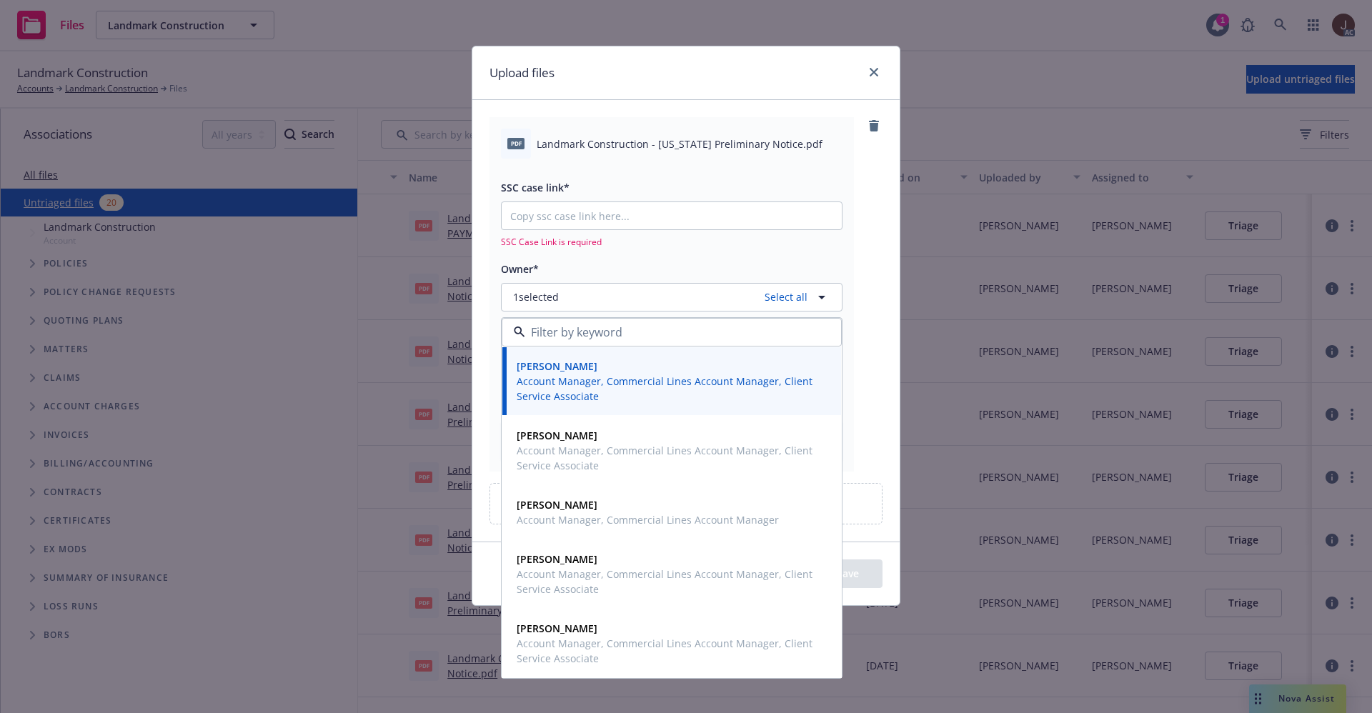
click at [605, 152] on div "pdf Landmark Construction - [US_STATE] Preliminary Notice.pdf" at bounding box center [672, 144] width 342 height 30
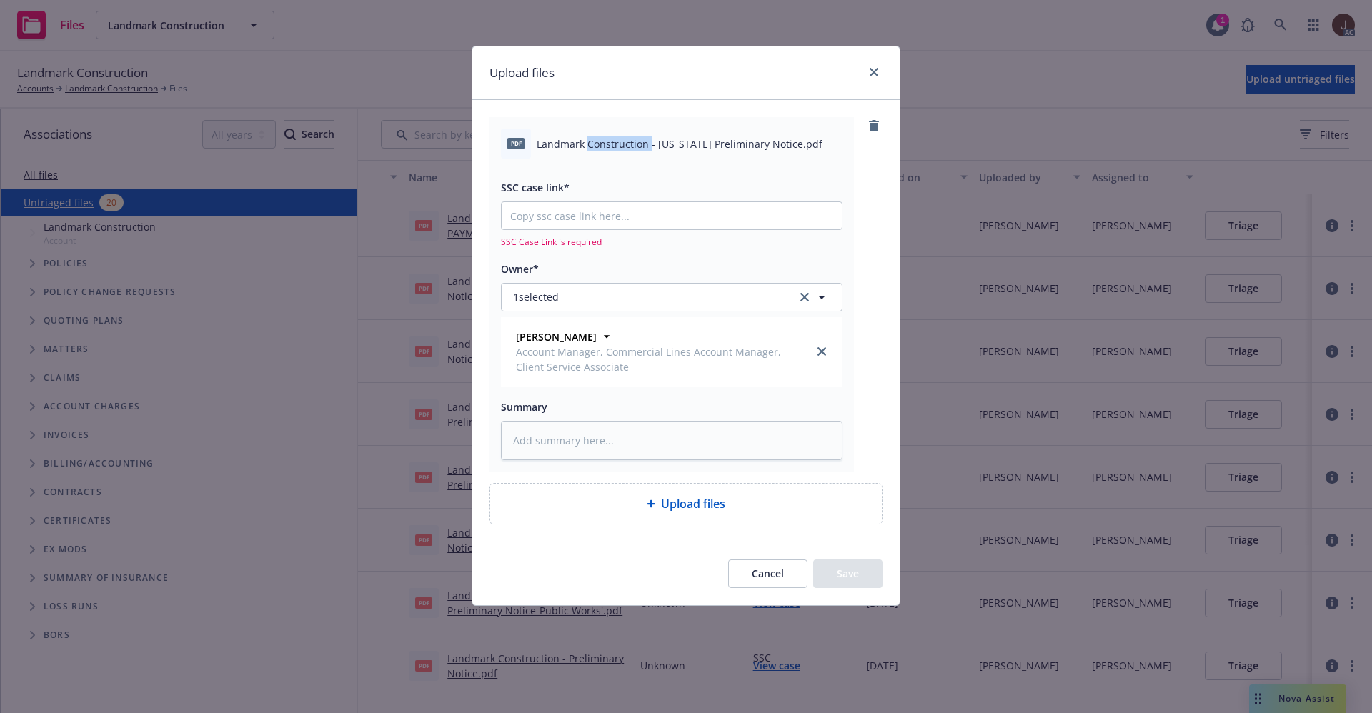
click at [605, 152] on div "pdf Landmark Construction - [US_STATE] Preliminary Notice.pdf" at bounding box center [672, 144] width 342 height 30
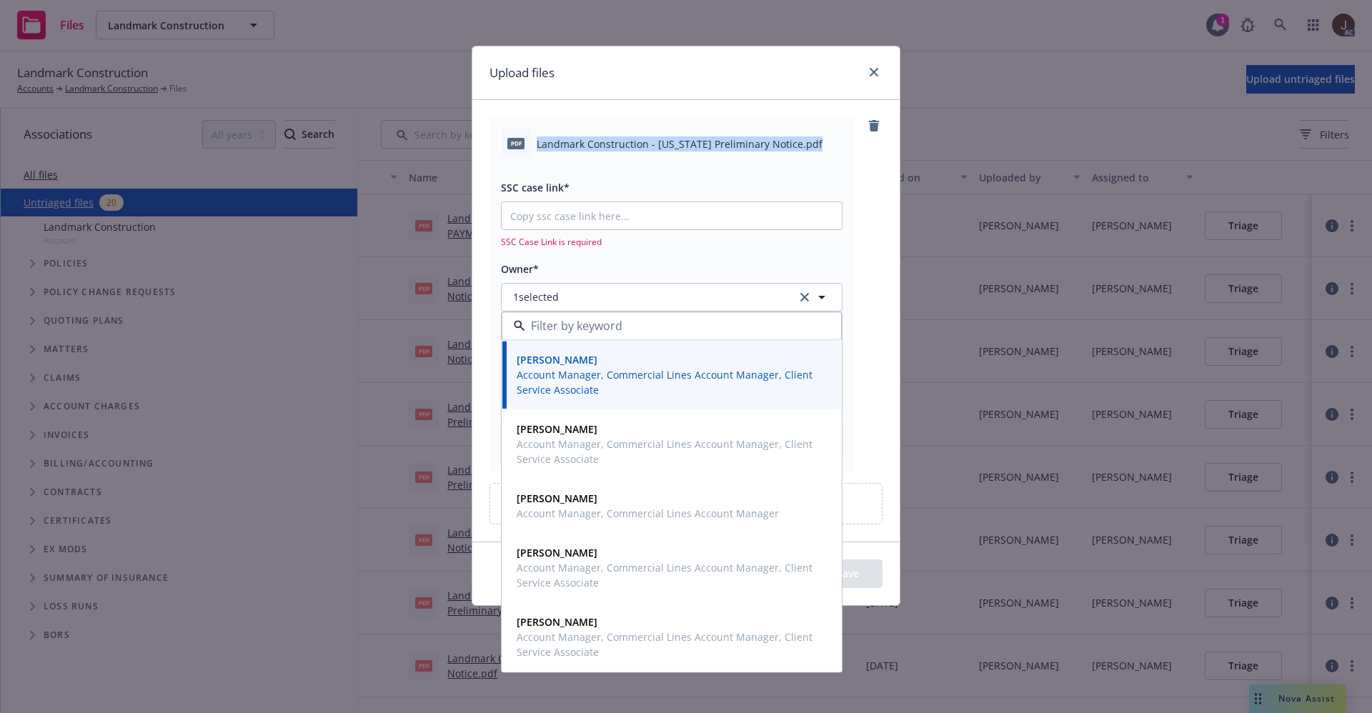
click at [605, 152] on div "pdf Landmark Construction - [US_STATE] Preliminary Notice.pdf" at bounding box center [672, 144] width 342 height 30
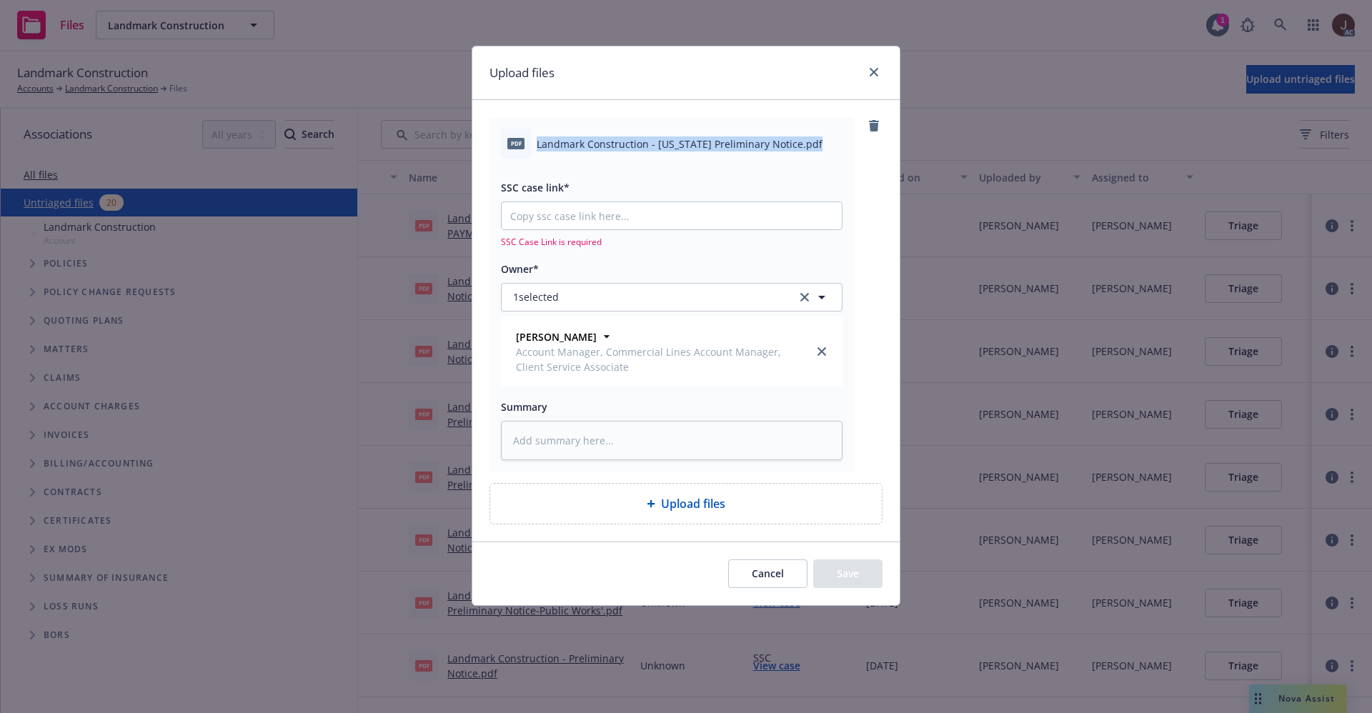
copy div "Landmark Construction - [US_STATE] Preliminary Notice.pdf"
click at [568, 431] on textarea at bounding box center [672, 440] width 342 height 39
paste textarea "Landmark Construction - [US_STATE] Preliminary Notice.pdf"
type textarea "x"
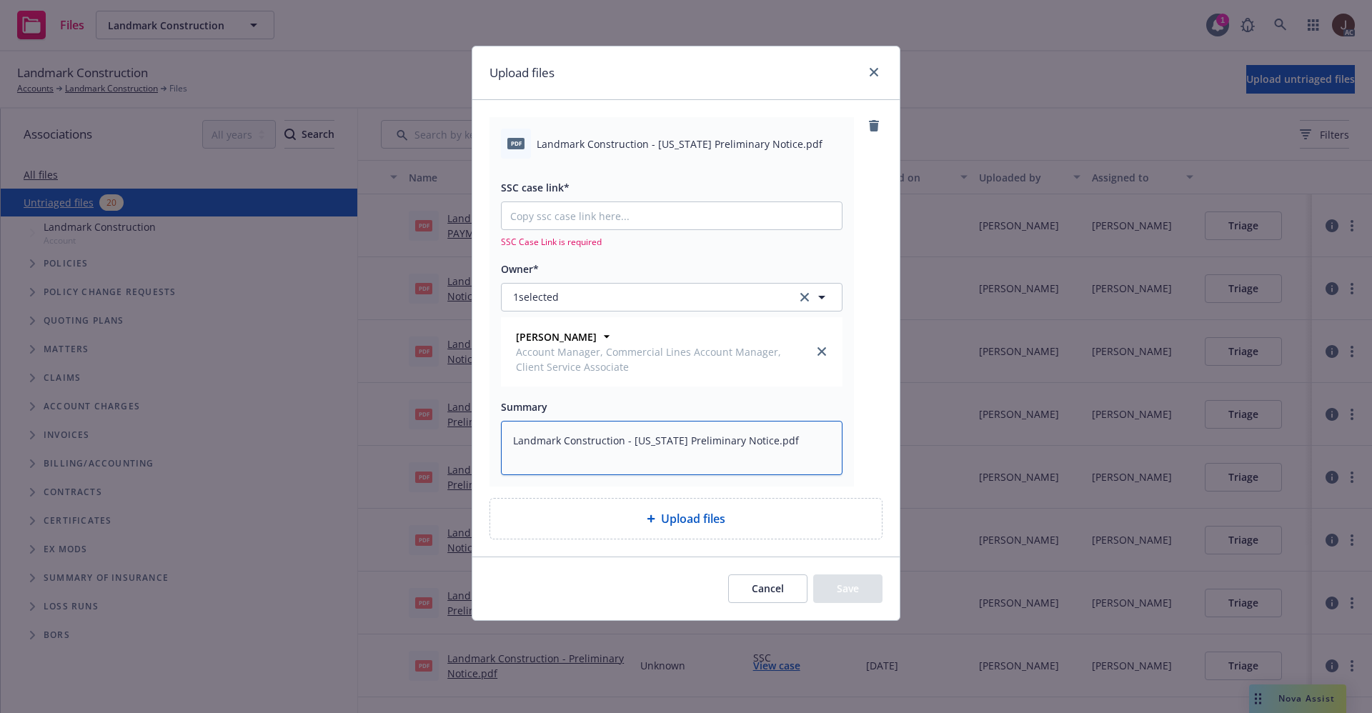
type textarea "Landmark Construction - [US_STATE] Preliminary Notice.pdf"
click at [547, 221] on input "SSC case link*" at bounding box center [672, 215] width 340 height 27
paste input "[URL][DOMAIN_NAME]"
type textarea "x"
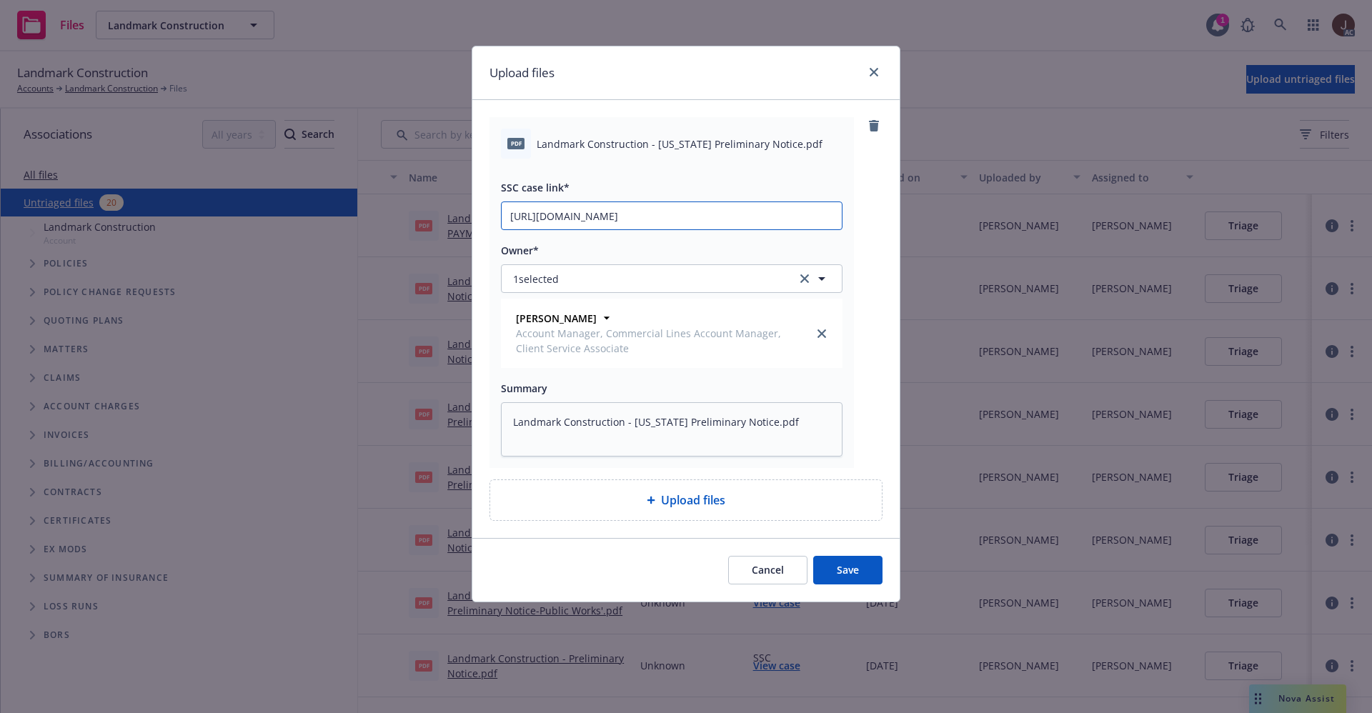
scroll to position [0, 64]
type input "[URL][DOMAIN_NAME]"
click at [867, 240] on div "pdf Landmark Construction - [US_STATE] Preliminary Notice.pdf SSC case link* [U…" at bounding box center [686, 292] width 393 height 351
click at [859, 561] on button "Save" at bounding box center [847, 570] width 69 height 29
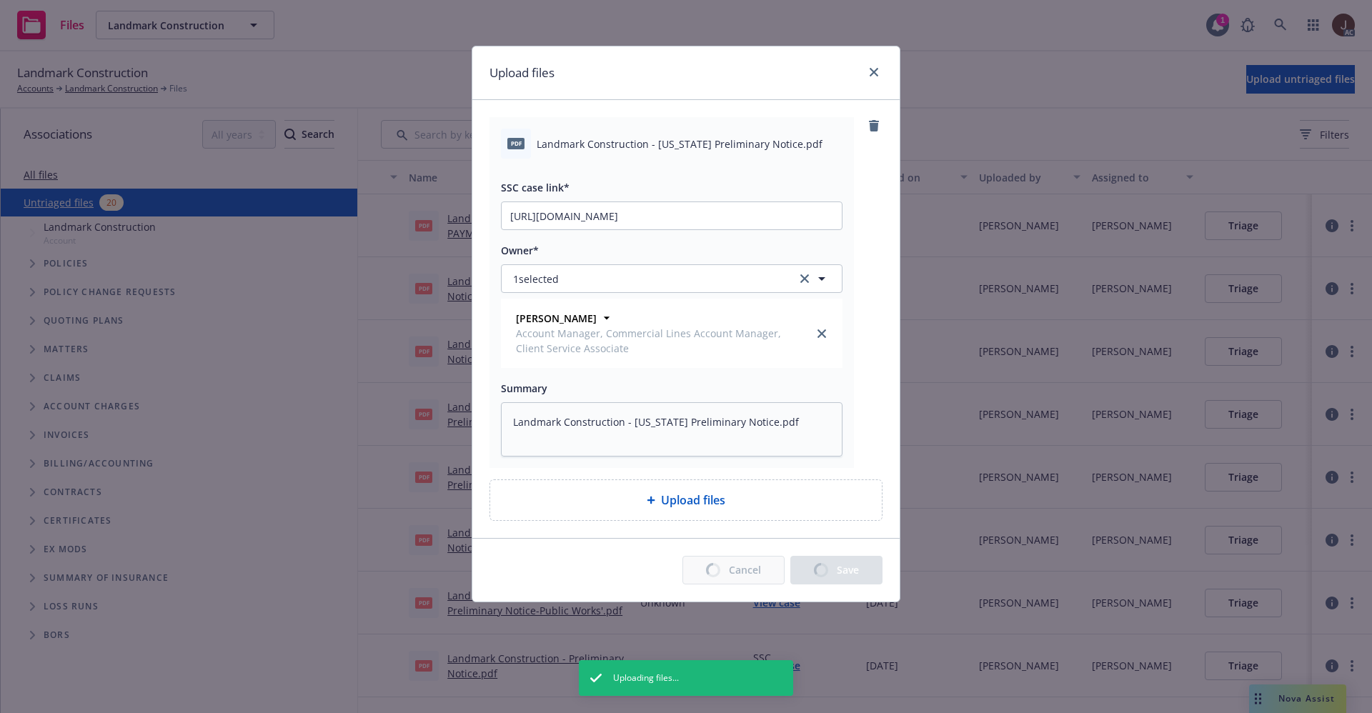
type textarea "x"
